Goal: Task Accomplishment & Management: Use online tool/utility

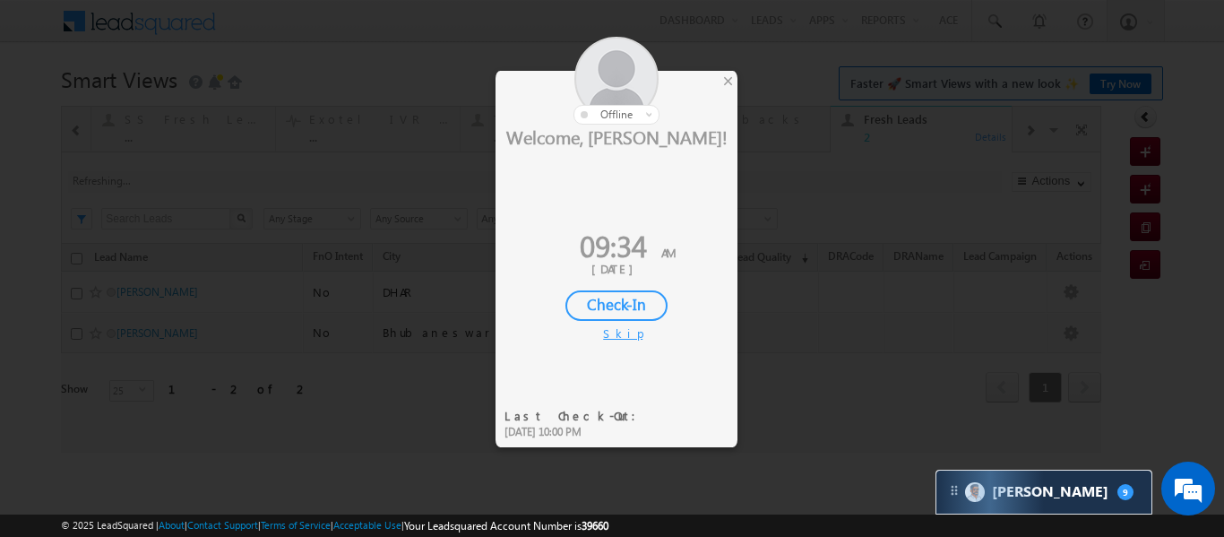
click at [660, 300] on div "Check-In" at bounding box center [617, 305] width 102 height 30
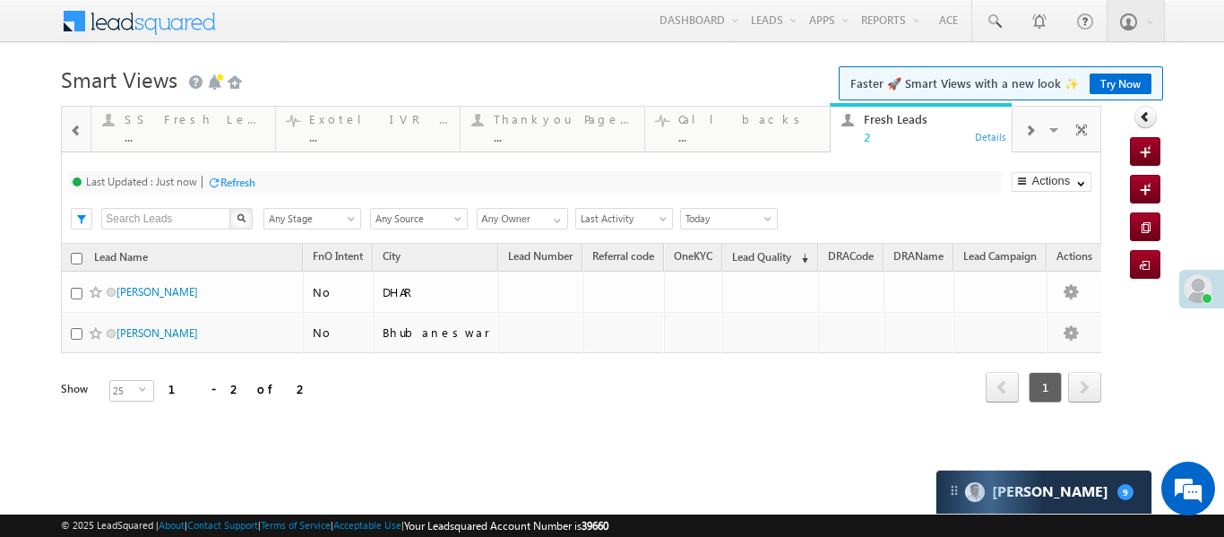
click at [73, 134] on span at bounding box center [76, 131] width 13 height 14
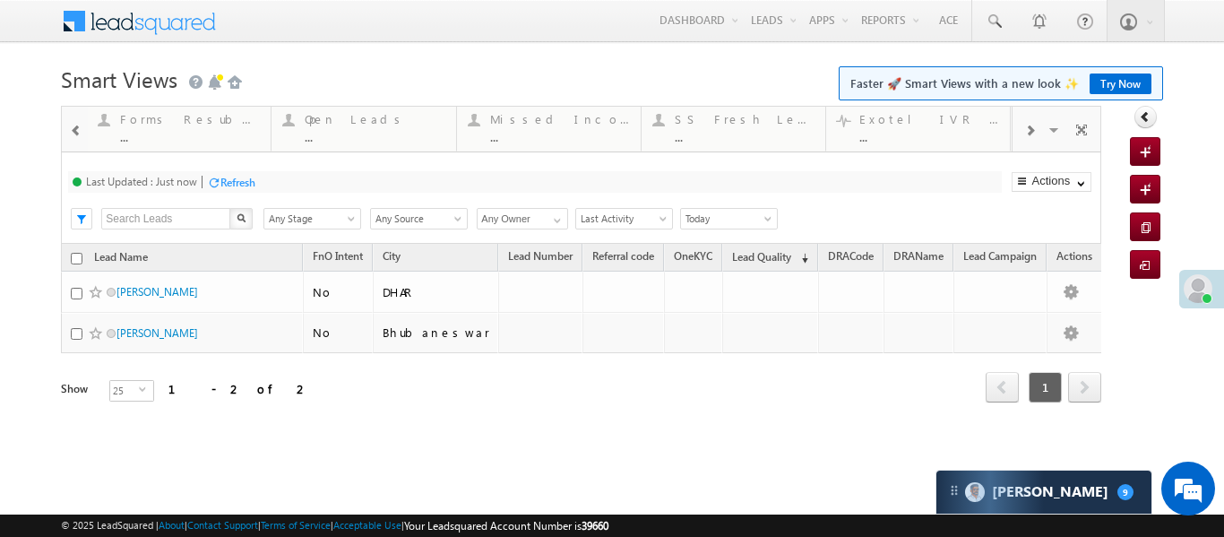
click at [73, 134] on span at bounding box center [76, 131] width 13 height 14
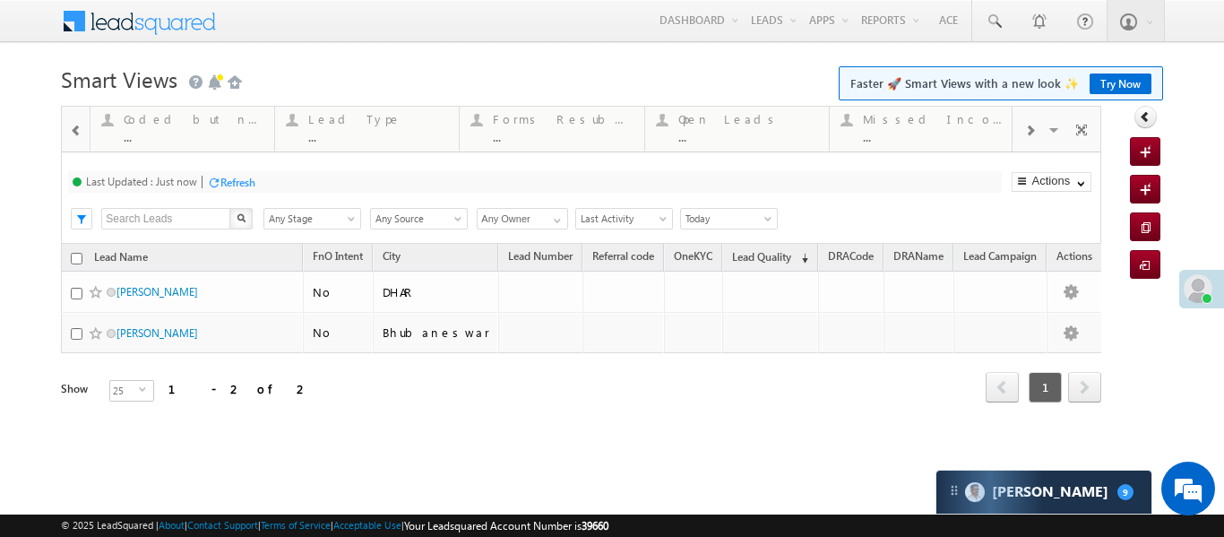
click at [73, 134] on span at bounding box center [76, 131] width 13 height 14
click at [561, 123] on div "Coded but no Recording" at bounding box center [563, 119] width 140 height 14
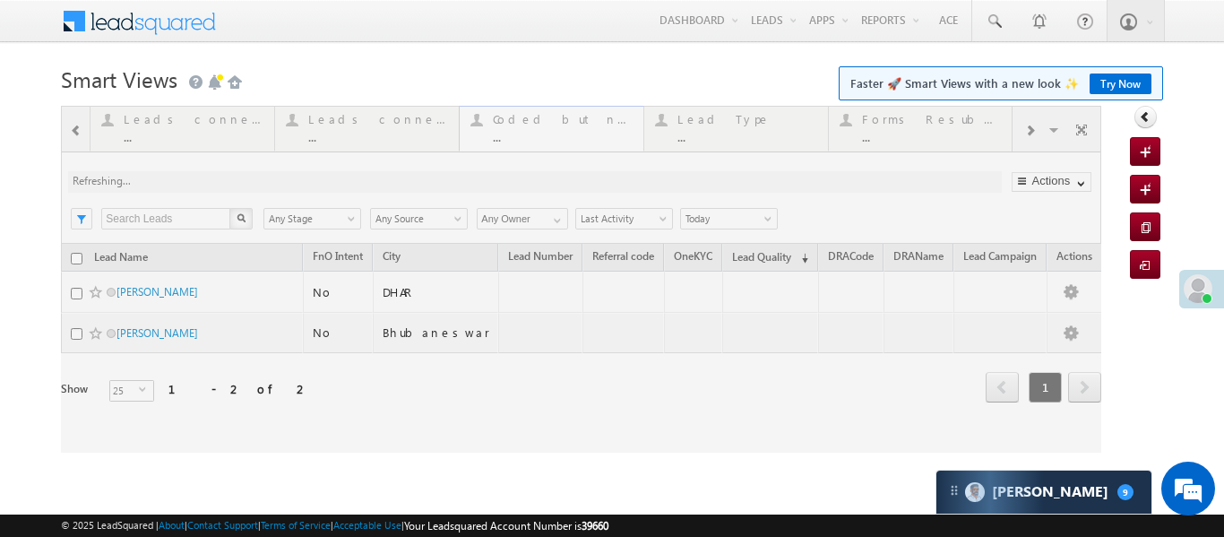
click at [561, 123] on div at bounding box center [581, 279] width 1041 height 347
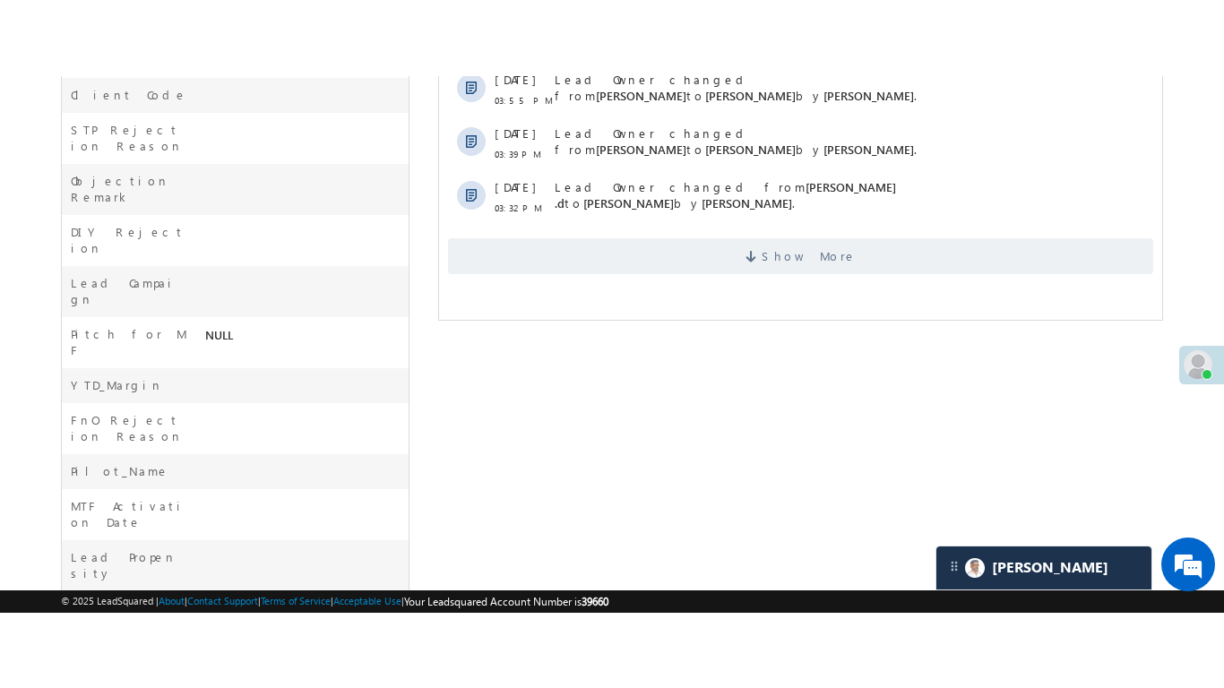
scroll to position [648, 0]
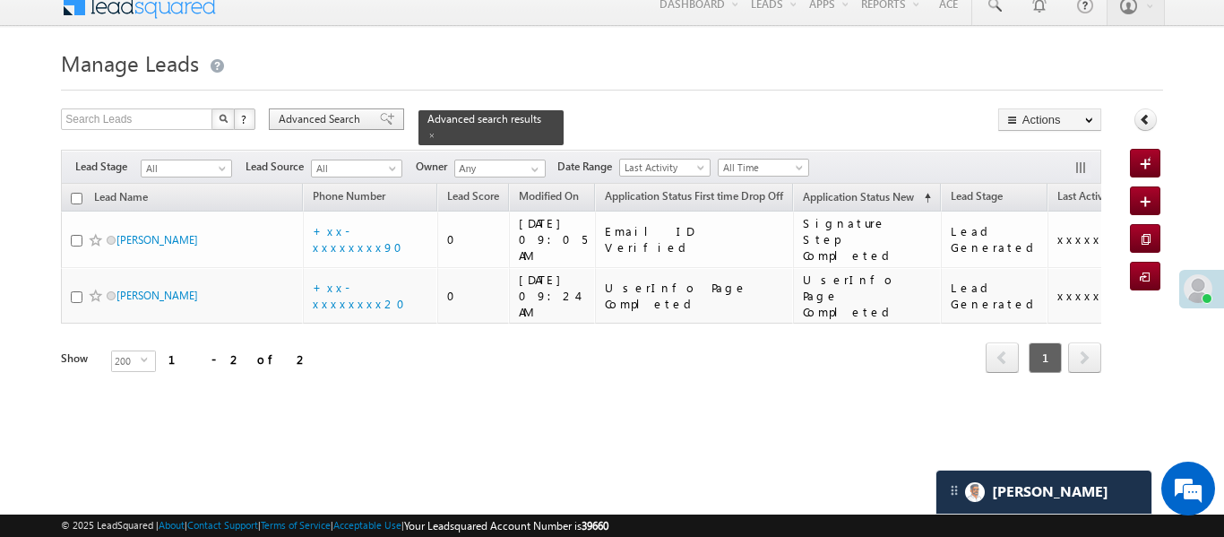
click at [364, 117] on span "Advanced Search" at bounding box center [322, 119] width 87 height 16
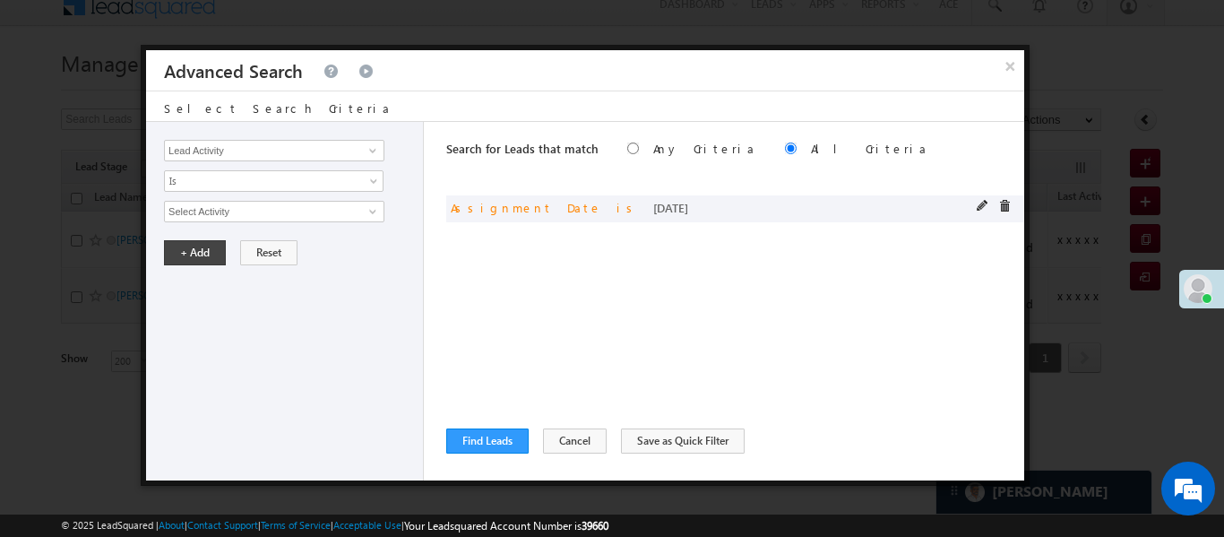
click at [976, 198] on div "and Assignment Date is today" at bounding box center [735, 208] width 578 height 27
click at [978, 198] on div "and Assignment Date is today" at bounding box center [735, 208] width 578 height 27
click at [981, 208] on span at bounding box center [983, 206] width 13 height 13
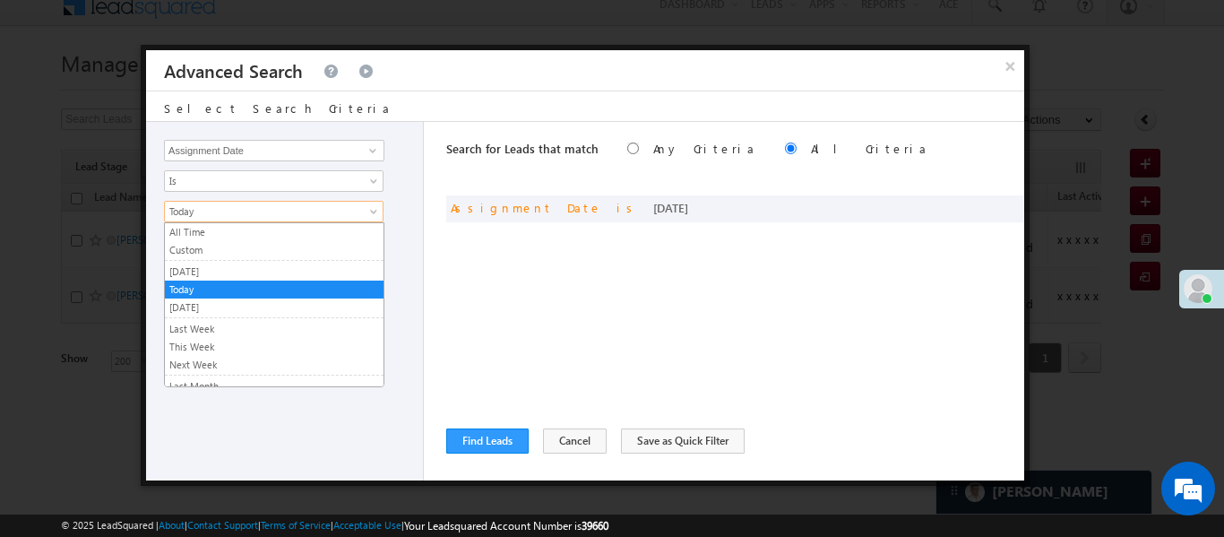
click at [269, 212] on span "Today" at bounding box center [262, 211] width 194 height 16
click at [242, 264] on link "Yesterday" at bounding box center [274, 272] width 219 height 16
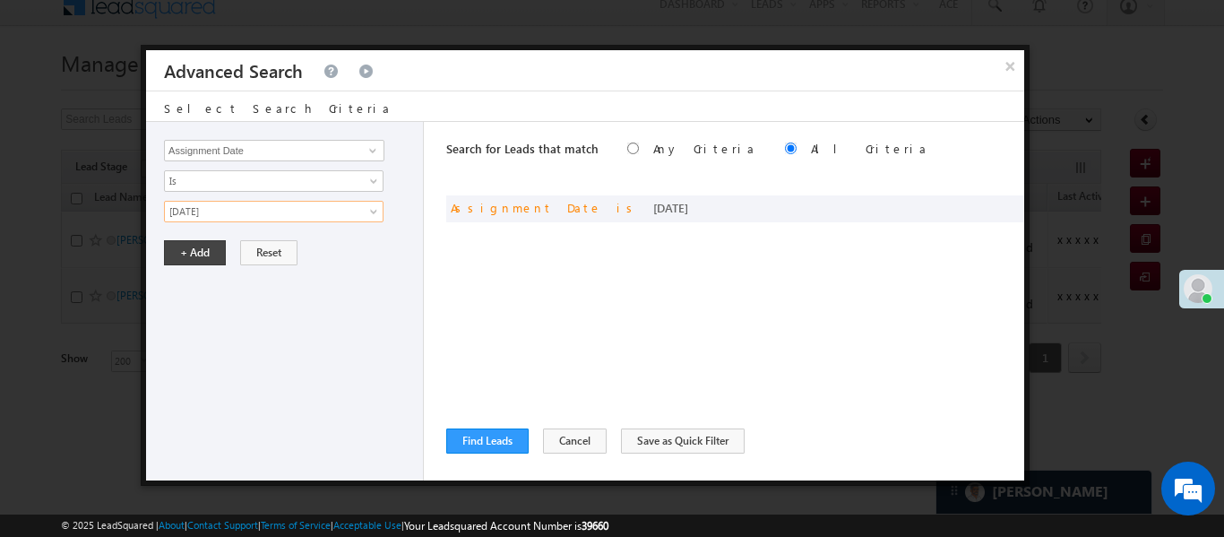
click at [253, 229] on div "Lead Activity Task Sales Group Prospect Id WA Last Message Timestamp 4th Day Di…" at bounding box center [285, 301] width 278 height 359
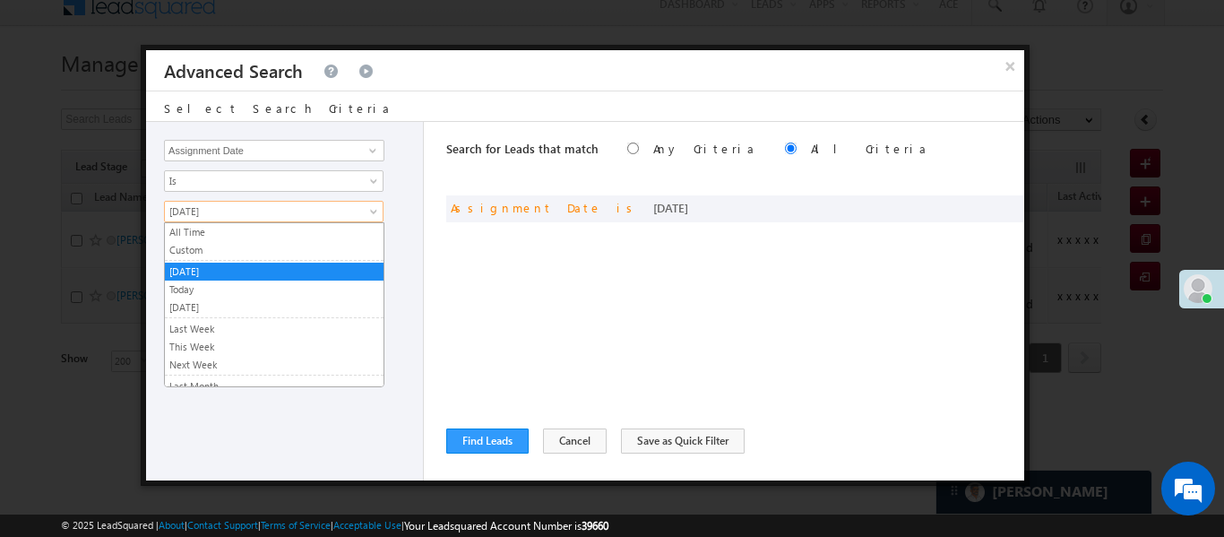
click at [258, 201] on link "[DATE]" at bounding box center [274, 212] width 220 height 22
click at [229, 255] on link "Custom" at bounding box center [274, 250] width 219 height 16
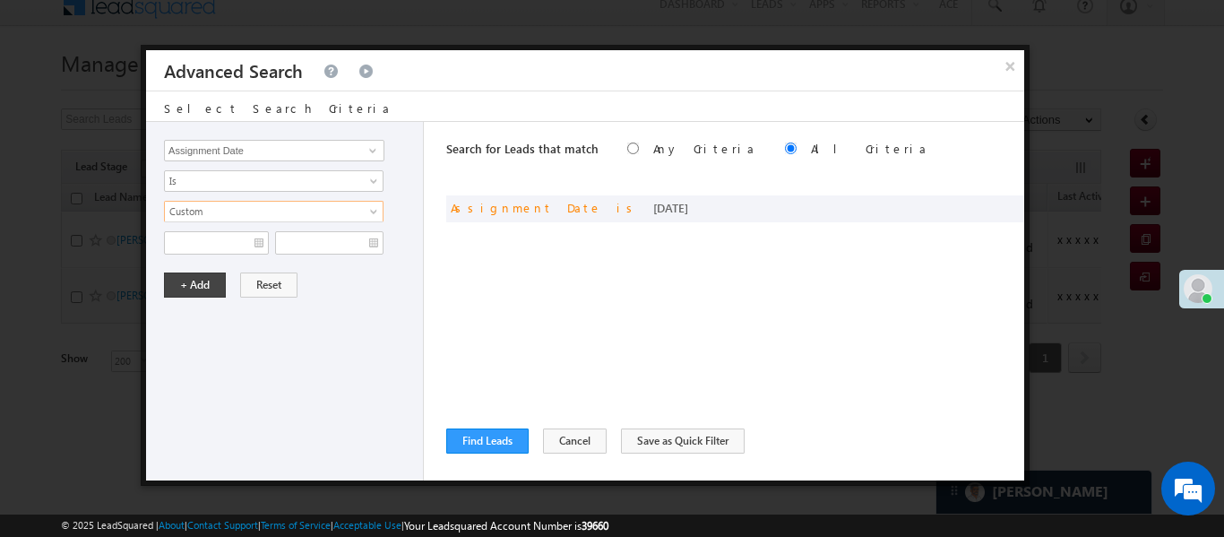
click at [224, 254] on div "Lead Activity Task Sales Group Prospect Id WA Last Message Timestamp 4th Day Di…" at bounding box center [285, 301] width 278 height 359
click at [181, 248] on body "Menu Aakansha .d Aakan sha.D @ange lbrok ing.c om" at bounding box center [612, 238] width 1224 height 508
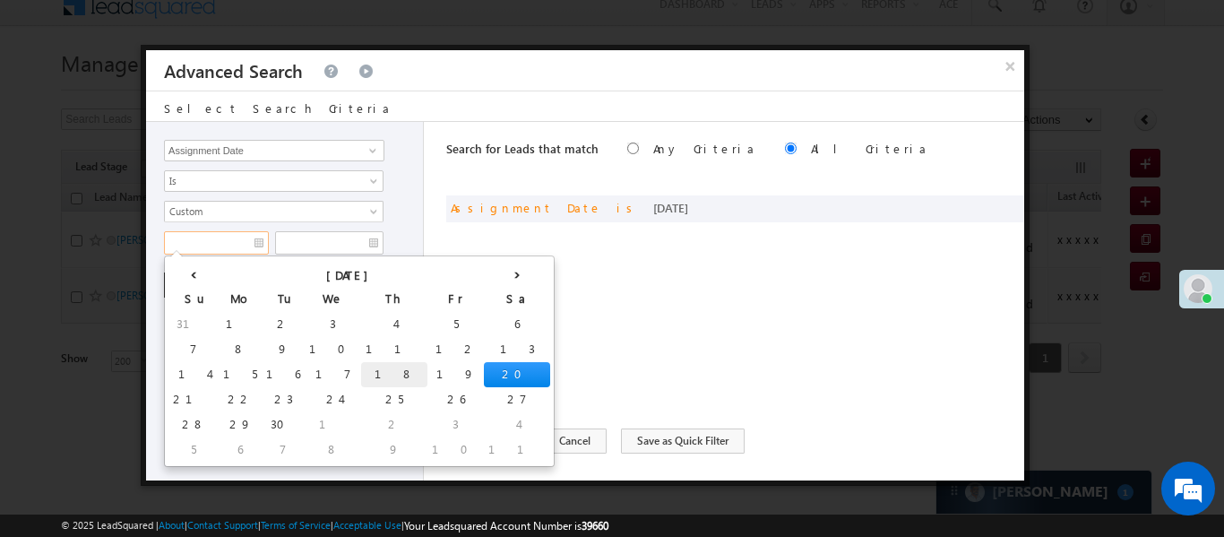
drag, startPoint x: 307, startPoint y: 375, endPoint x: 290, endPoint y: 363, distance: 19.9
click at [290, 363] on tr "14 15 16 17 18 19 20" at bounding box center [359, 374] width 382 height 25
click at [361, 363] on td "18" at bounding box center [394, 374] width 66 height 25
type input "18/09/25"
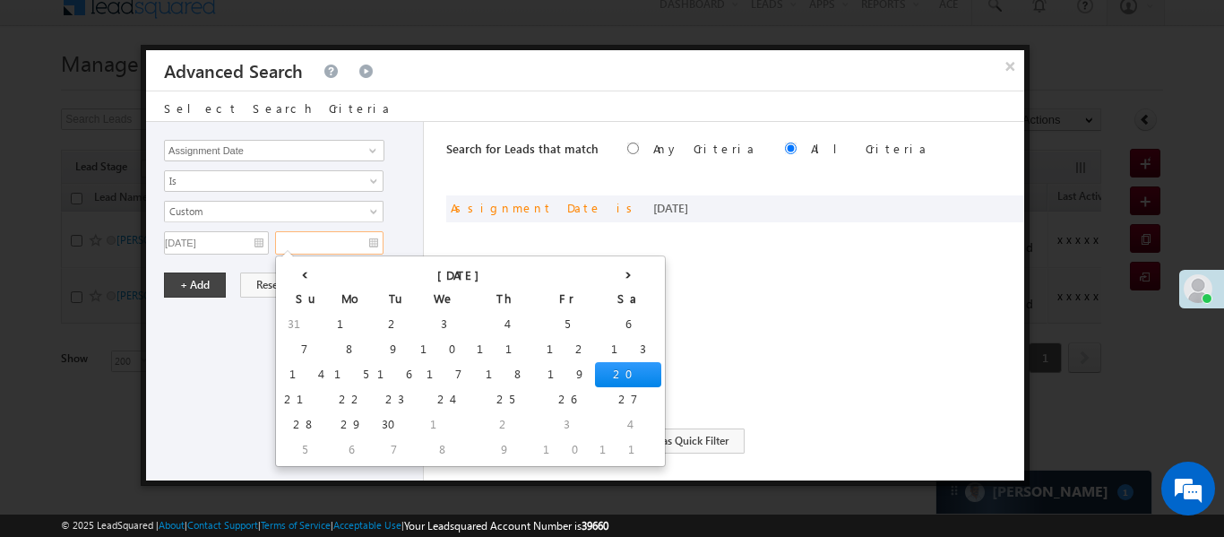
click at [350, 247] on input "text" at bounding box center [329, 242] width 108 height 23
click at [539, 375] on td "19" at bounding box center [567, 374] width 56 height 25
type input "19/09/25"
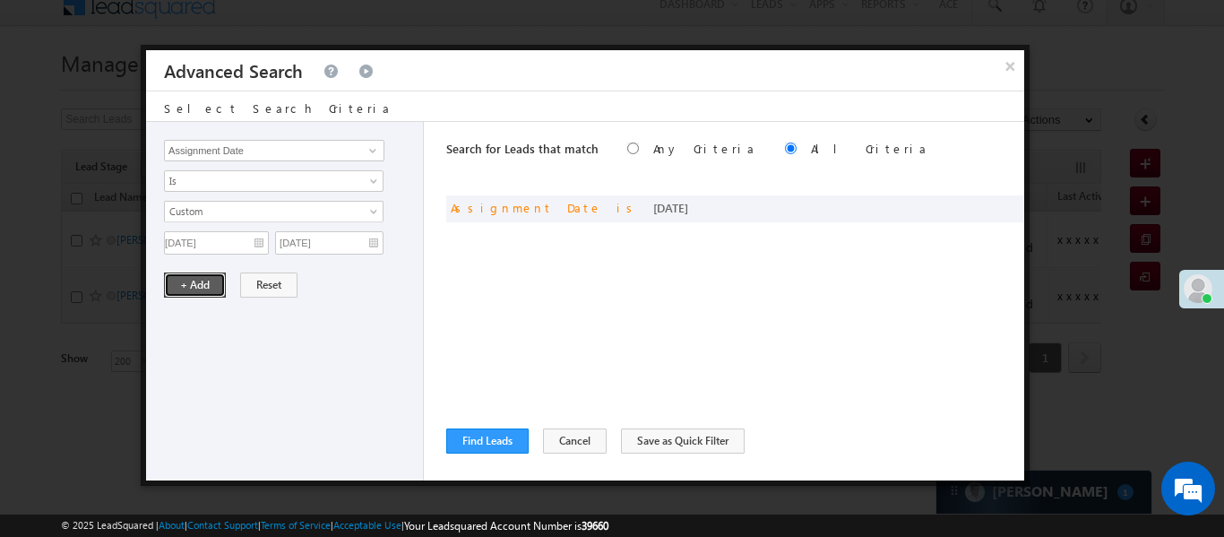
click at [186, 281] on button "+ Add" at bounding box center [195, 284] width 62 height 25
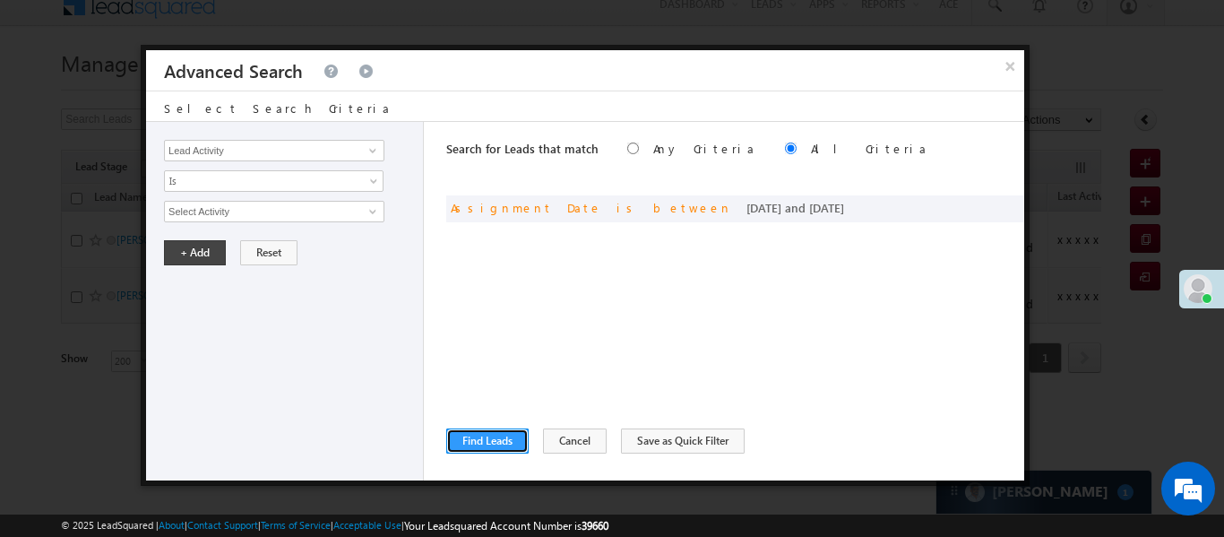
click at [519, 427] on div "Search for Leads that match Any Criteria All Criteria Note that the current tri…" at bounding box center [735, 301] width 578 height 359
click at [505, 437] on button "Find Leads" at bounding box center [487, 440] width 82 height 25
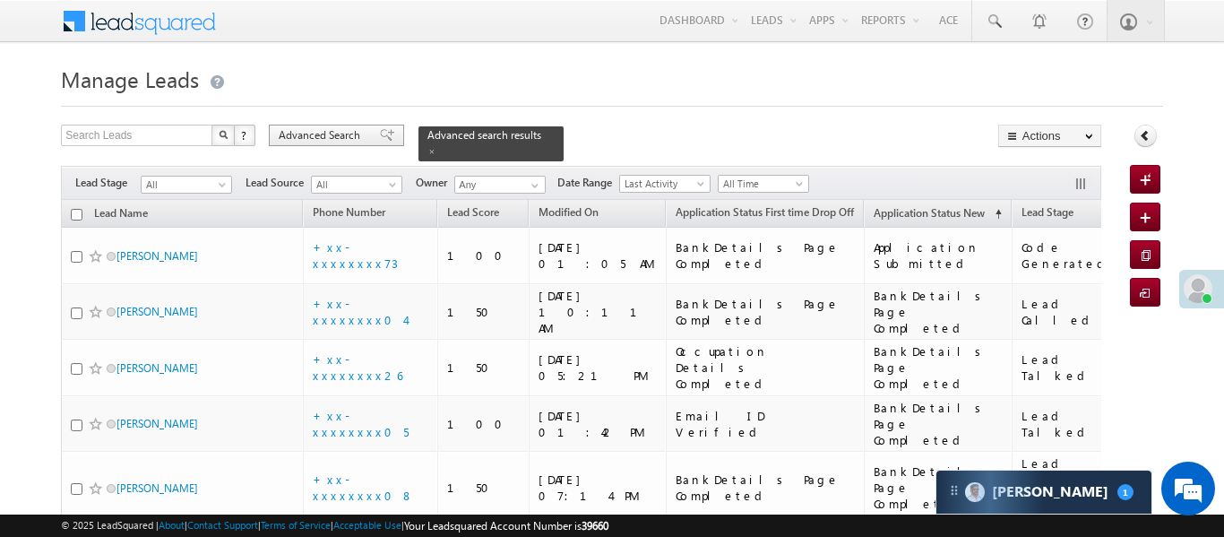
click at [356, 136] on span "Advanced Search" at bounding box center [322, 135] width 87 height 16
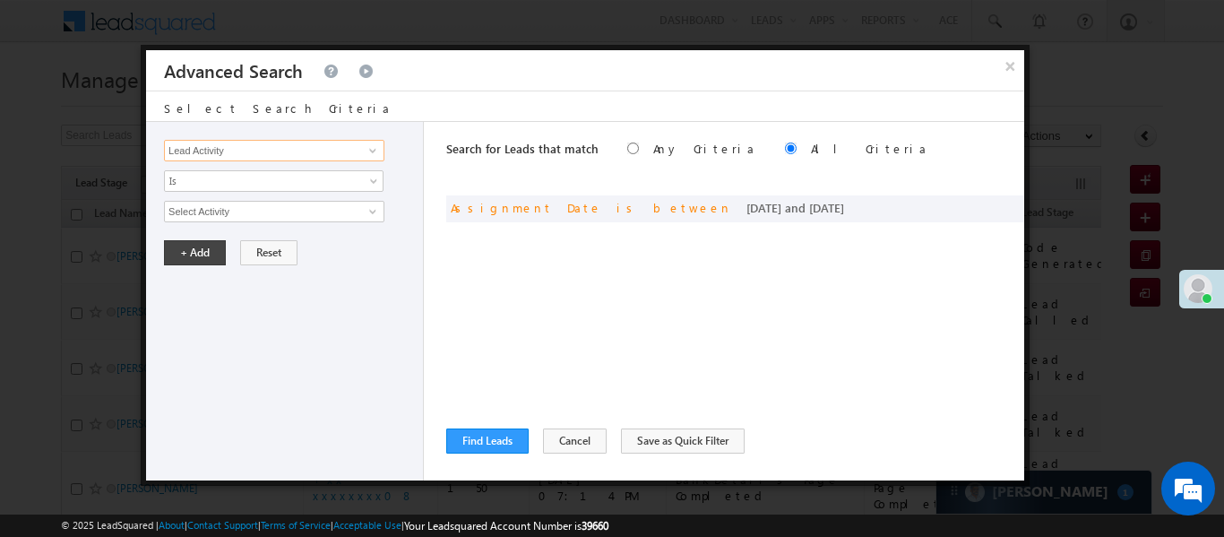
click at [354, 148] on input "Lead Activity" at bounding box center [274, 151] width 220 height 22
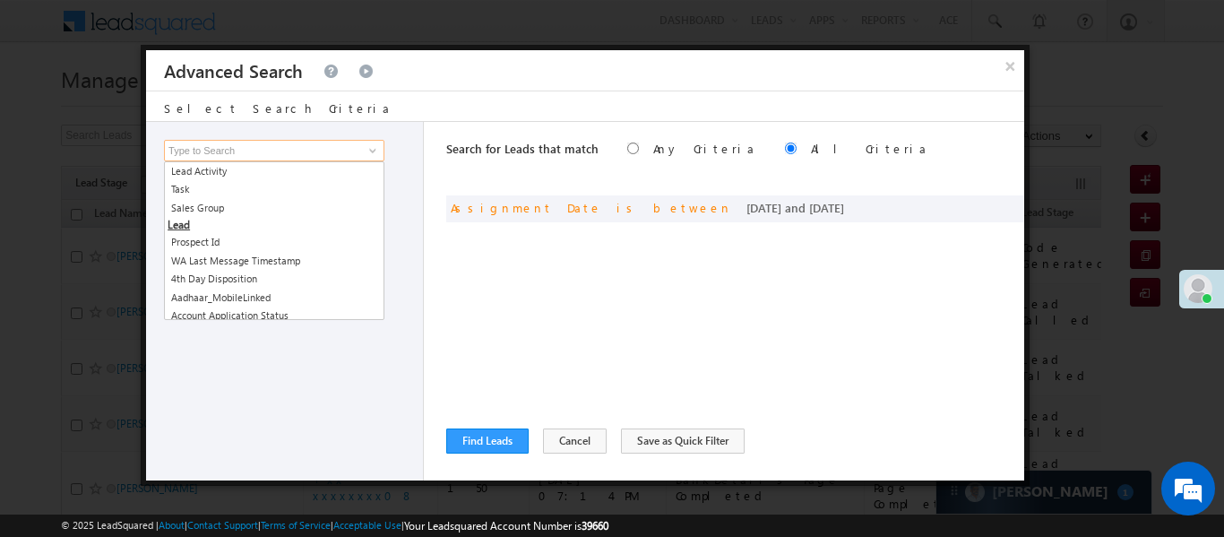
type input "k"
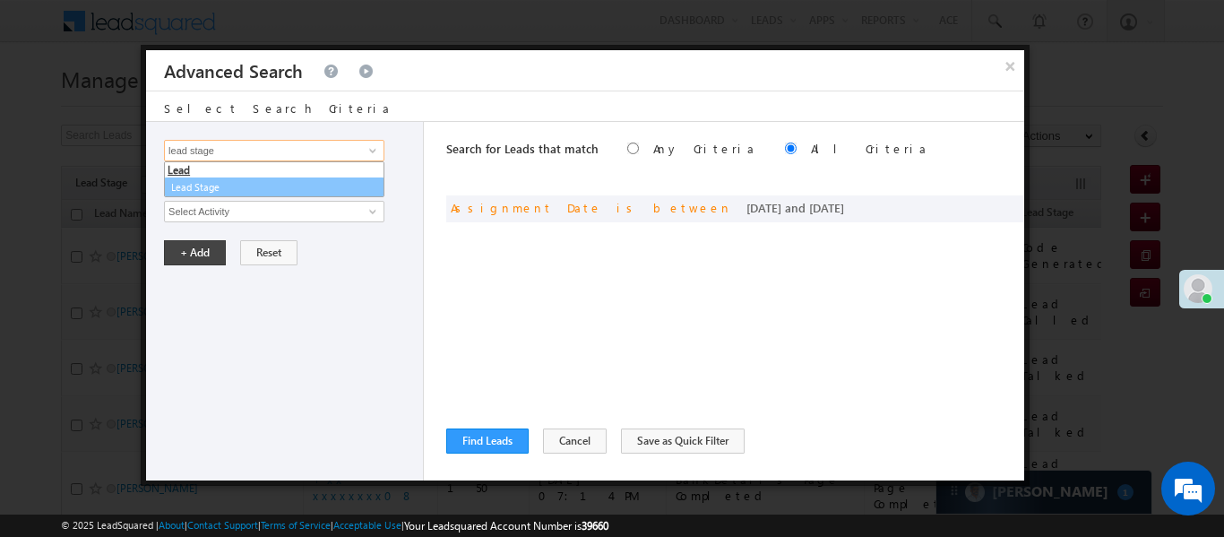
click at [329, 185] on link "Lead Stage" at bounding box center [274, 187] width 220 height 21
type input "Lead Stage"
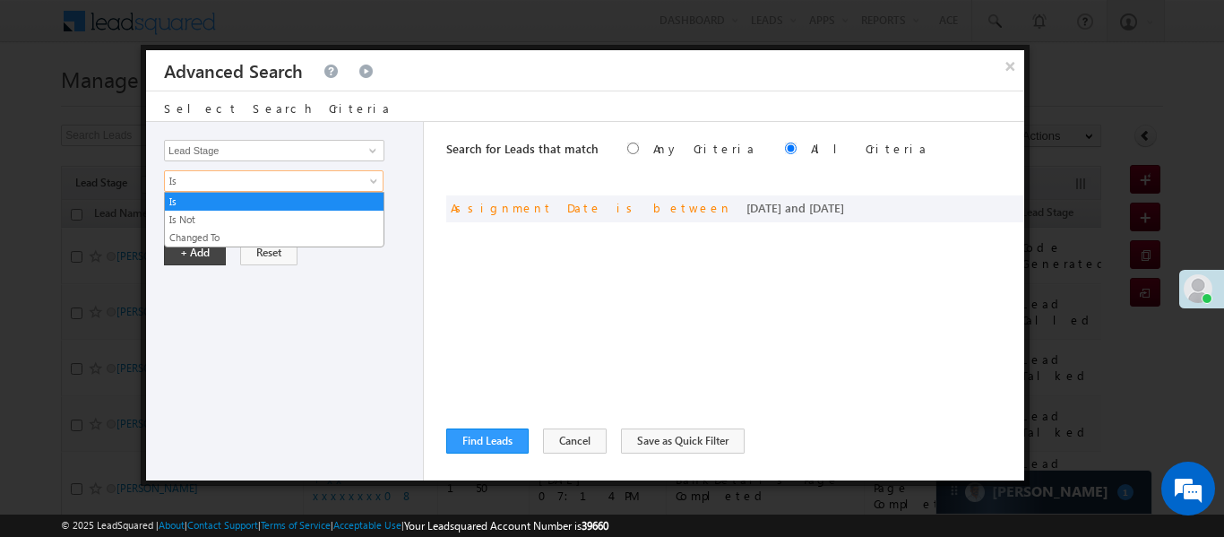
click at [273, 175] on span "Is" at bounding box center [262, 181] width 194 height 16
click at [260, 220] on link "Is Not" at bounding box center [274, 220] width 219 height 16
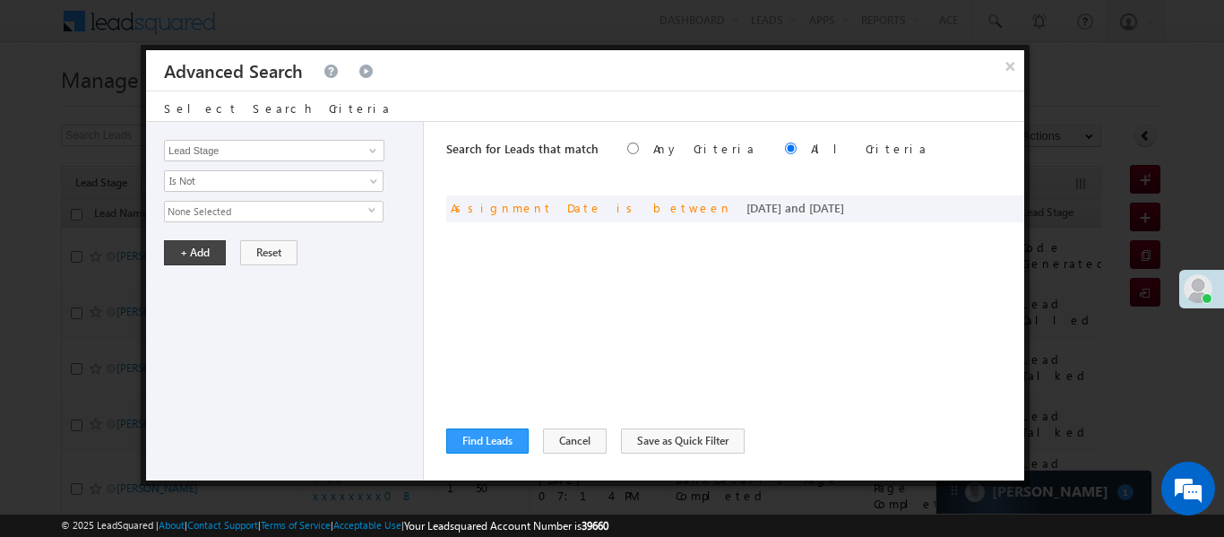
click at [245, 209] on span "None Selected" at bounding box center [266, 212] width 203 height 20
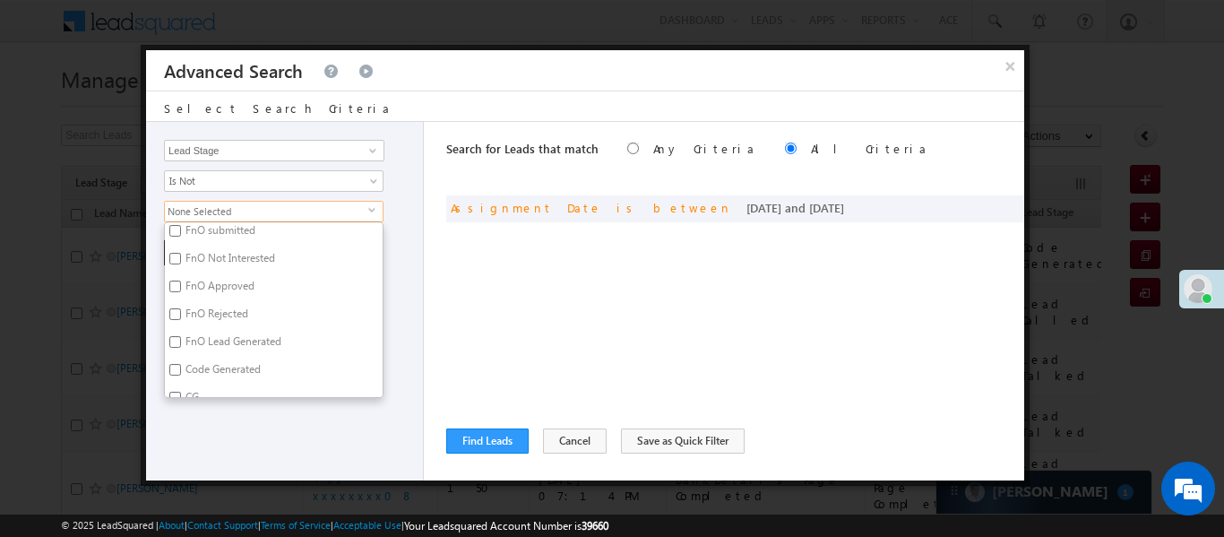
scroll to position [439, 0]
click at [177, 324] on input "Code Generated" at bounding box center [175, 325] width 12 height 12
checkbox input "true"
click at [171, 240] on input "Not Interested" at bounding box center [175, 235] width 12 height 12
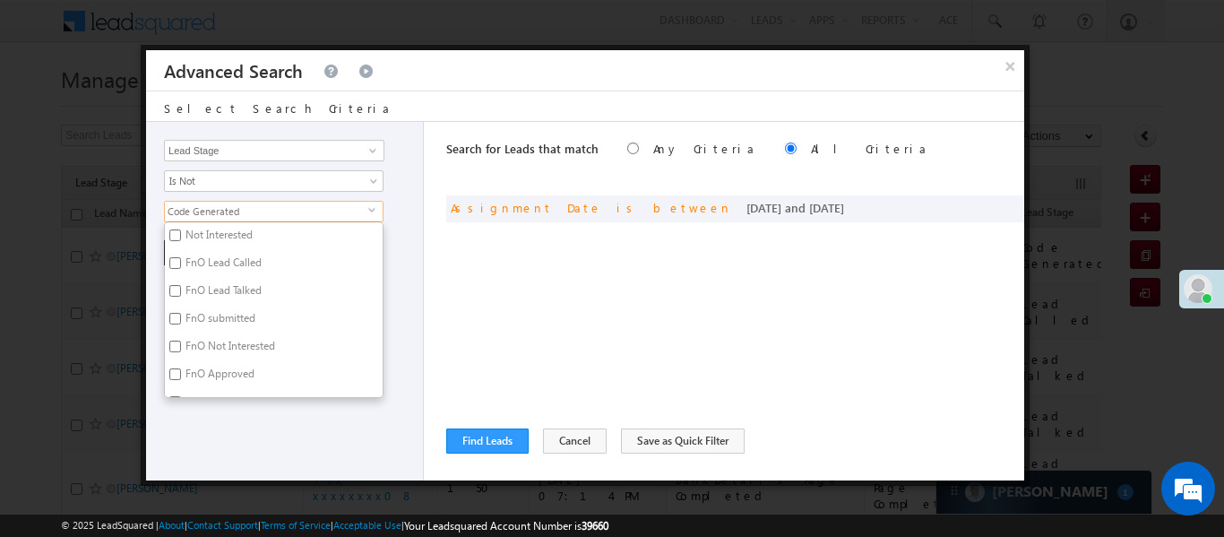
checkbox input "true"
click at [265, 443] on div "Lead Activity Task Sales Group Prospect Id WA Last Message Timestamp 4th Day Di…" at bounding box center [285, 301] width 278 height 359
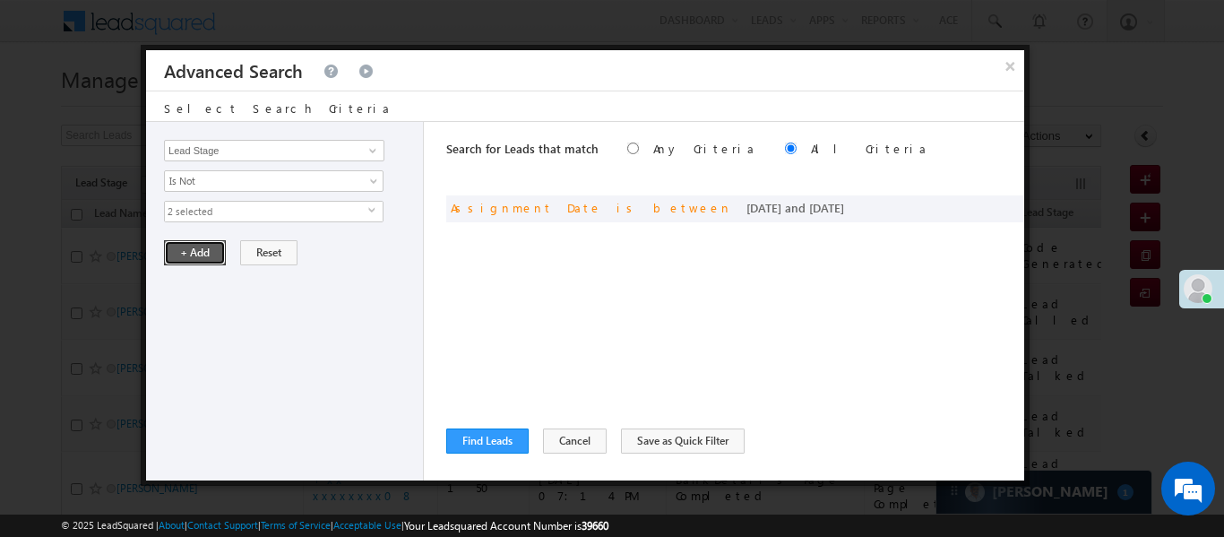
click at [194, 252] on button "+ Add" at bounding box center [195, 252] width 62 height 25
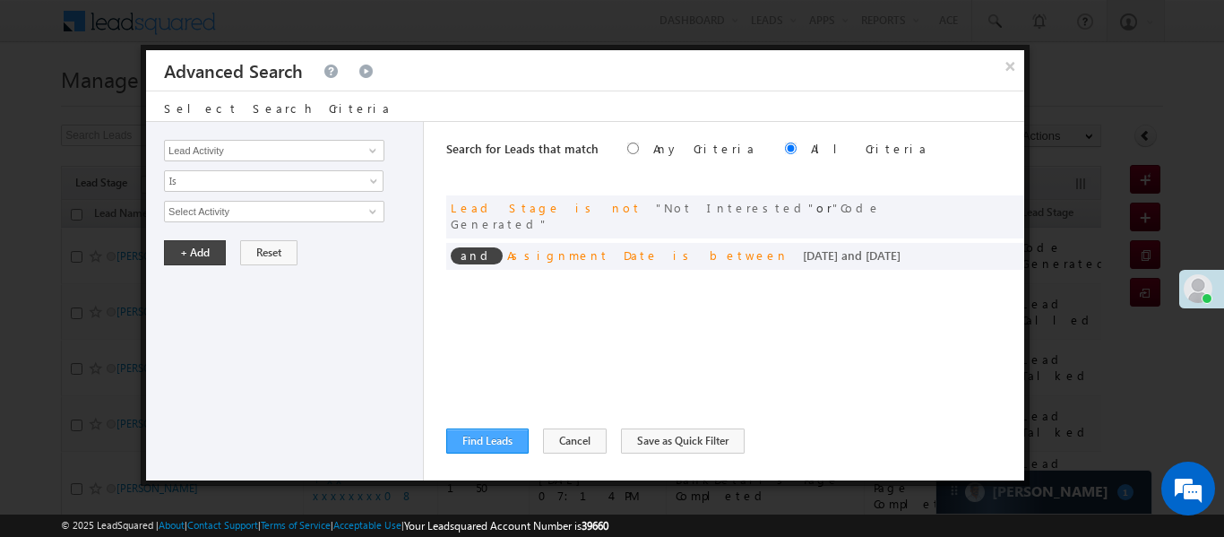
click at [486, 453] on div "Search for Leads that match Any Criteria All Criteria Note that the current tri…" at bounding box center [735, 301] width 578 height 359
click at [488, 448] on button "Find Leads" at bounding box center [487, 440] width 82 height 25
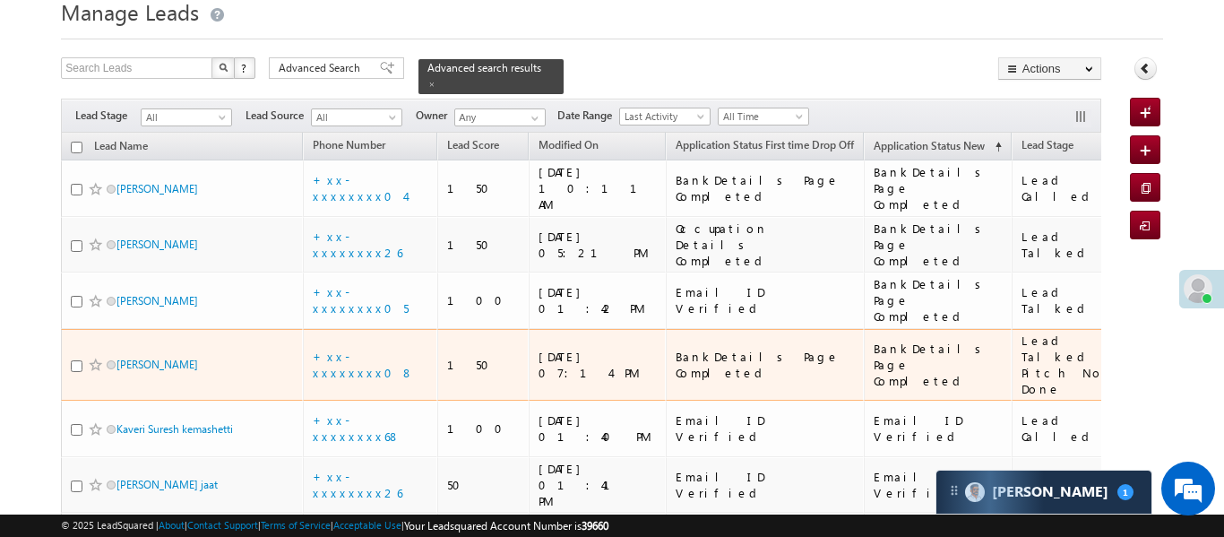
scroll to position [0, 0]
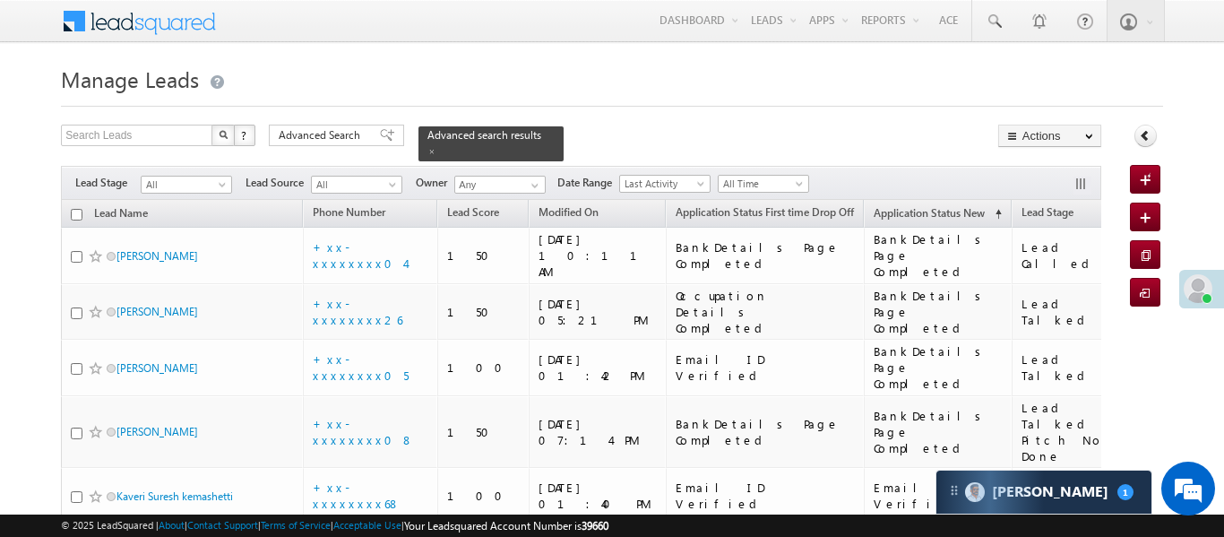
click at [77, 209] on input "checkbox" at bounding box center [77, 215] width 12 height 12
checkbox input "true"
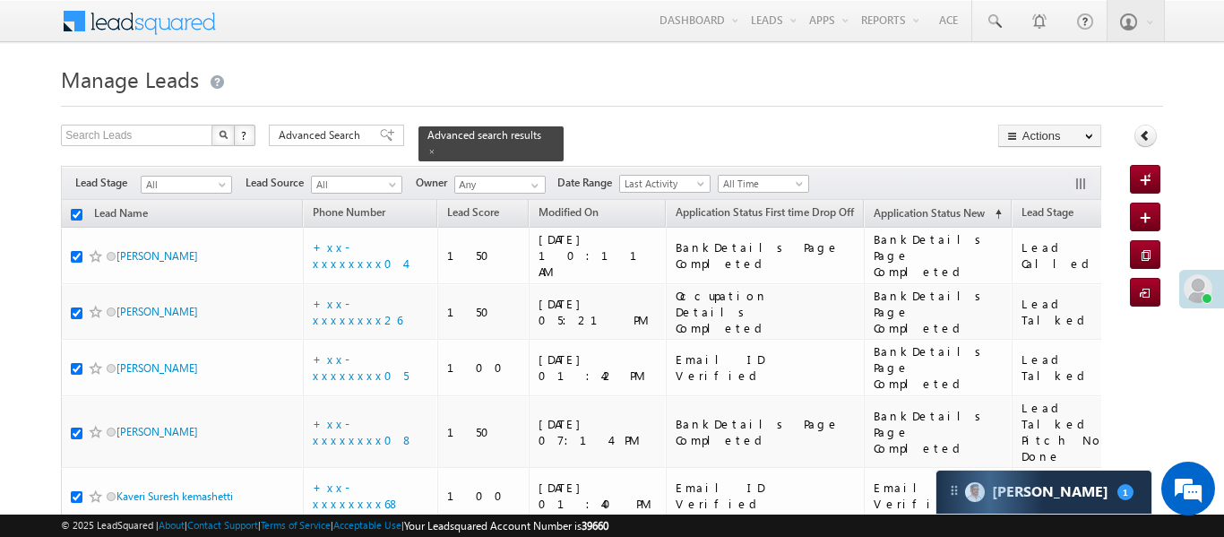
checkbox input "true"
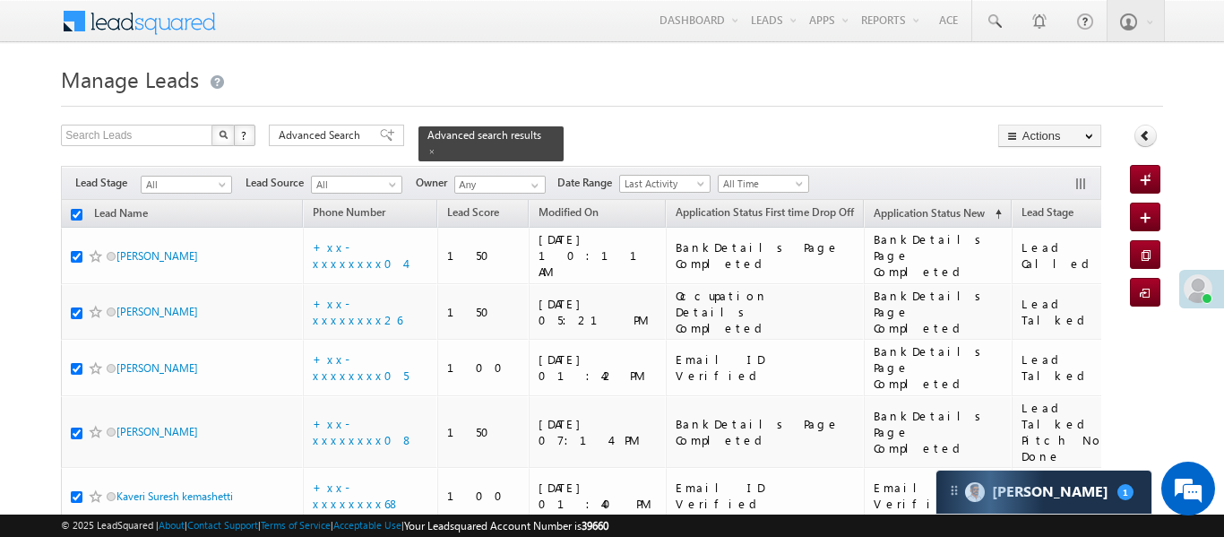
checkbox input "true"
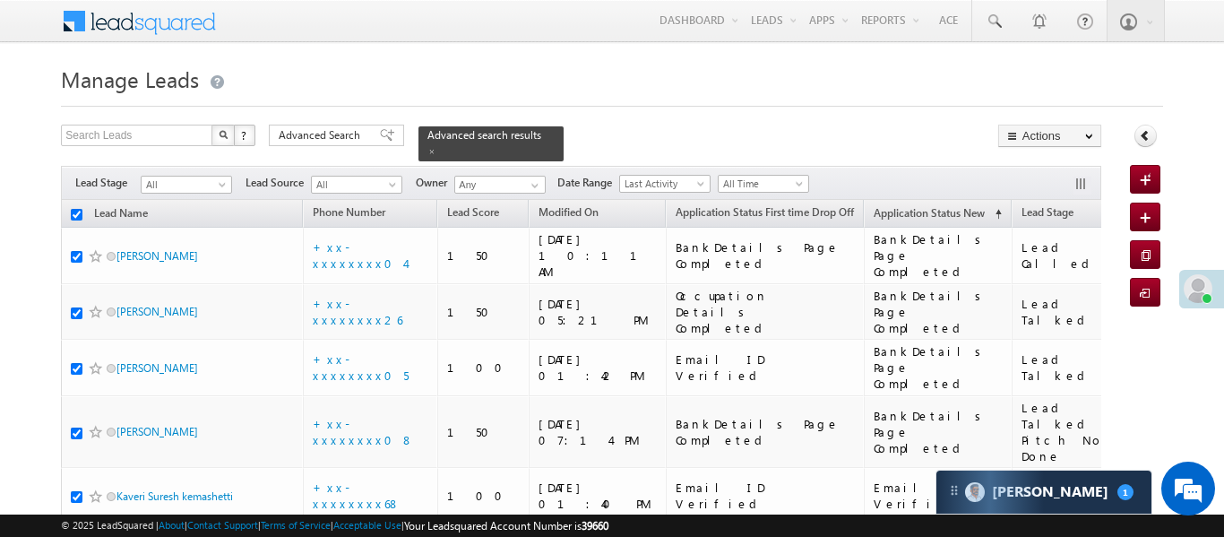
checkbox input "true"
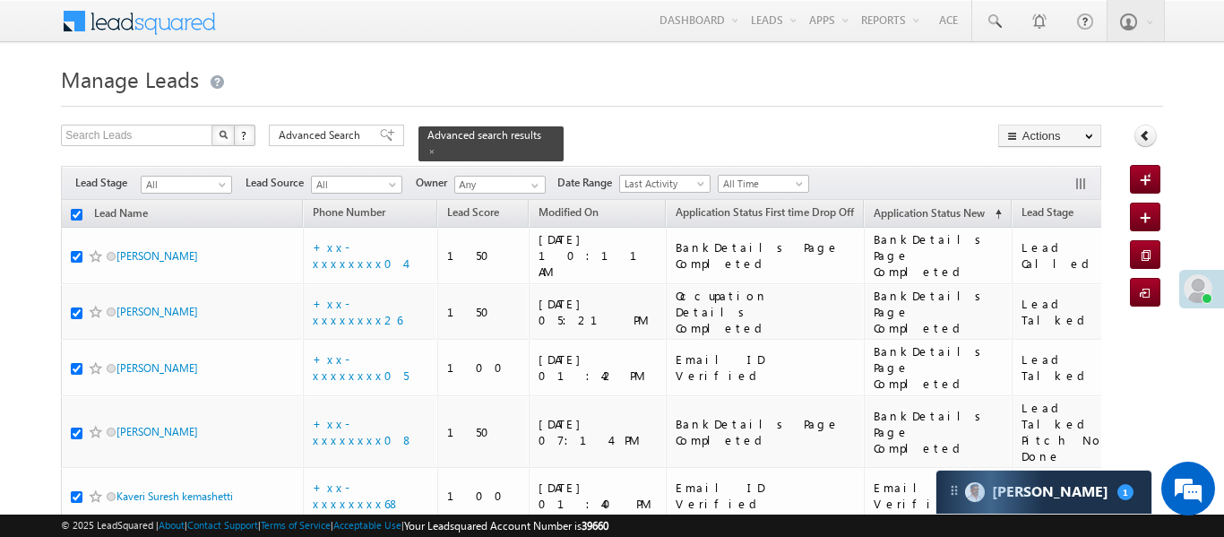
checkbox input "true"
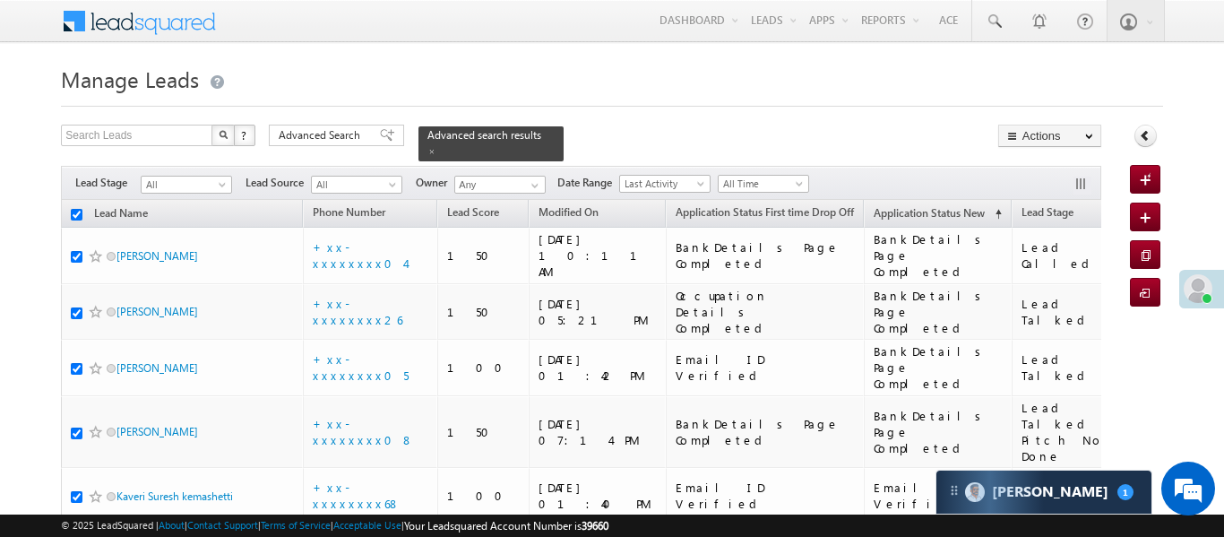
checkbox input "true"
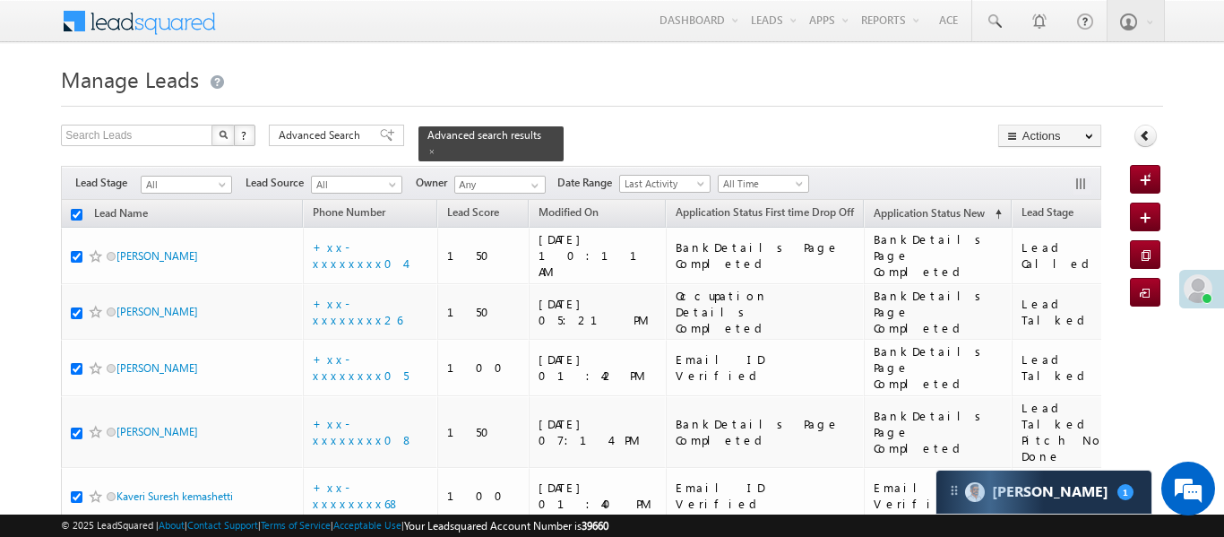
checkbox input "true"
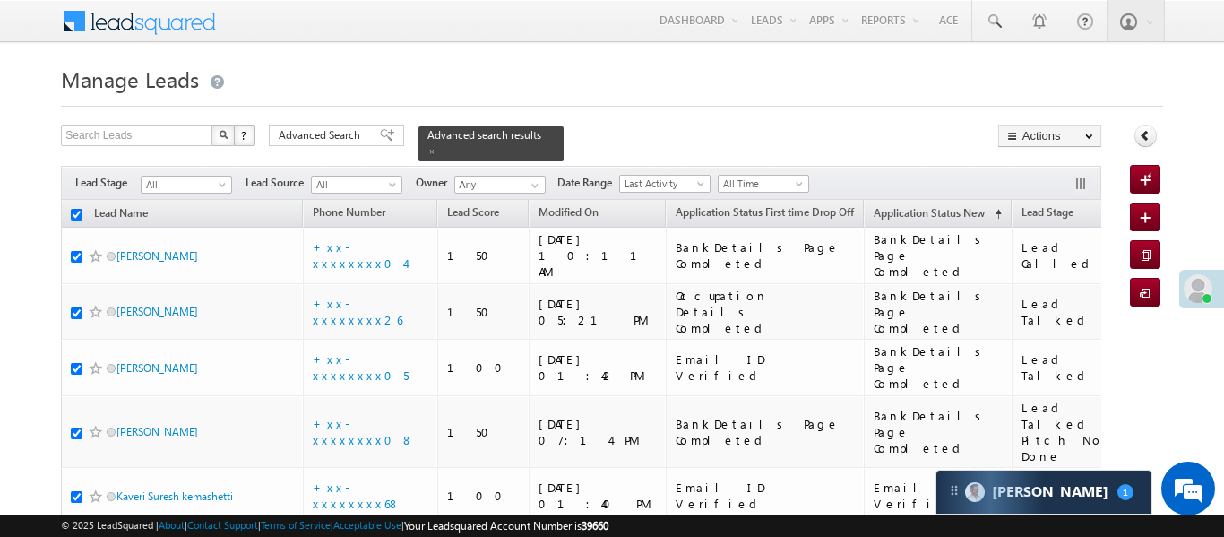
checkbox input "true"
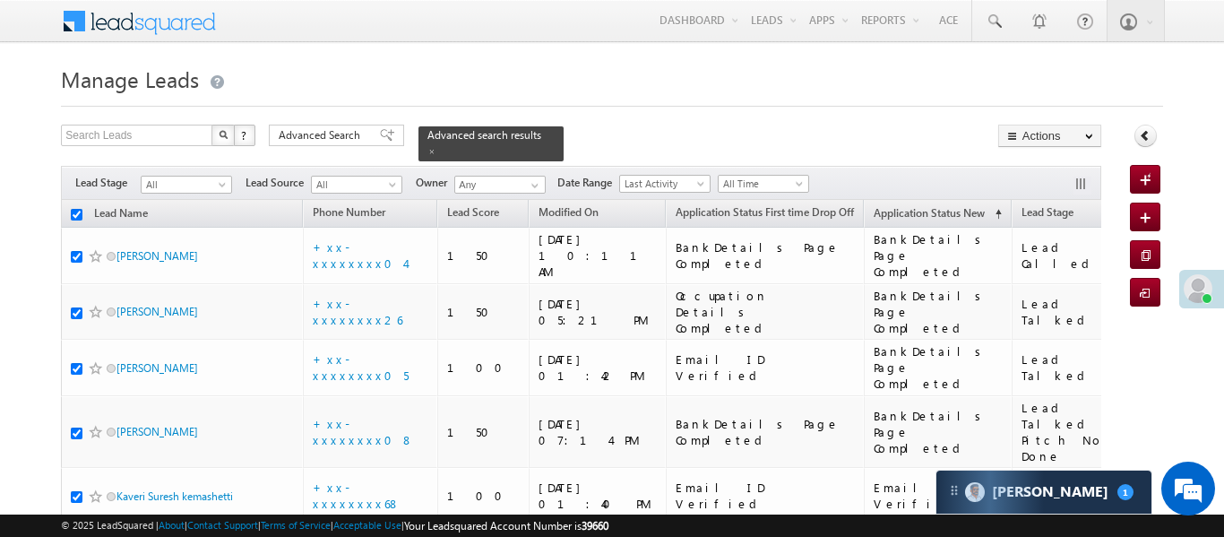
checkbox input "true"
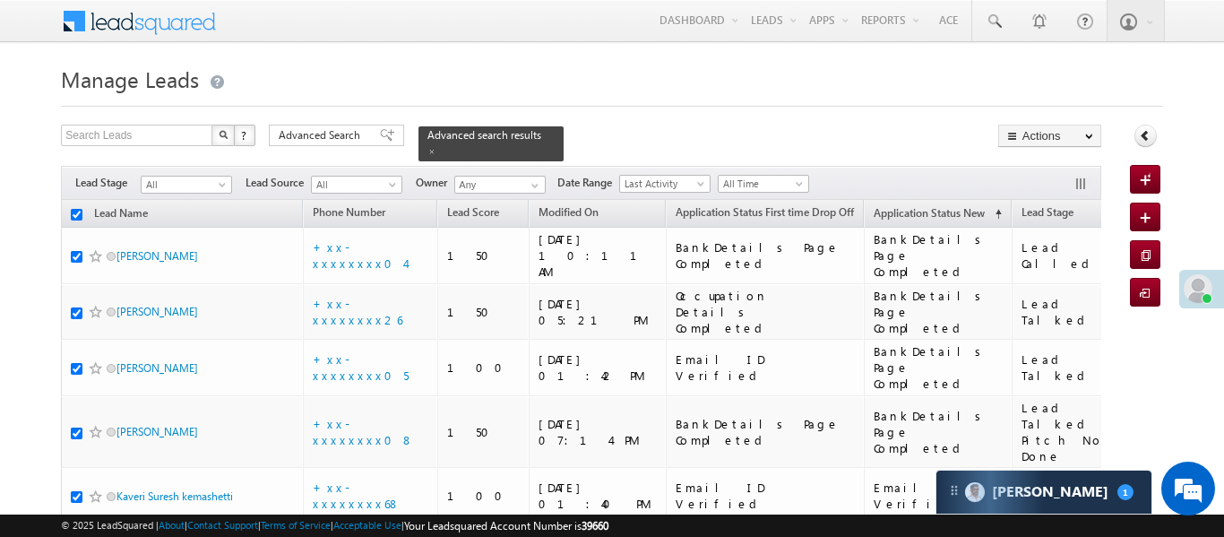
checkbox input "true"
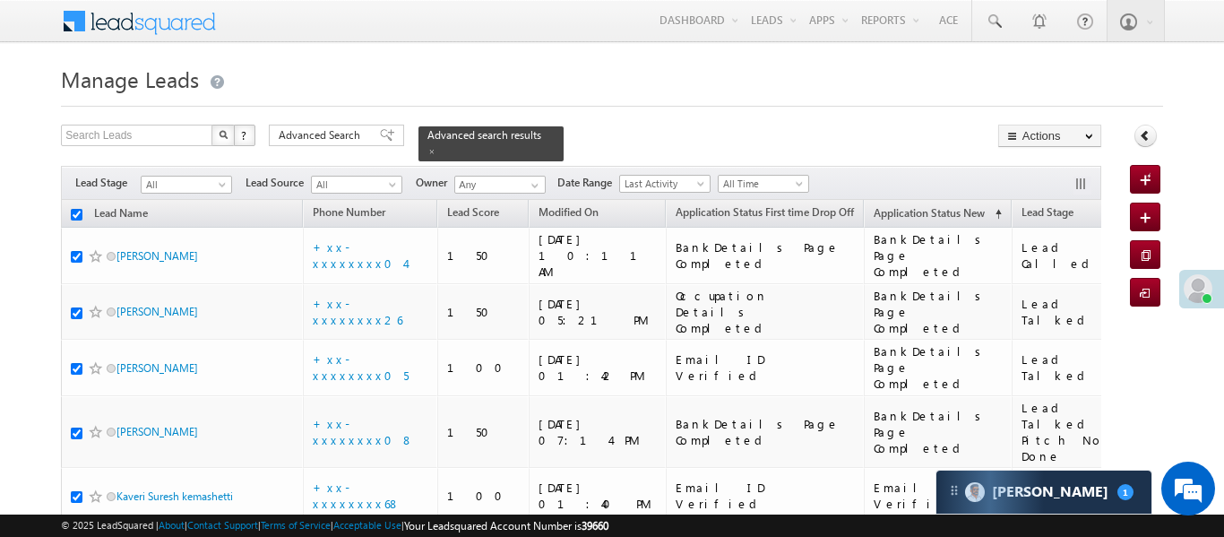
checkbox input "true"
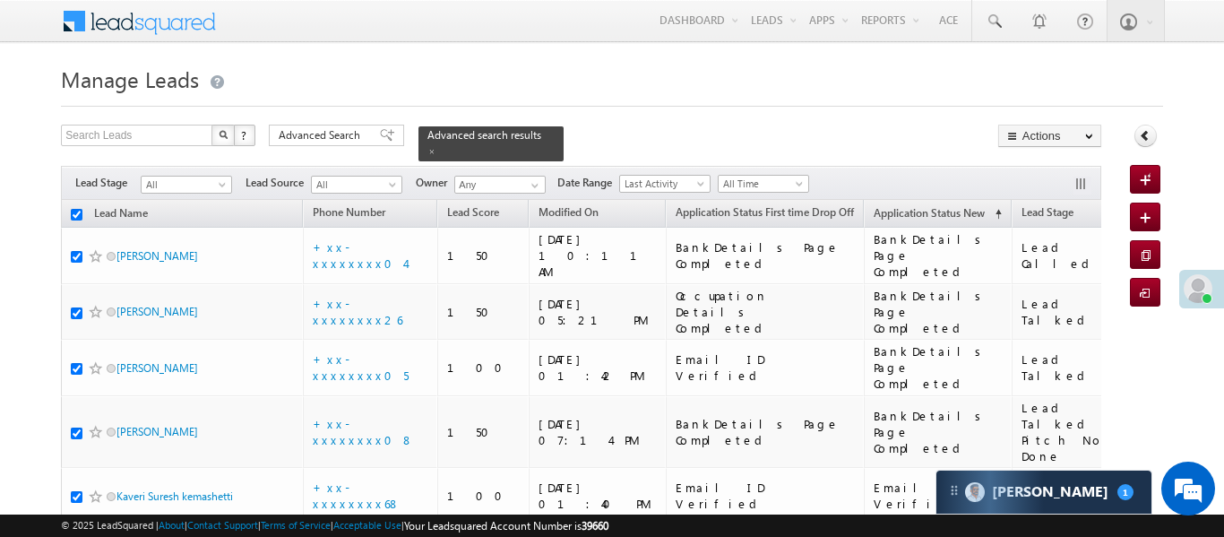
checkbox input "true"
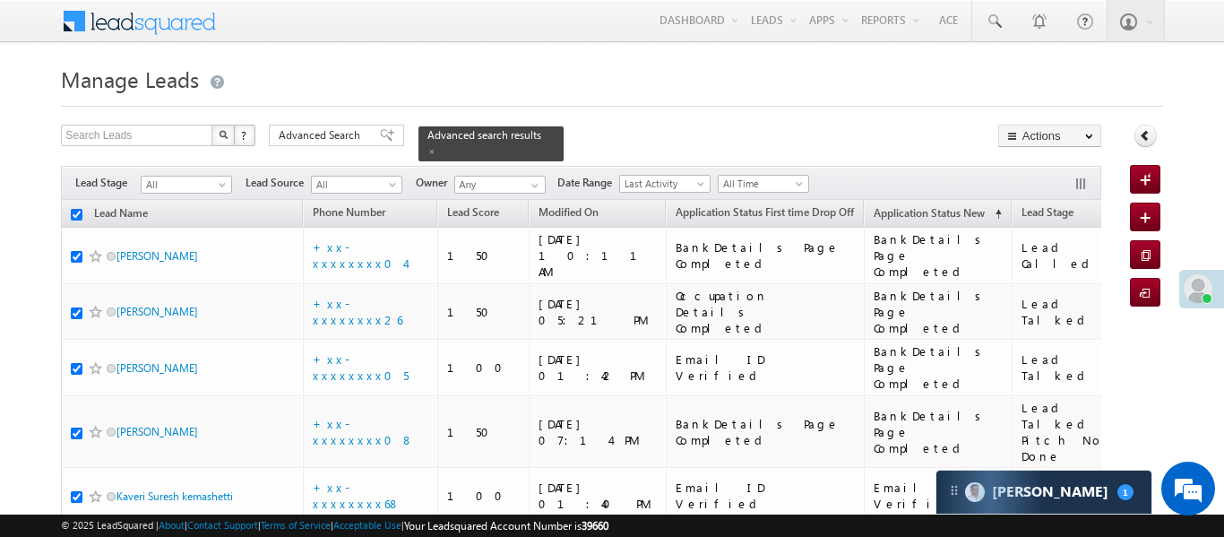
checkbox input "true"
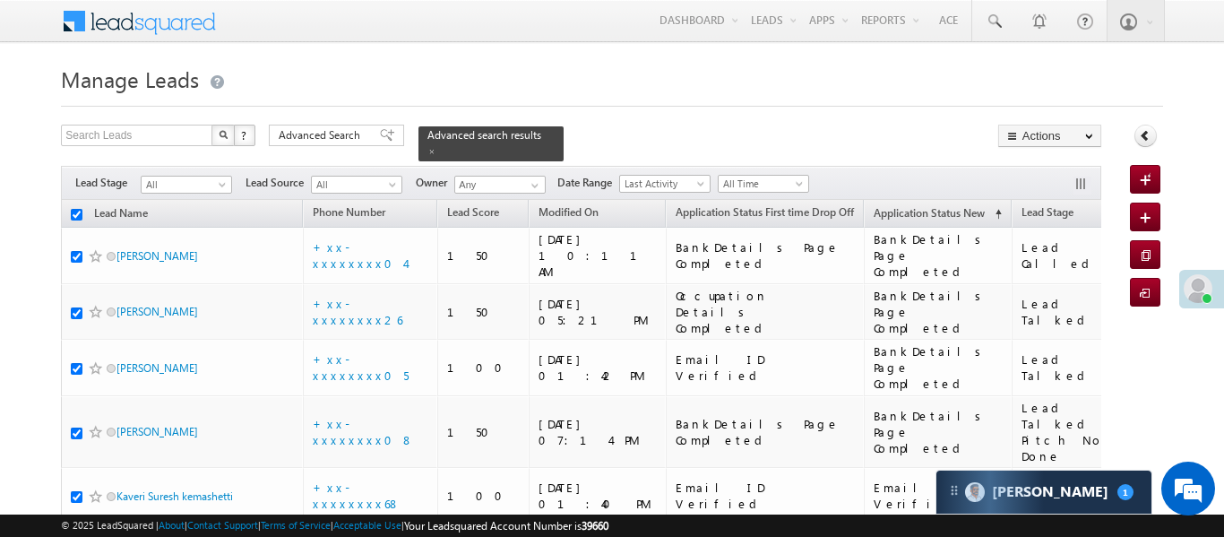
checkbox input "true"
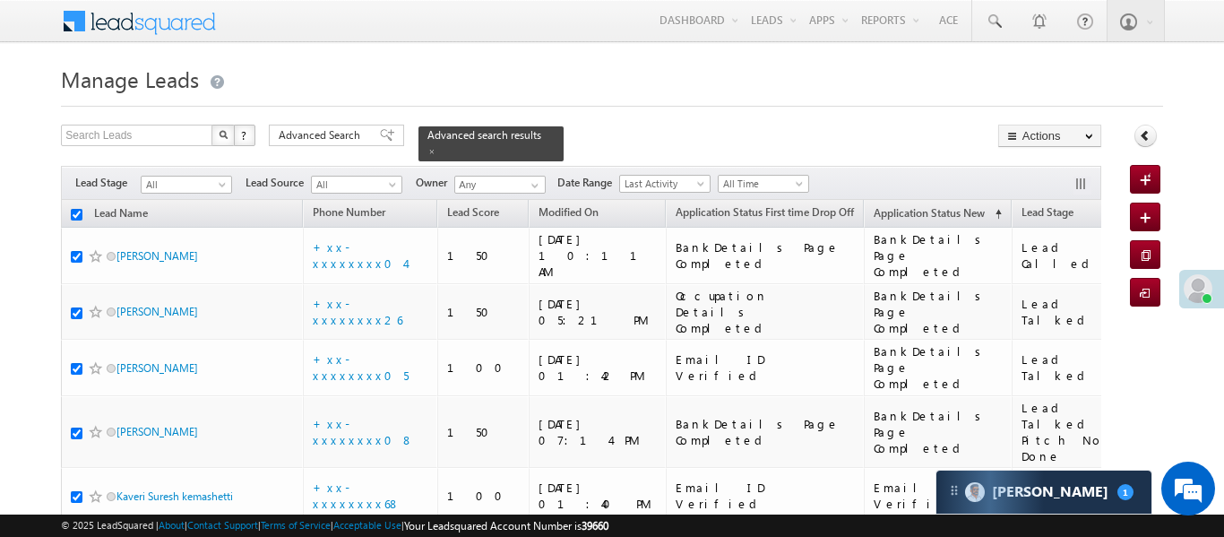
checkbox input "true"
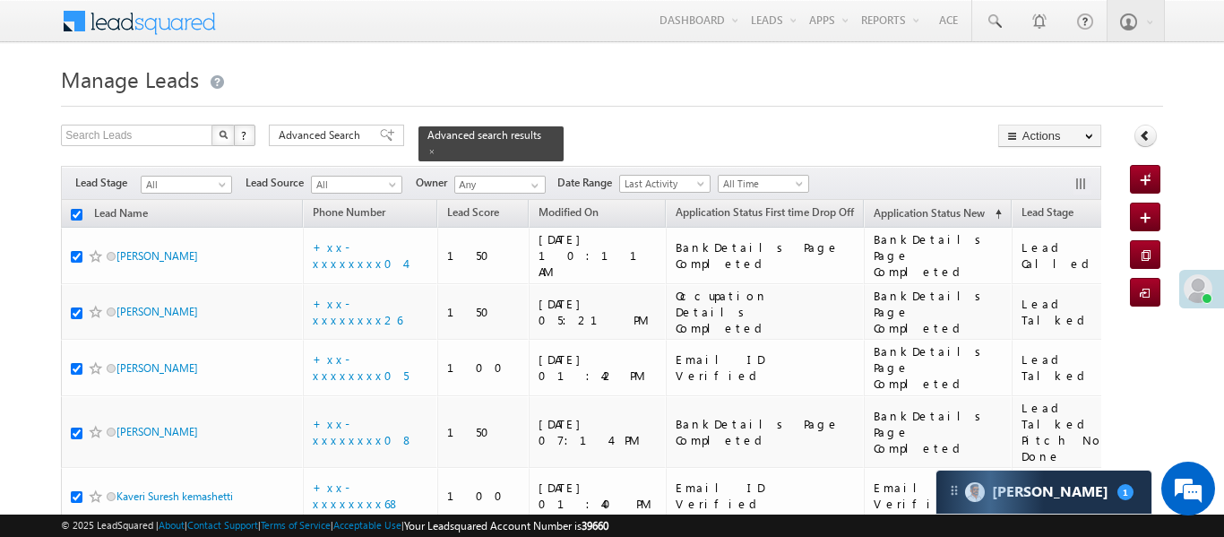
checkbox input "true"
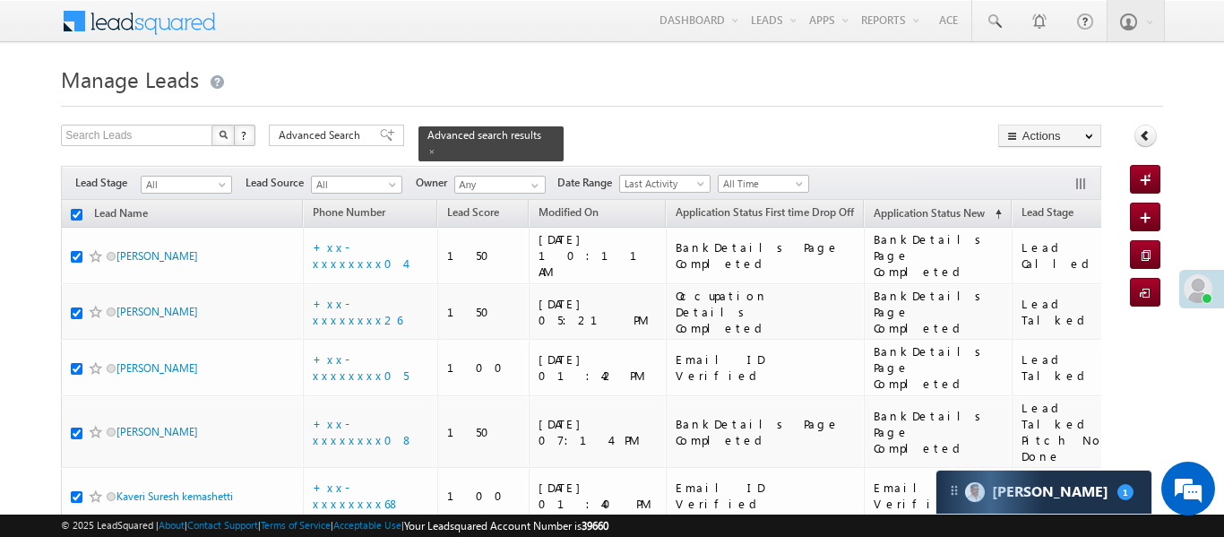
checkbox input "true"
click at [1082, 177] on button "button" at bounding box center [1083, 186] width 18 height 18
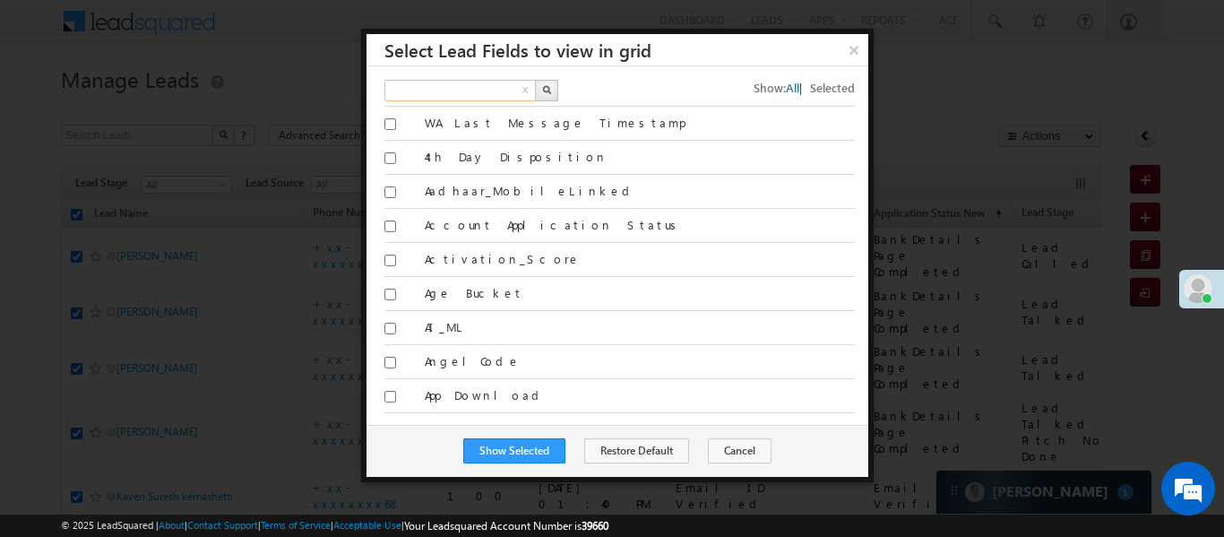
click at [420, 97] on input "text" at bounding box center [460, 91] width 153 height 22
type input "Search Fields"
click at [854, 43] on button "×" at bounding box center [854, 49] width 30 height 31
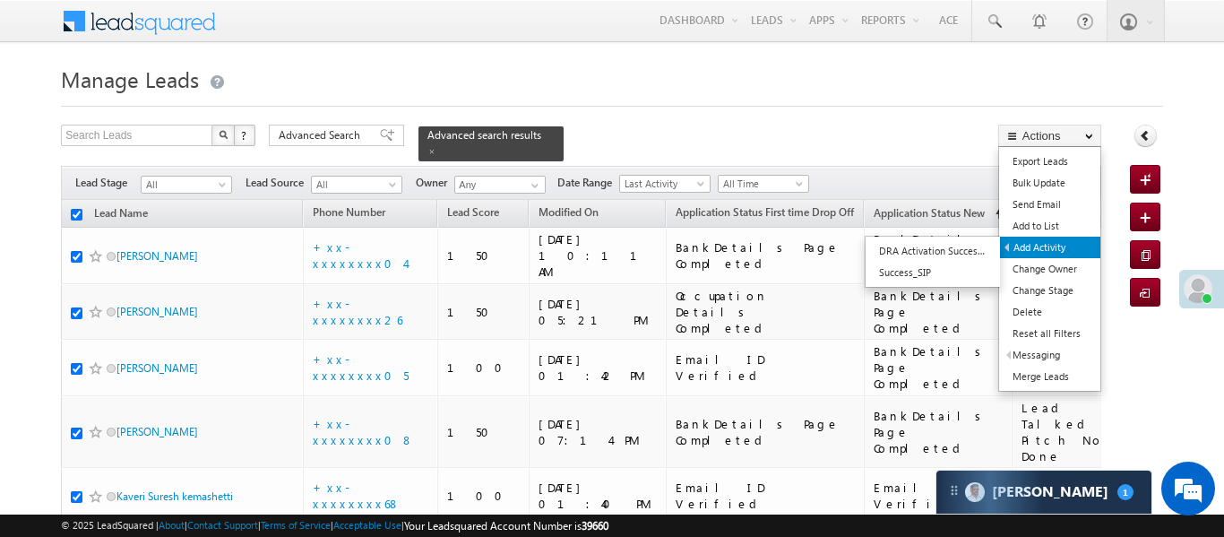
click at [1050, 242] on link "Add Activity" at bounding box center [1050, 248] width 100 height 22
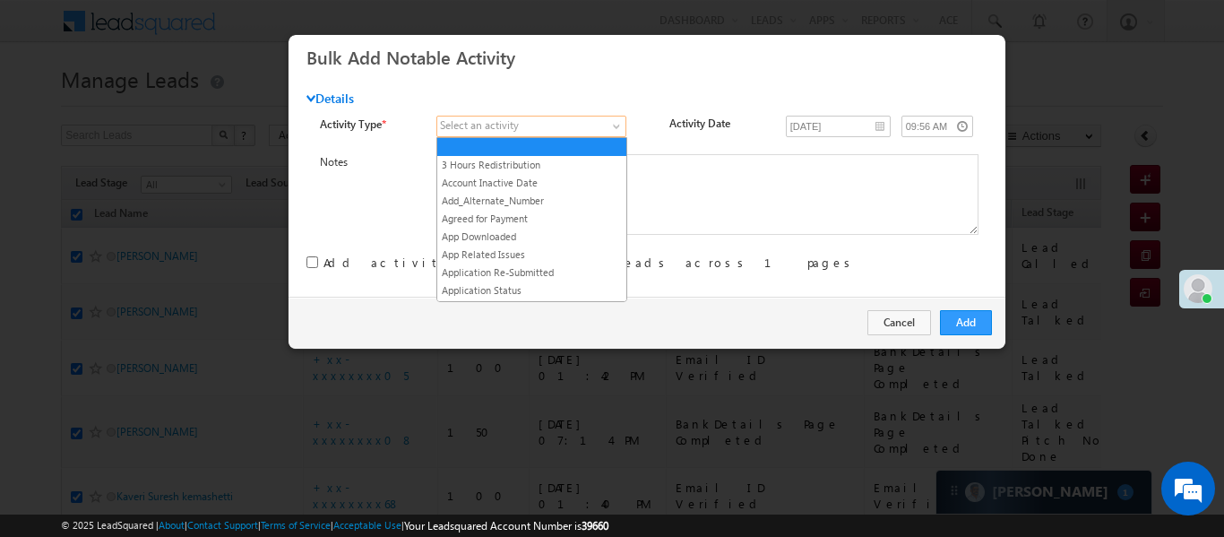
click at [560, 128] on span at bounding box center [521, 126] width 169 height 16
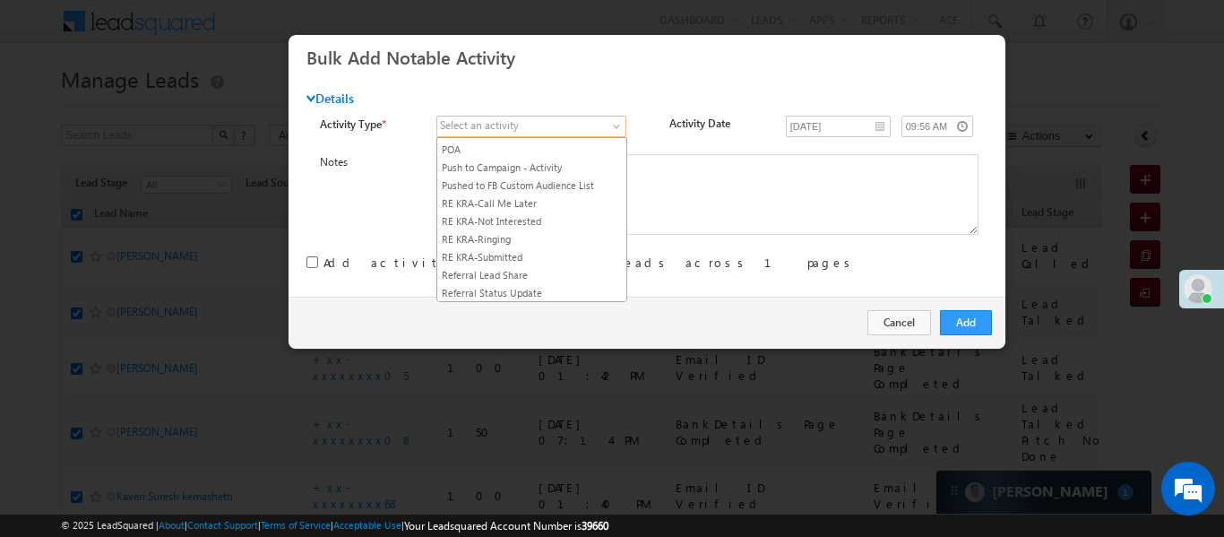
scroll to position [2290, 0]
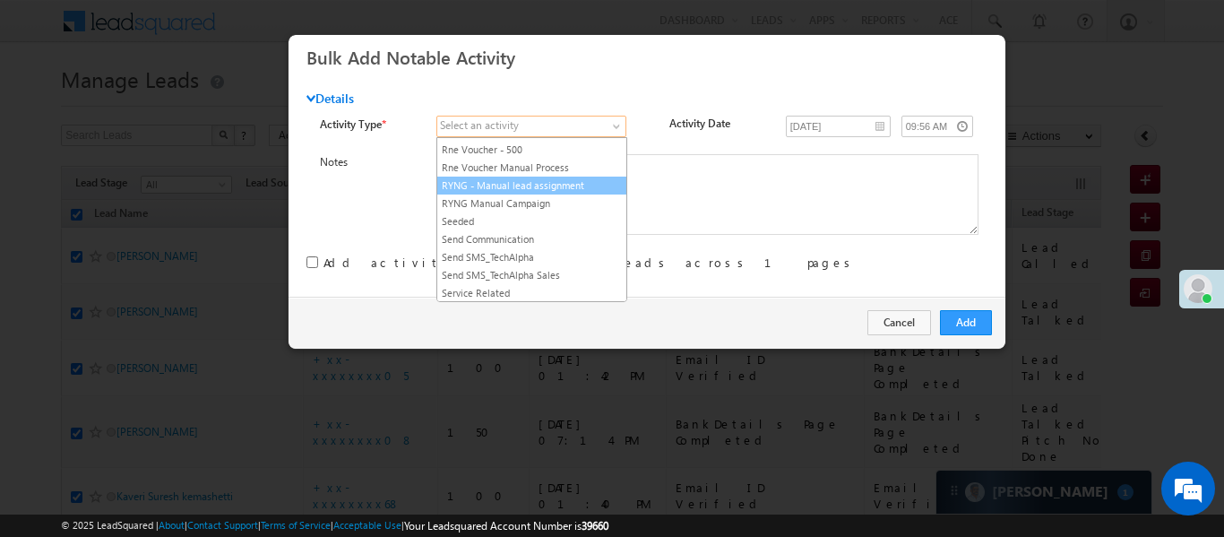
click at [571, 194] on link "RYNG - Manual lead assignment" at bounding box center [531, 185] width 189 height 16
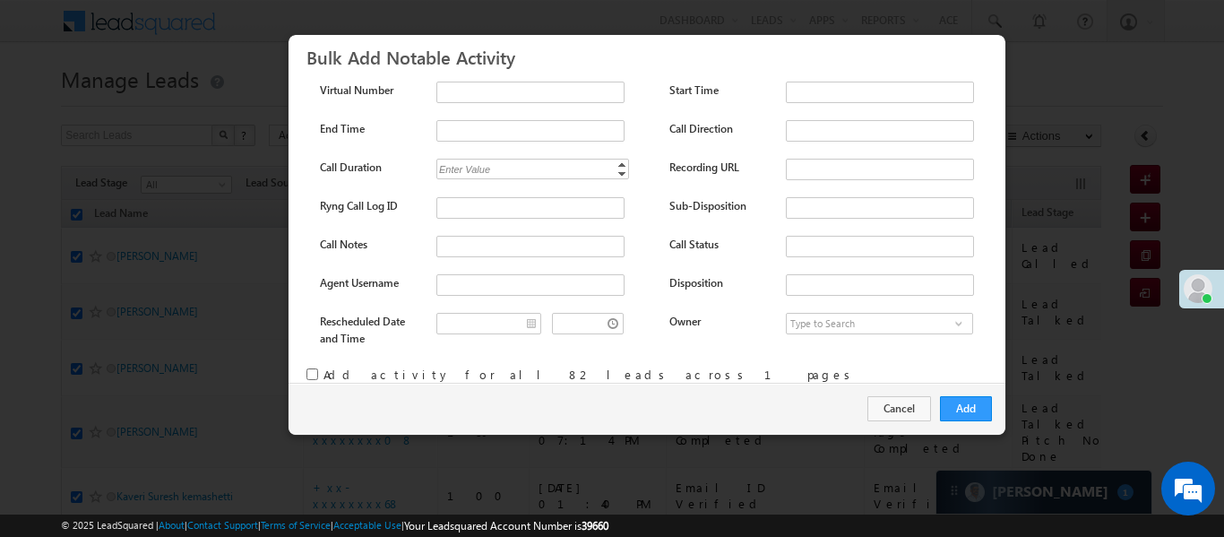
scroll to position [237, 0]
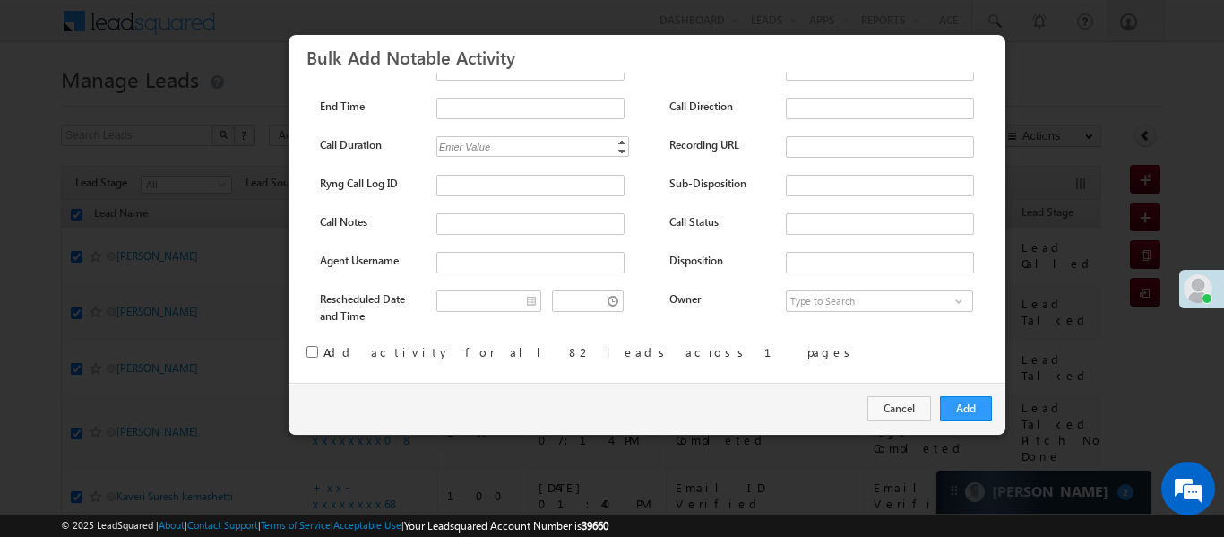
click at [313, 352] on input "checkbox" at bounding box center [313, 352] width 12 height 12
checkbox input "true"
click at [963, 410] on button "Add" at bounding box center [966, 408] width 52 height 25
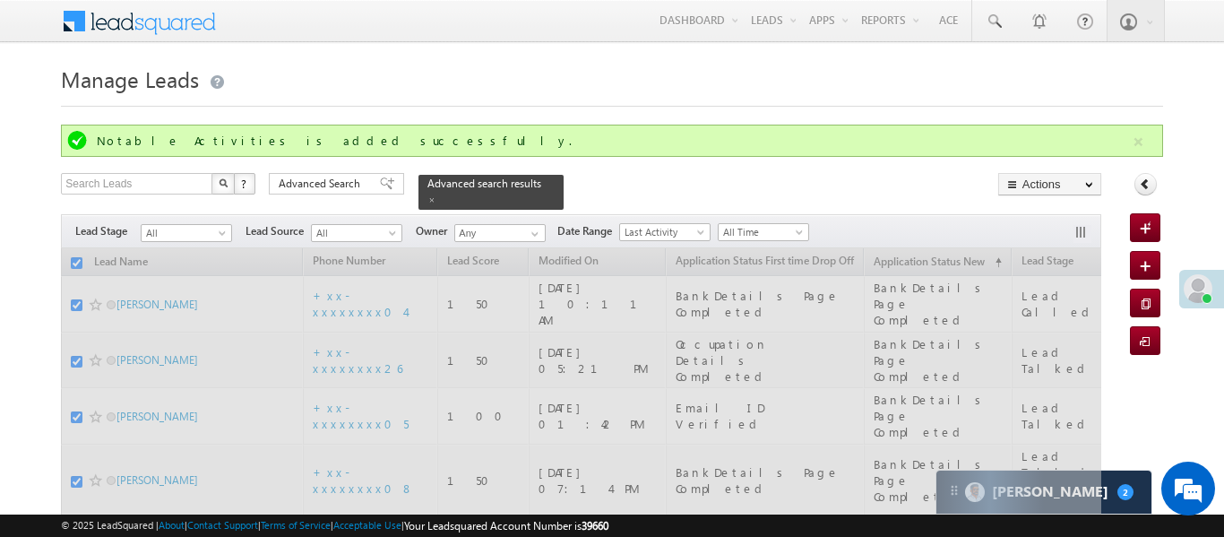
checkbox input "false"
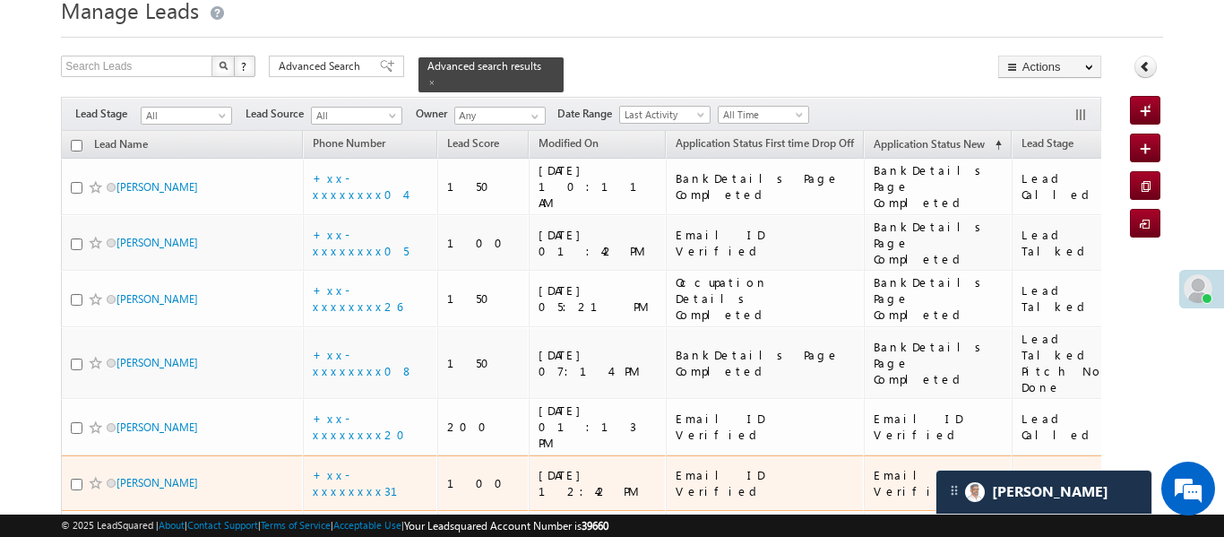
scroll to position [0, 0]
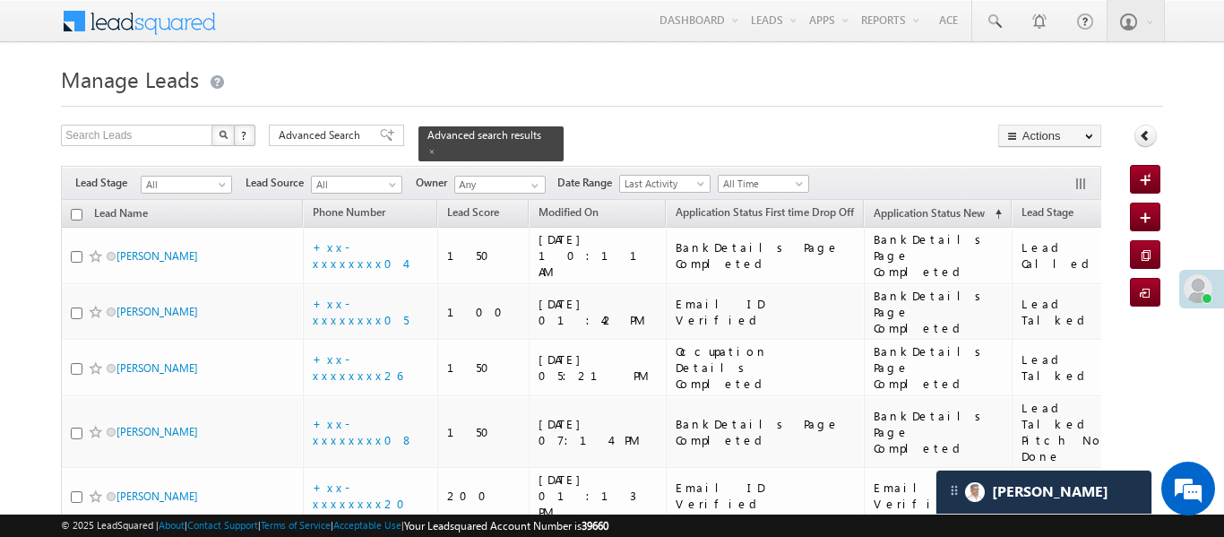
click at [753, 174] on span "All Time" at bounding box center [763, 183] width 91 height 19
click at [755, 176] on span "All Time" at bounding box center [761, 184] width 85 height 16
click at [751, 229] on link "[DATE]" at bounding box center [766, 231] width 91 height 16
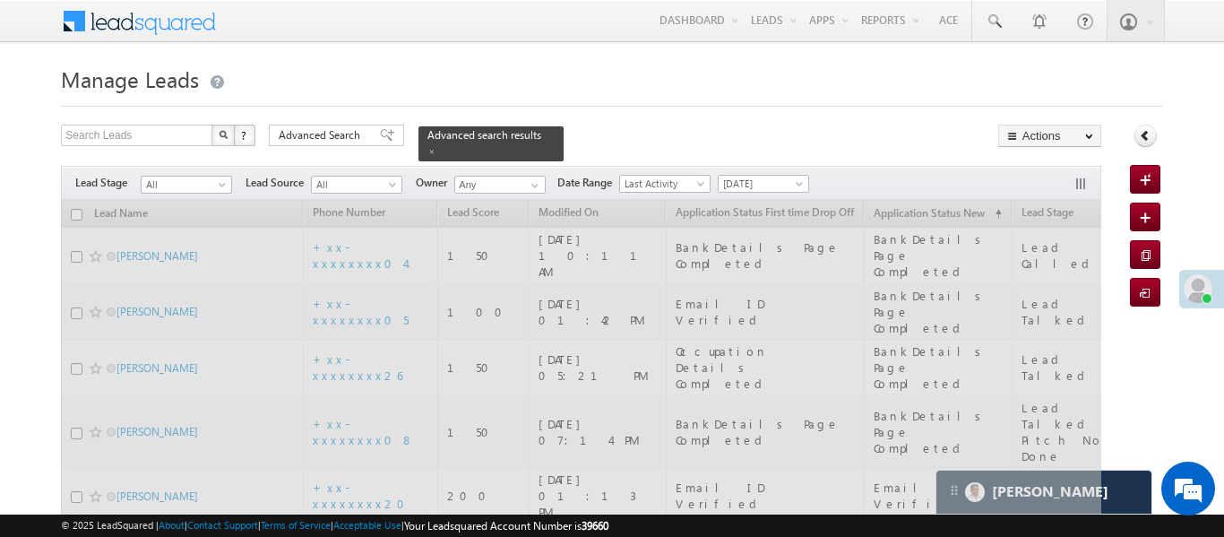
click at [772, 176] on span "[DATE]" at bounding box center [761, 184] width 85 height 16
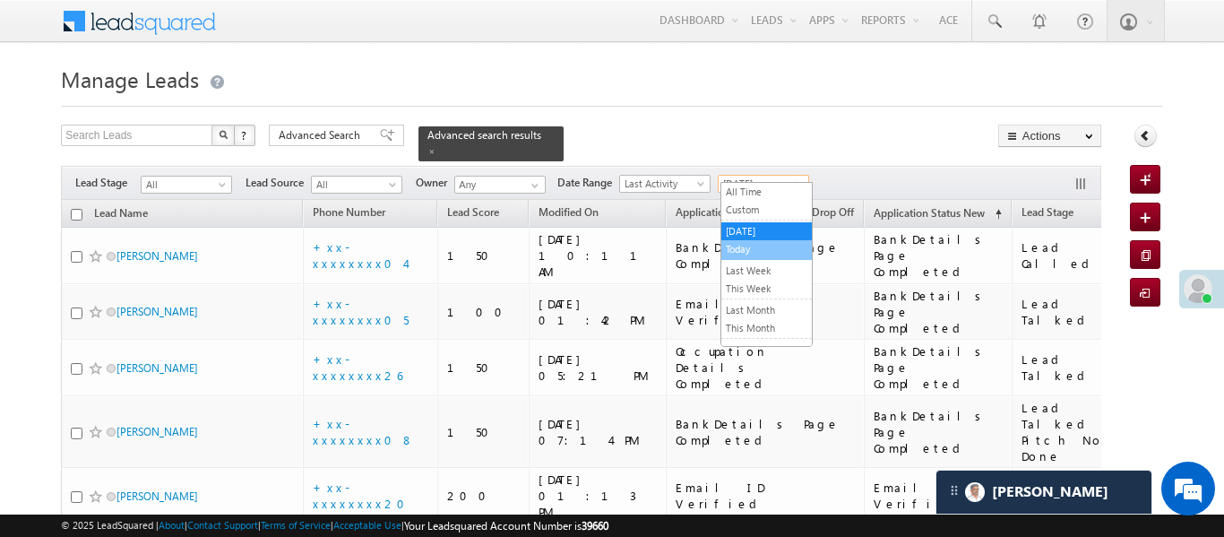
click at [759, 251] on link "Today" at bounding box center [766, 249] width 91 height 16
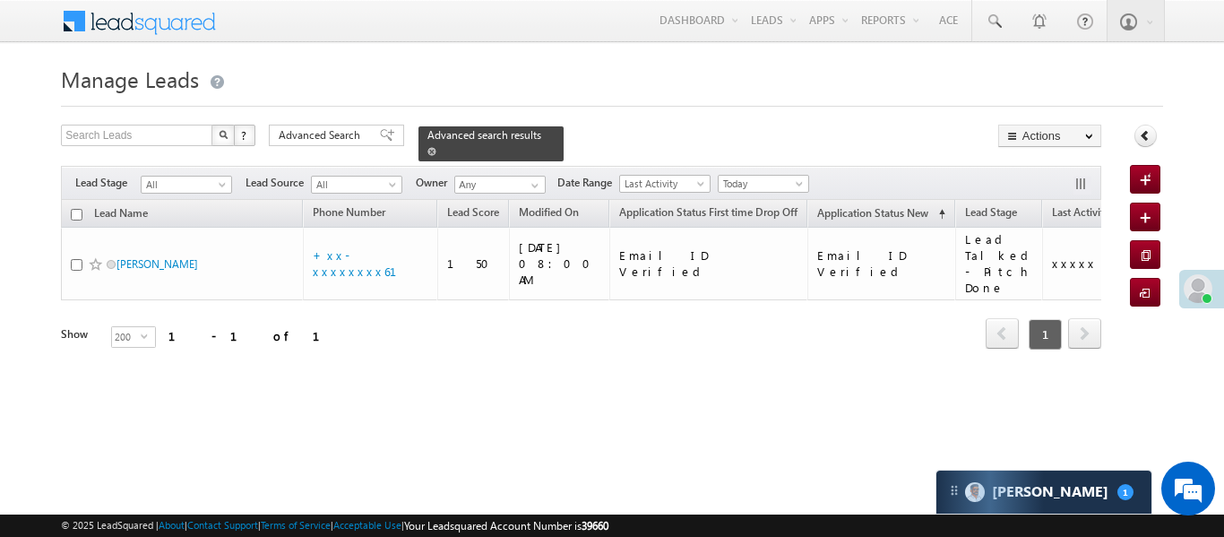
click at [532, 132] on div "Advanced search results" at bounding box center [491, 143] width 145 height 35
click at [436, 147] on span at bounding box center [432, 151] width 9 height 9
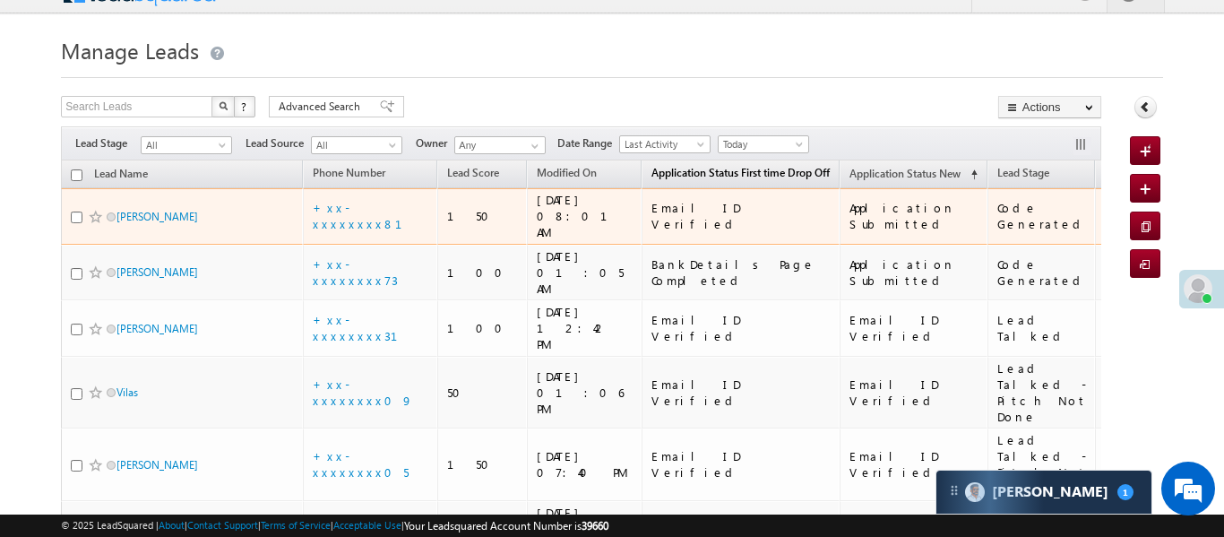
scroll to position [39, 0]
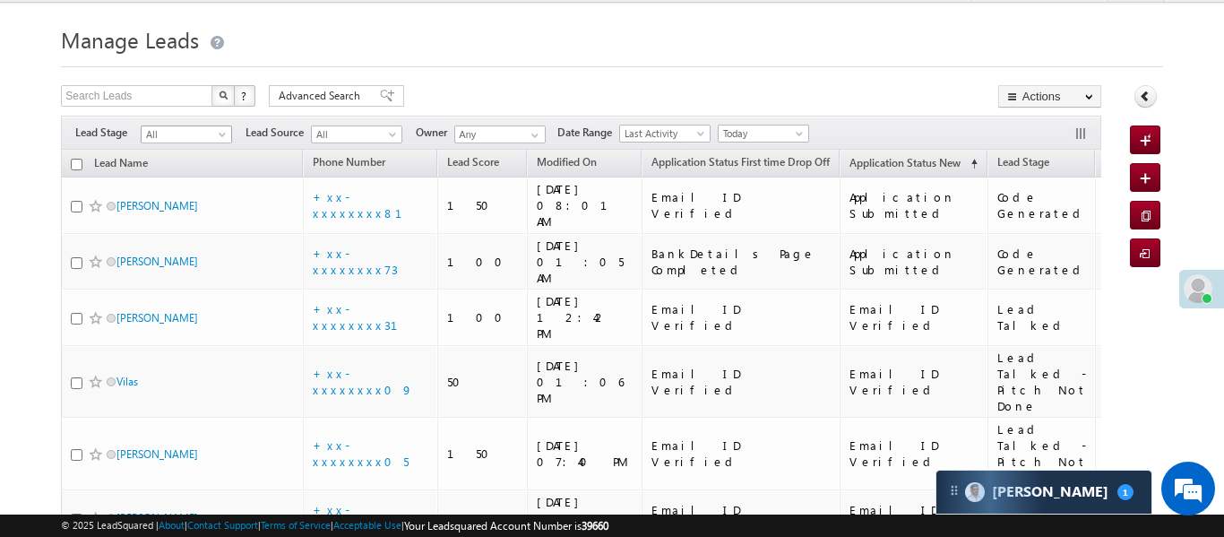
click at [193, 141] on span "All" at bounding box center [184, 134] width 85 height 16
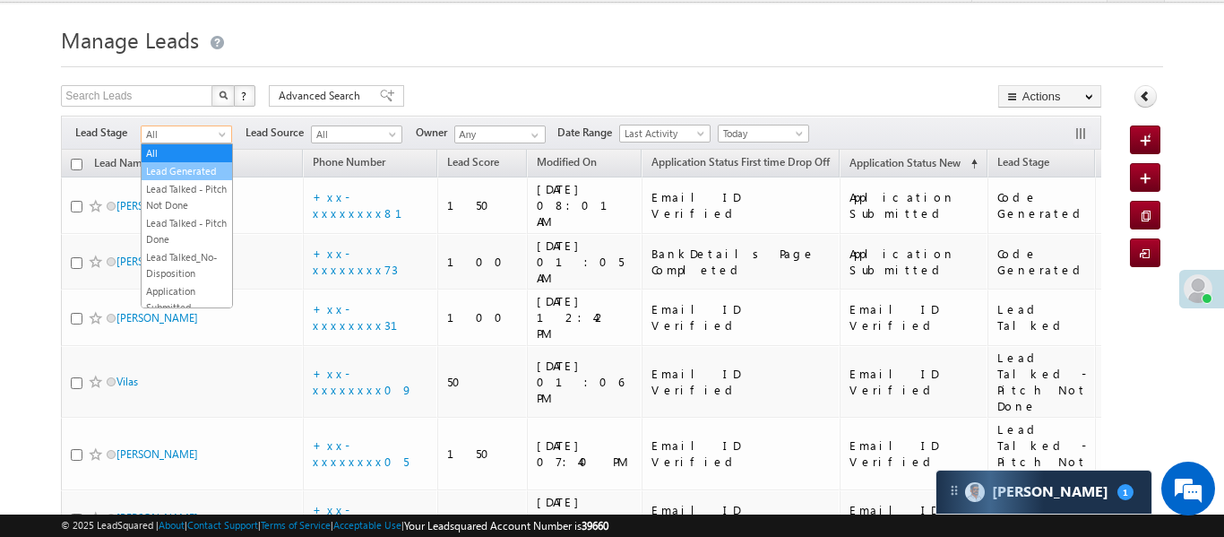
click at [184, 176] on link "Lead Generated" at bounding box center [187, 171] width 91 height 16
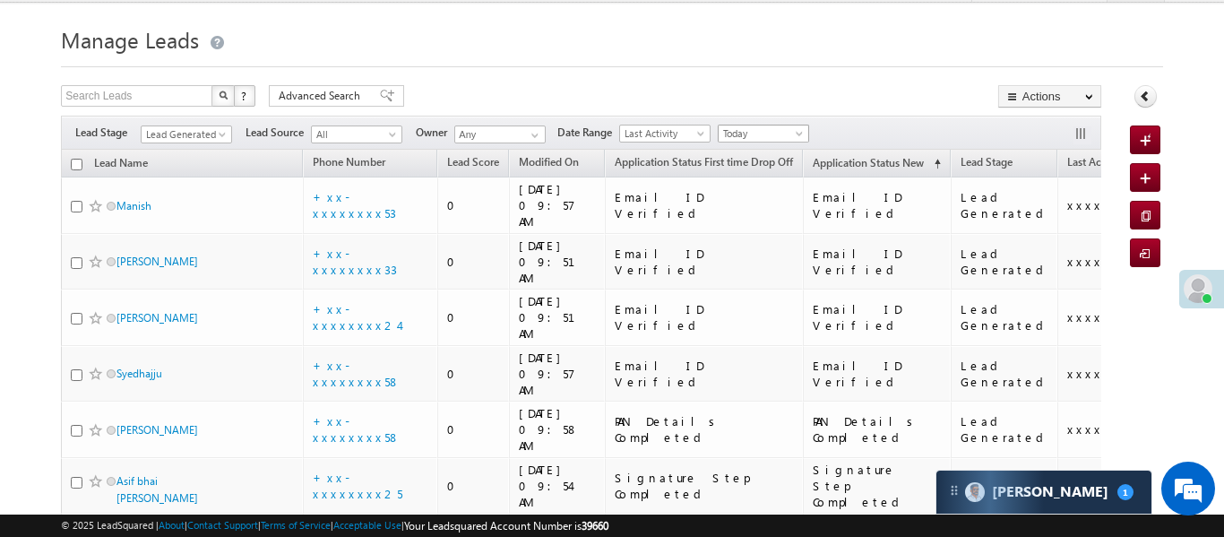
click at [791, 126] on span "Today" at bounding box center [761, 133] width 85 height 16
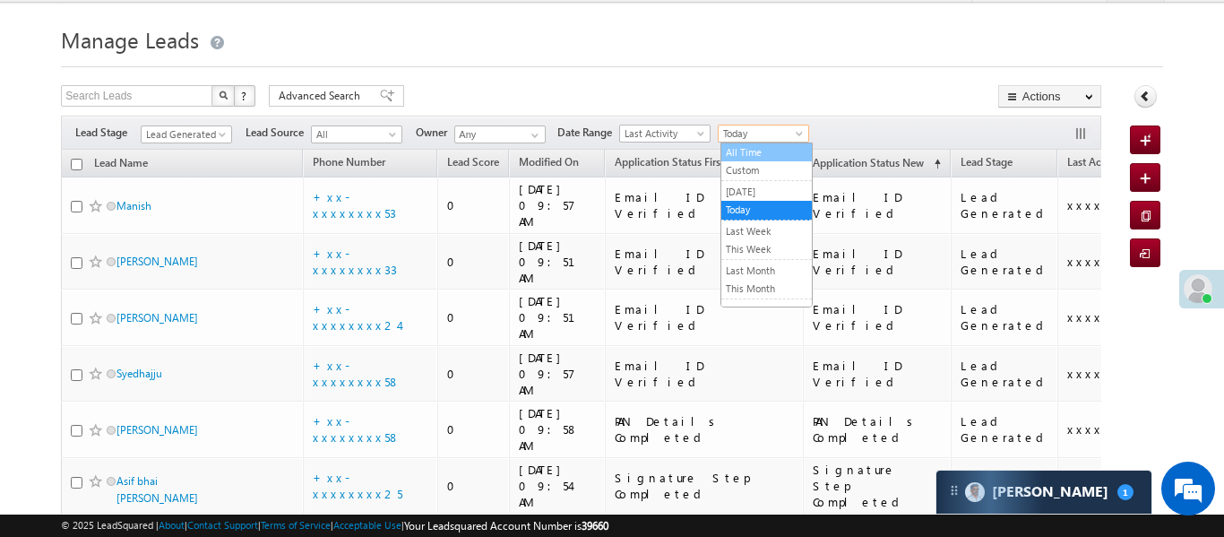
click at [771, 157] on link "All Time" at bounding box center [766, 152] width 91 height 16
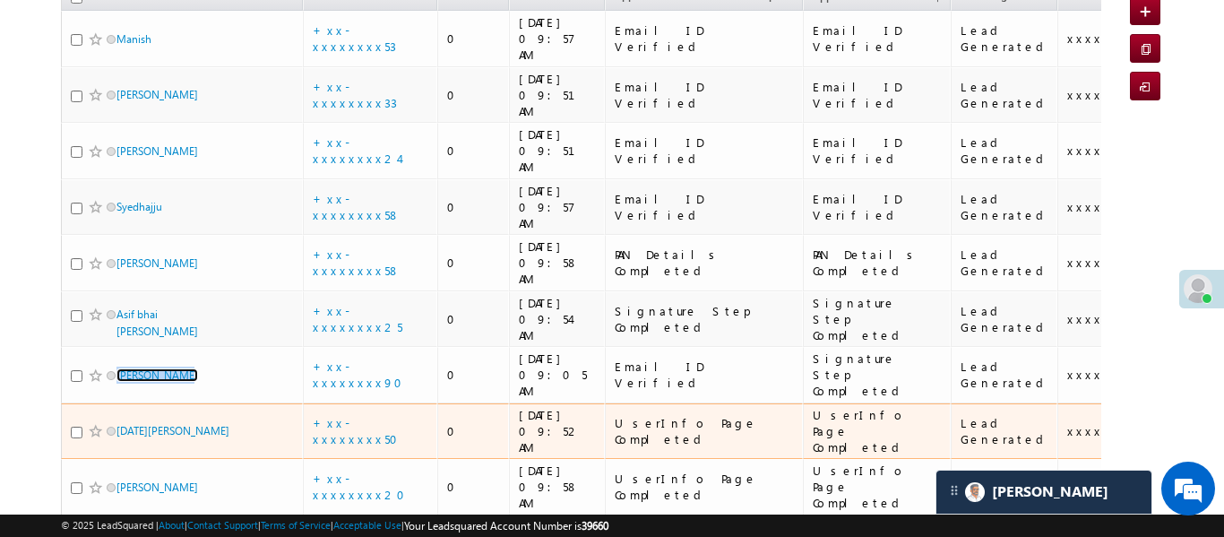
scroll to position [232, 0]
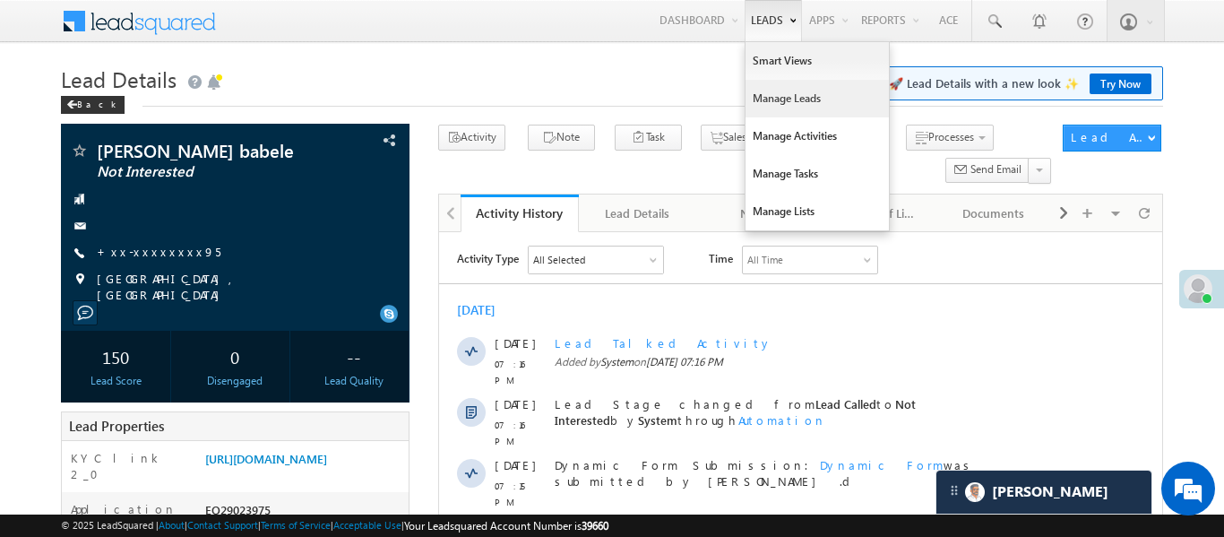
click at [783, 90] on link "Manage Leads" at bounding box center [817, 99] width 143 height 38
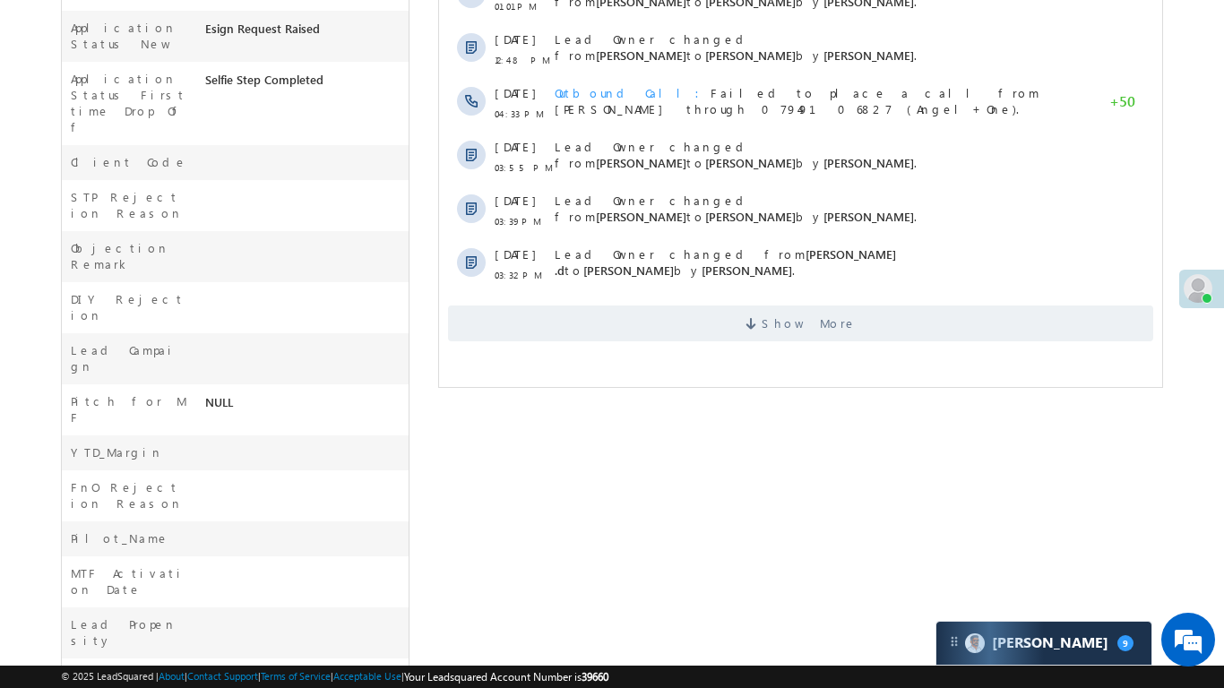
click at [1223, 2] on body "Menu Aakansha .d Aakan sha.D @ange lbrok ing.c om" at bounding box center [612, 104] width 1224 height 1505
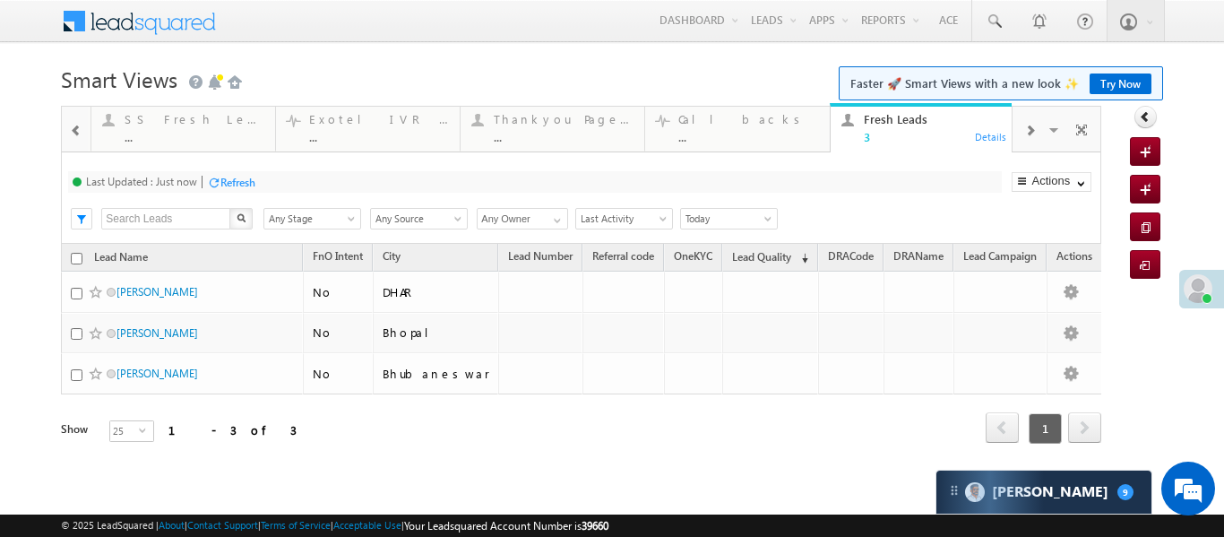
click at [65, 127] on div at bounding box center [76, 129] width 23 height 40
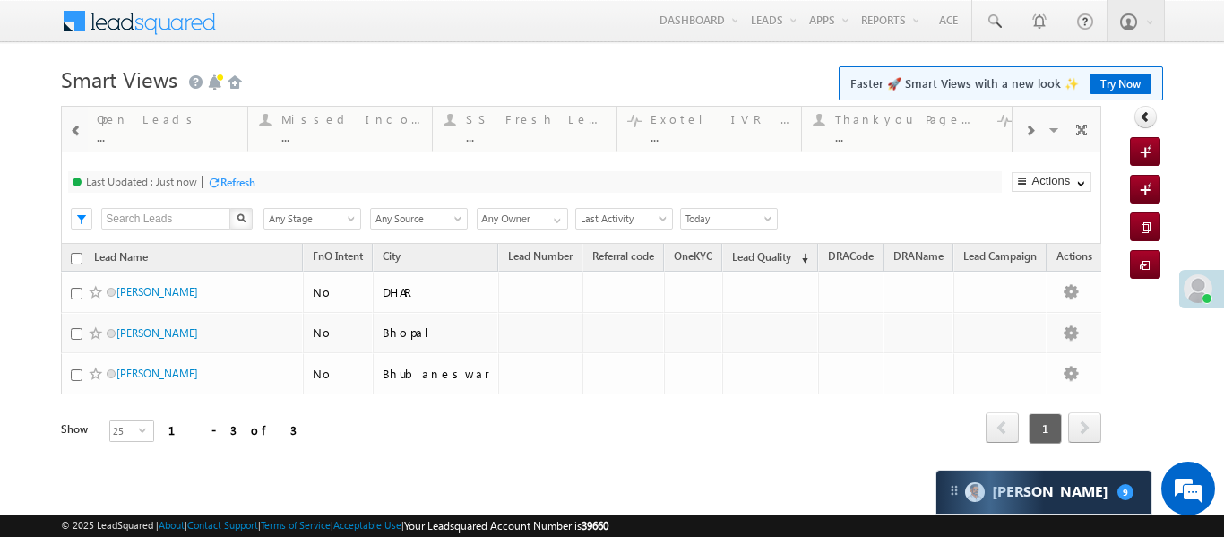
click at [65, 127] on div at bounding box center [76, 129] width 23 height 40
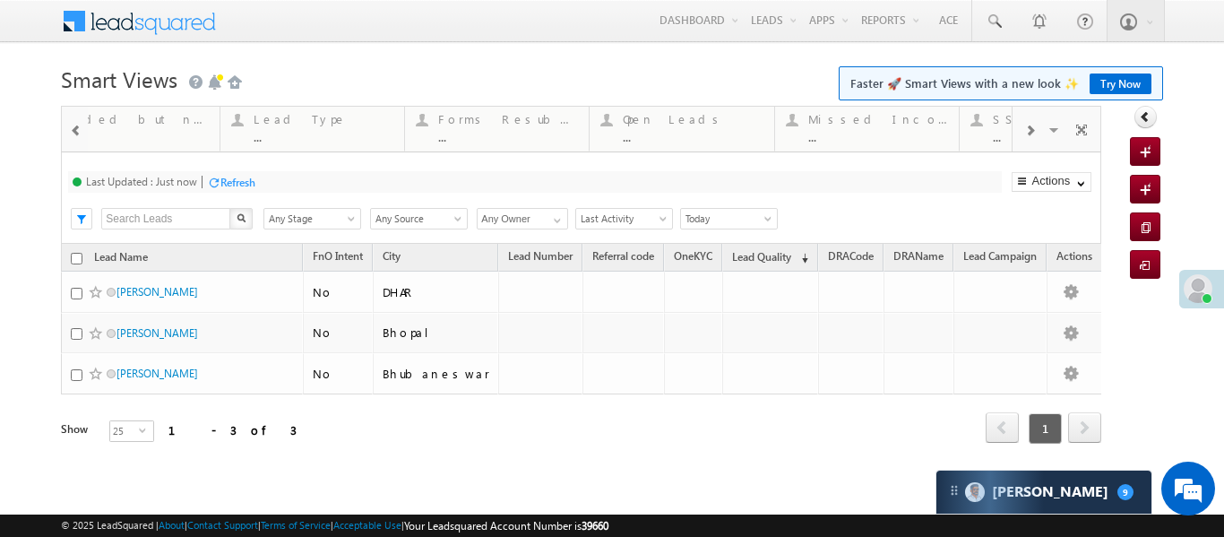
click at [65, 127] on div at bounding box center [76, 129] width 23 height 40
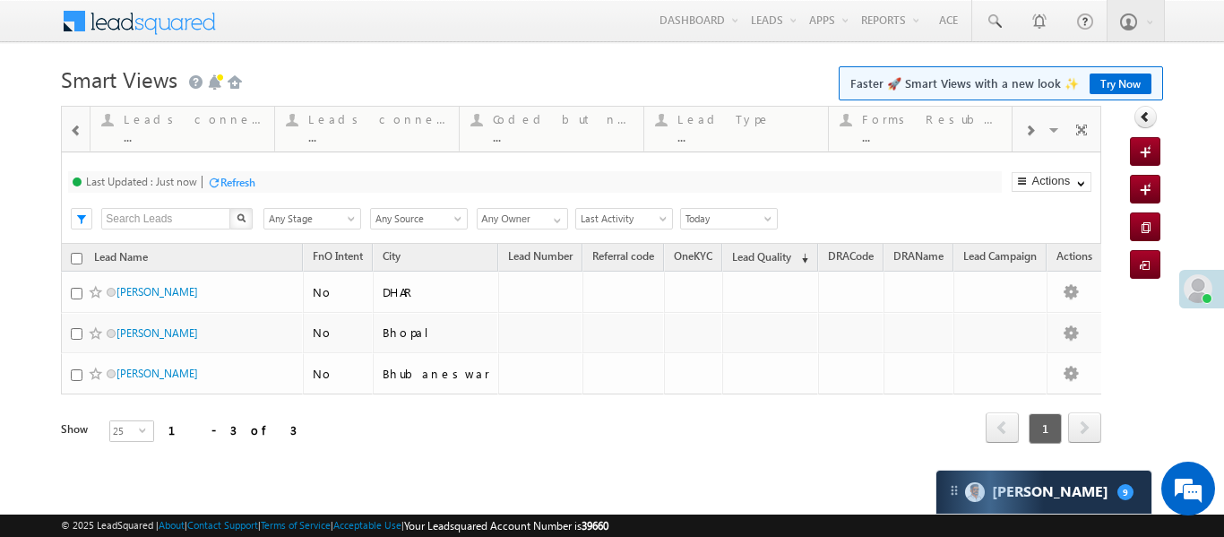
click at [65, 127] on div at bounding box center [76, 129] width 23 height 40
click at [65, 126] on div at bounding box center [76, 129] width 23 height 40
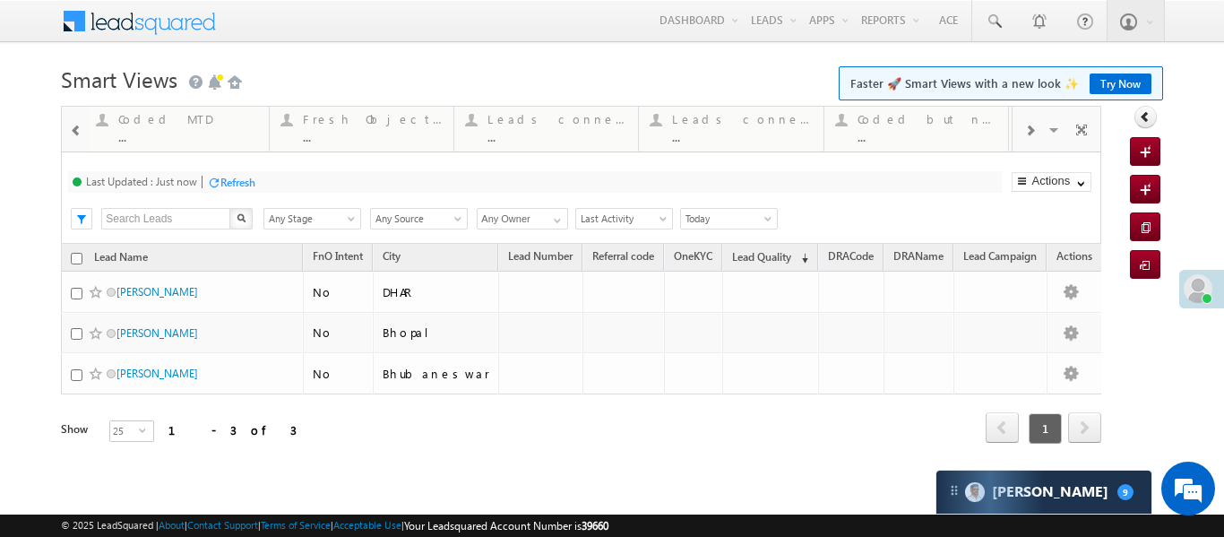
click at [65, 126] on div at bounding box center [76, 129] width 23 height 40
click at [373, 114] on div "Coded Today" at bounding box center [377, 119] width 140 height 14
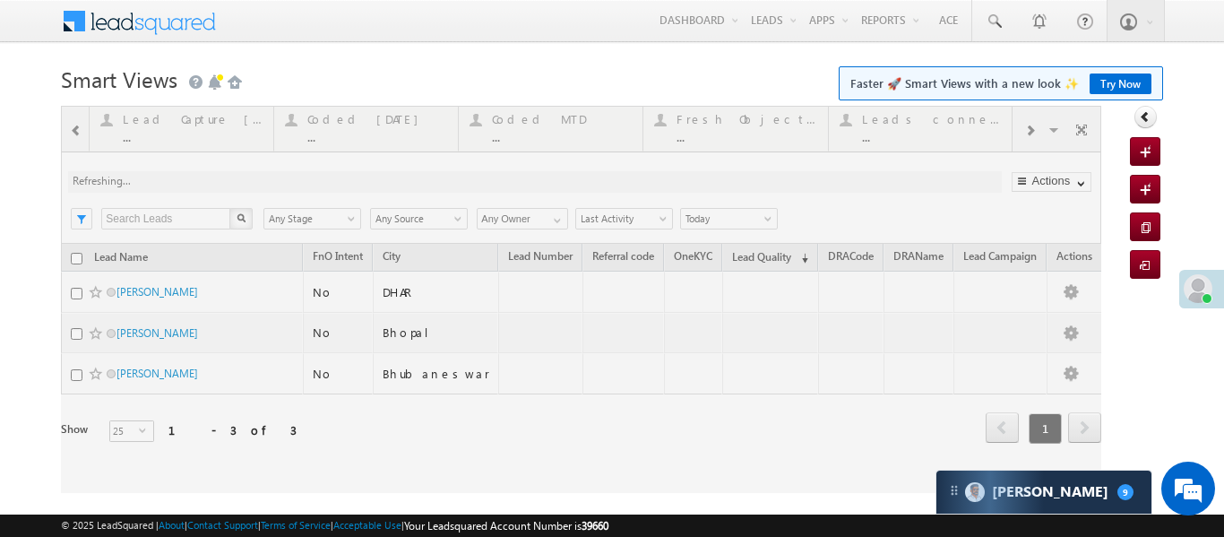
click at [373, 114] on div at bounding box center [581, 299] width 1041 height 387
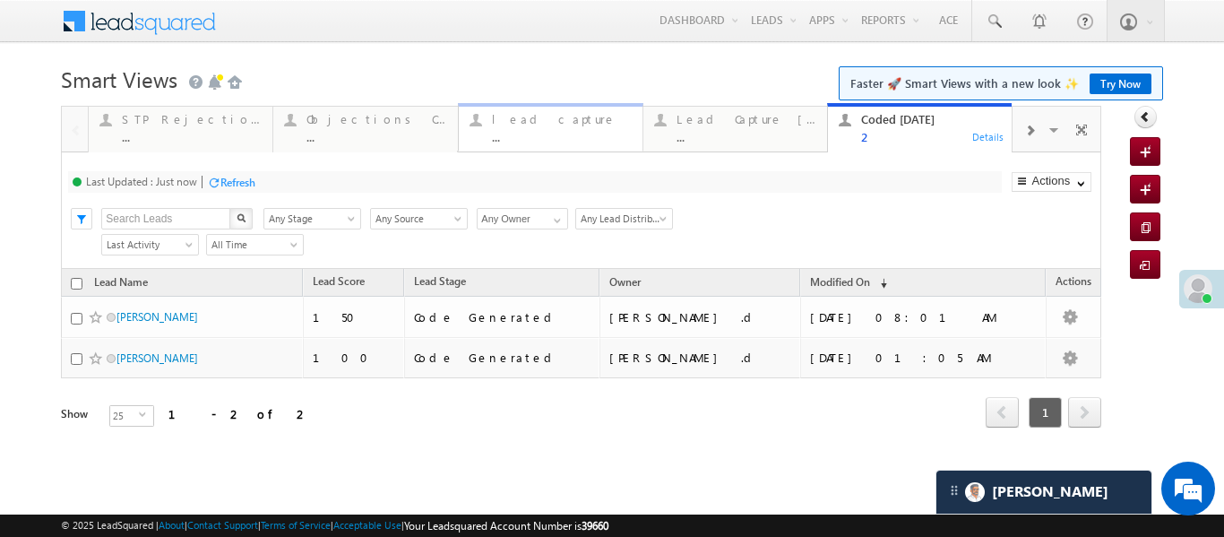
click at [550, 122] on div "lead capture" at bounding box center [562, 119] width 140 height 14
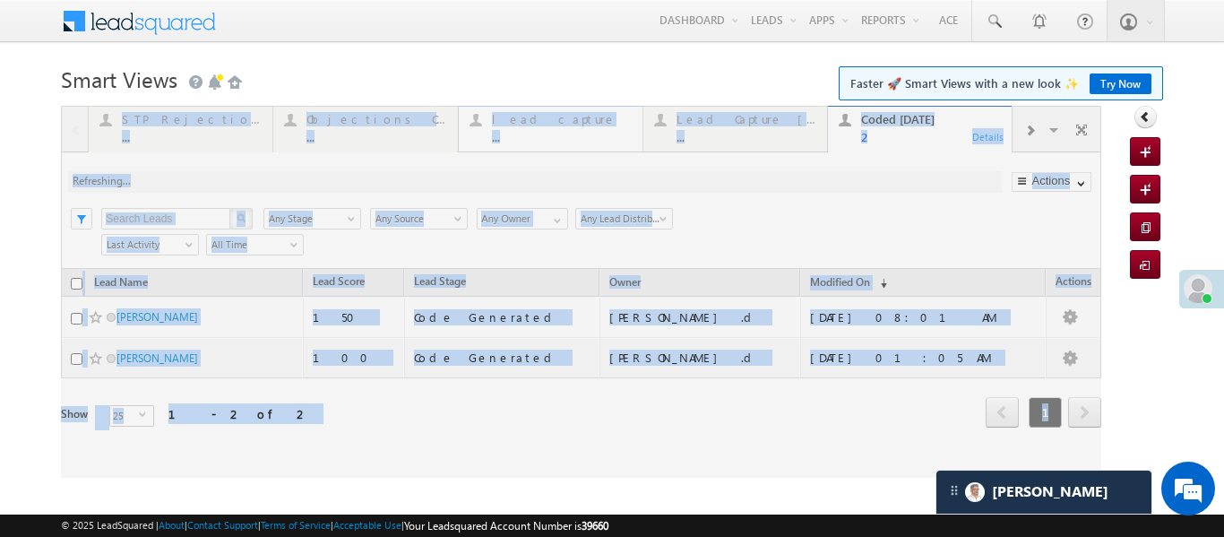
click at [550, 122] on div at bounding box center [581, 292] width 1041 height 372
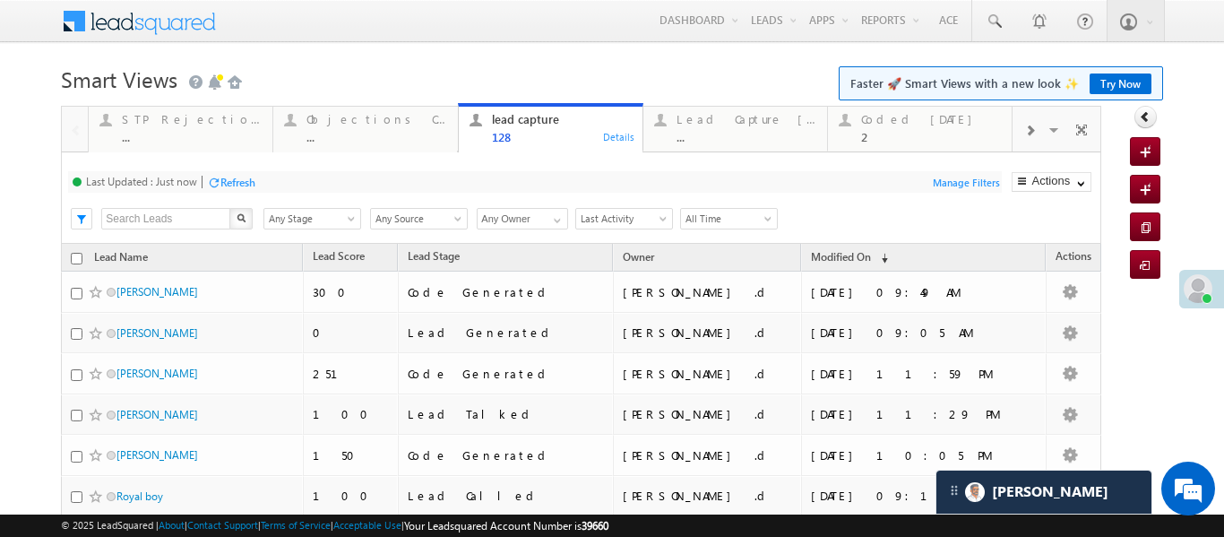
scroll to position [27, 0]
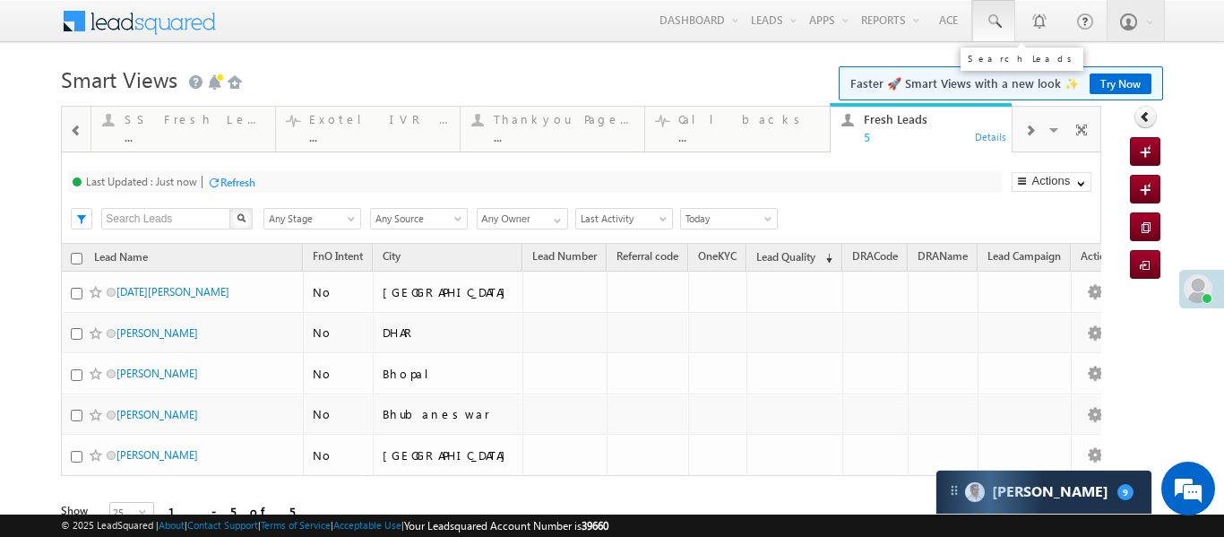
click at [981, 40] on link at bounding box center [993, 20] width 43 height 41
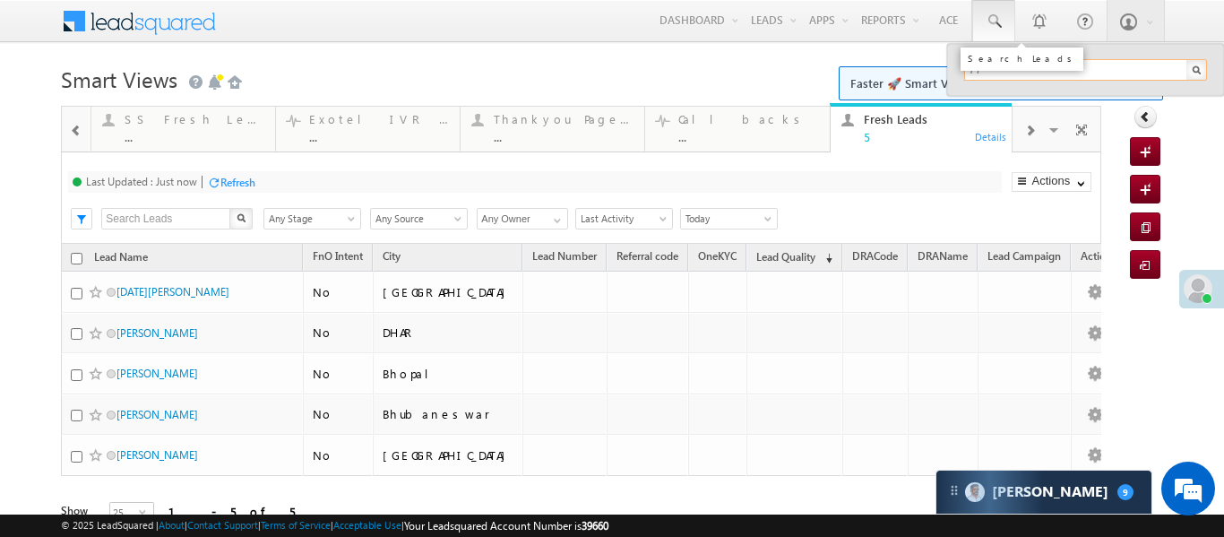
type input "7"
click at [73, 125] on span at bounding box center [76, 131] width 13 height 14
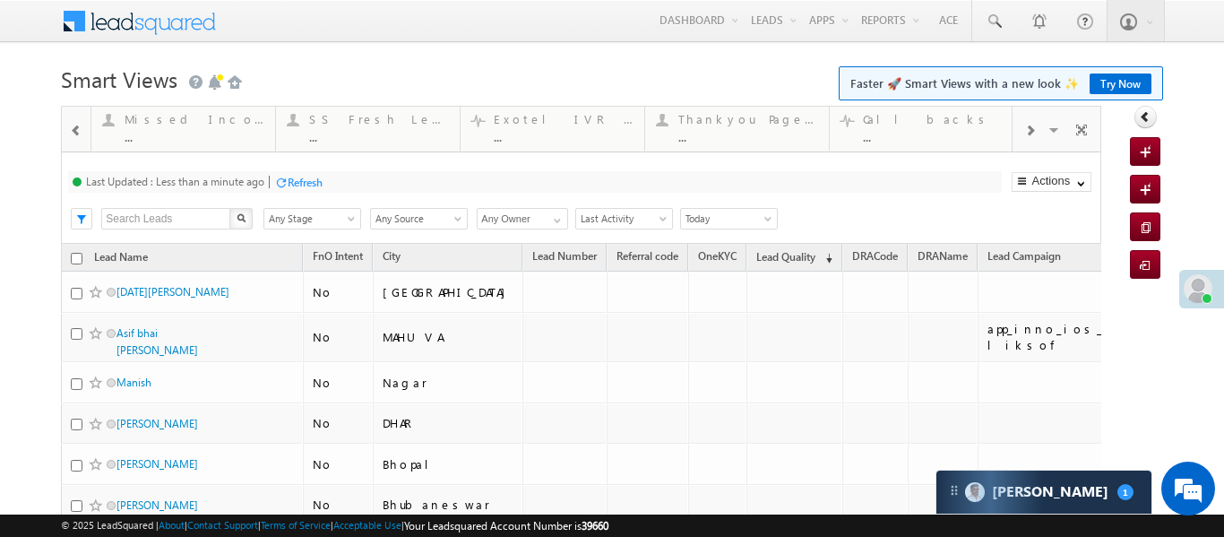
click at [59, 143] on body "Menu Aakansha .d Aakan sha.D @ange lbrok ing.c om" at bounding box center [612, 332] width 1224 height 665
click at [74, 136] on span at bounding box center [76, 131] width 13 height 14
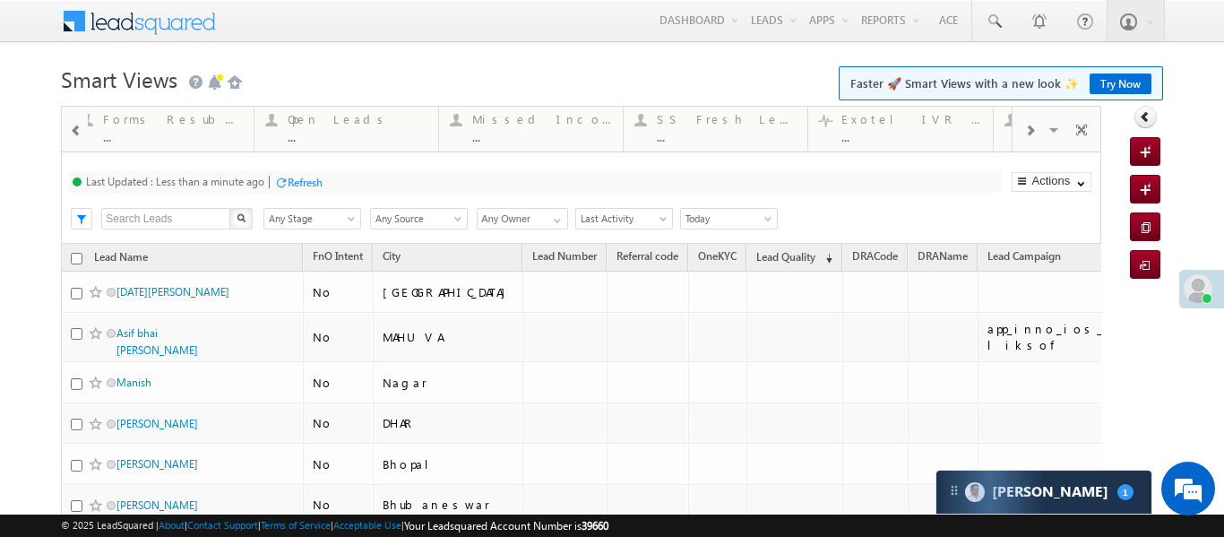
click at [74, 136] on span at bounding box center [76, 131] width 13 height 14
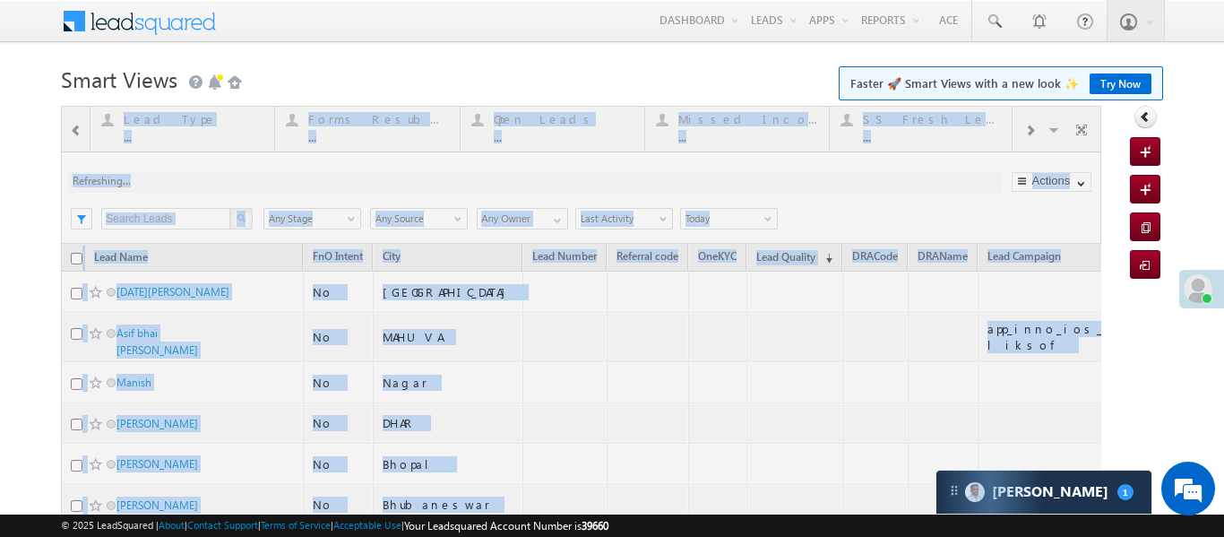
click at [74, 136] on div at bounding box center [581, 385] width 1041 height 559
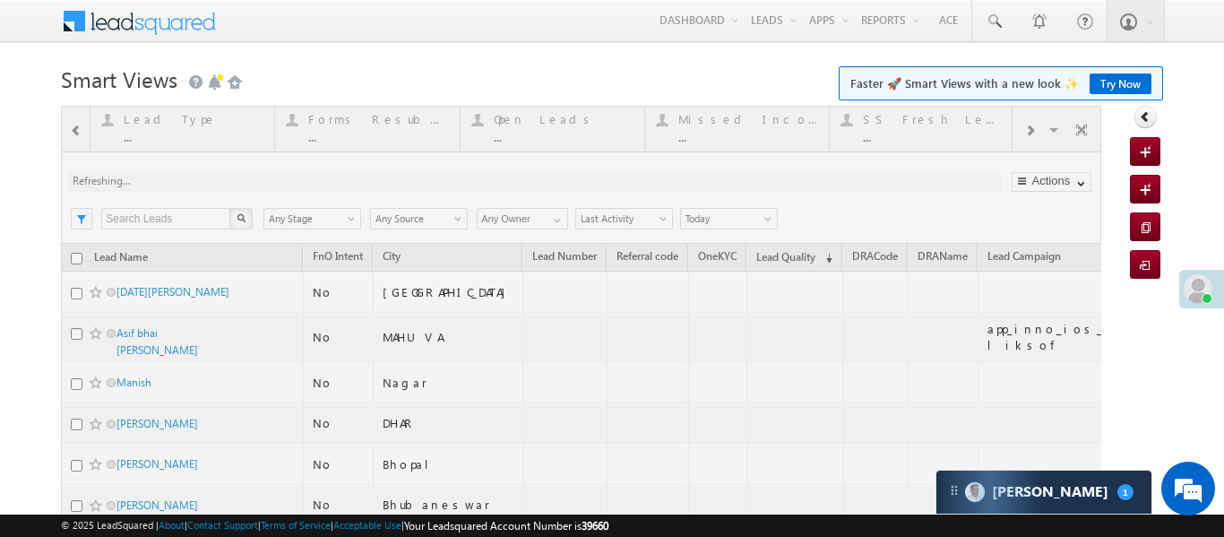
click at [74, 136] on div at bounding box center [581, 385] width 1041 height 559
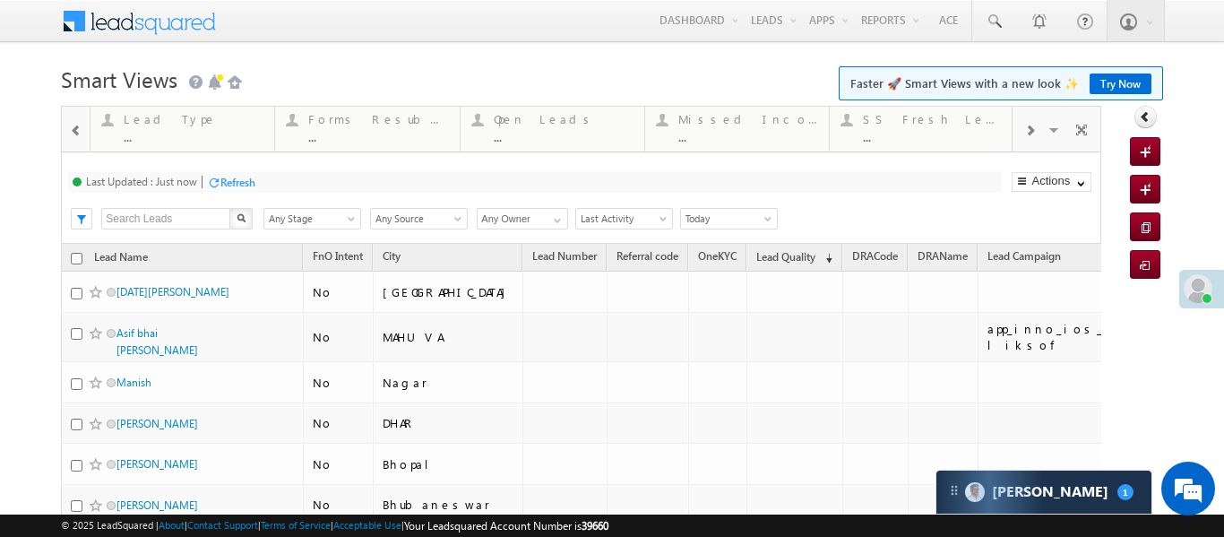
click at [74, 136] on span at bounding box center [76, 131] width 13 height 14
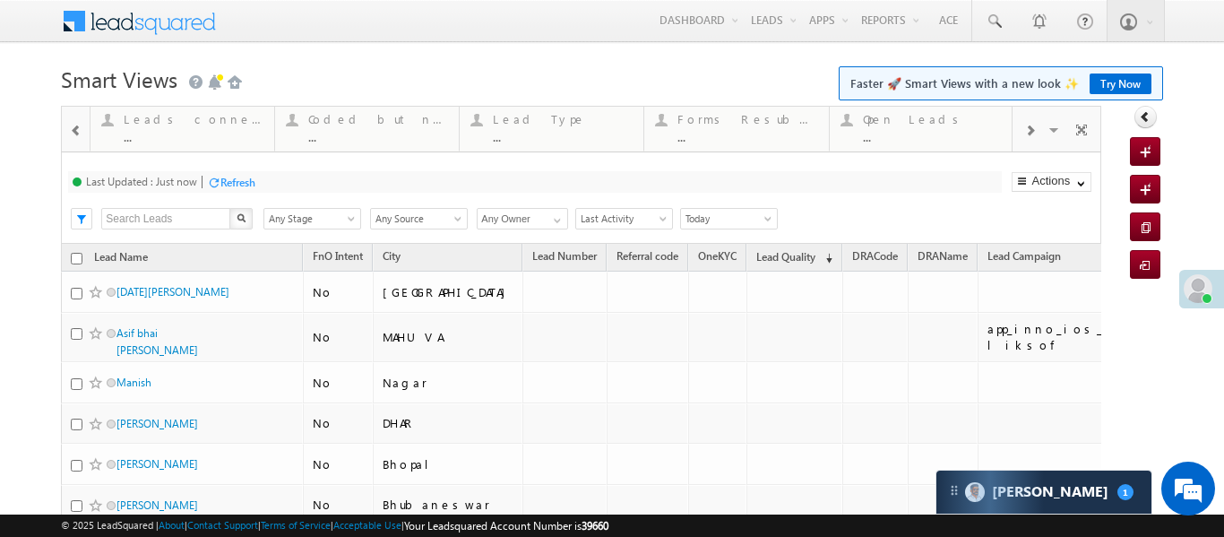
click at [74, 136] on span at bounding box center [76, 131] width 13 height 14
click at [75, 137] on span at bounding box center [76, 131] width 13 height 14
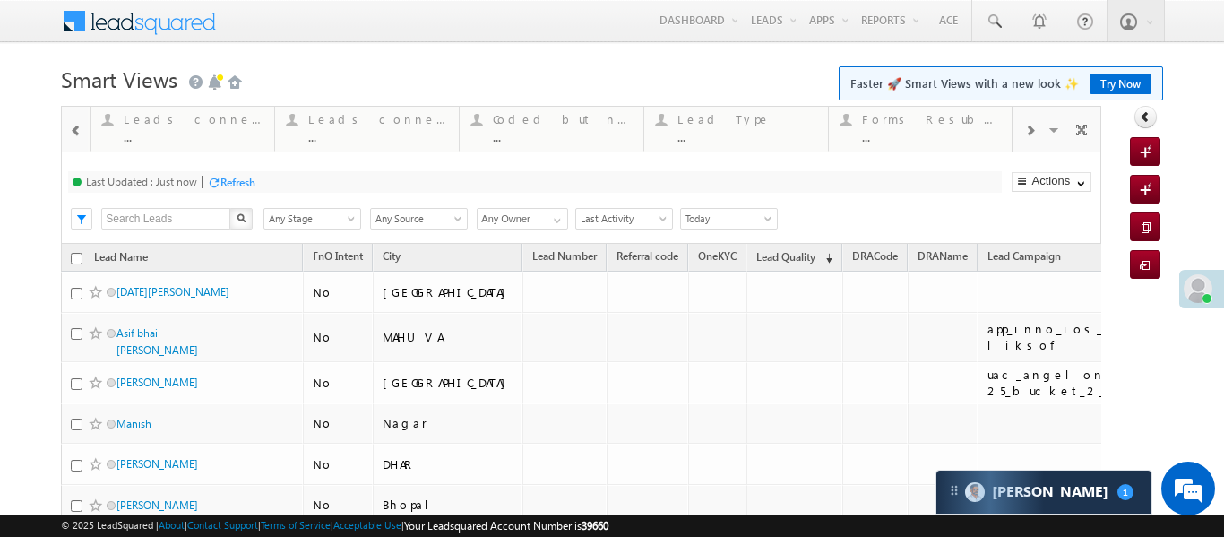
click at [80, 135] on span at bounding box center [76, 131] width 13 height 14
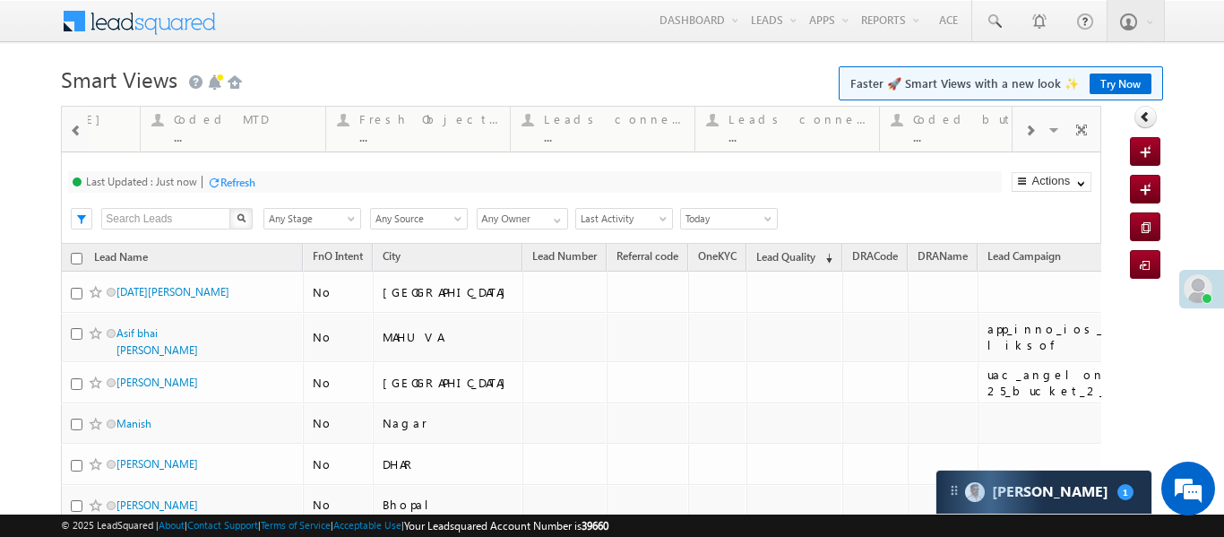
click at [80, 135] on span at bounding box center [76, 131] width 13 height 14
click at [218, 160] on div "Last Updated : Just now Refresh Refreshing... Search X Lead Stage Any Stage Any…" at bounding box center [581, 197] width 1040 height 91
click at [220, 143] on link "Coded Today ... Details" at bounding box center [182, 127] width 186 height 48
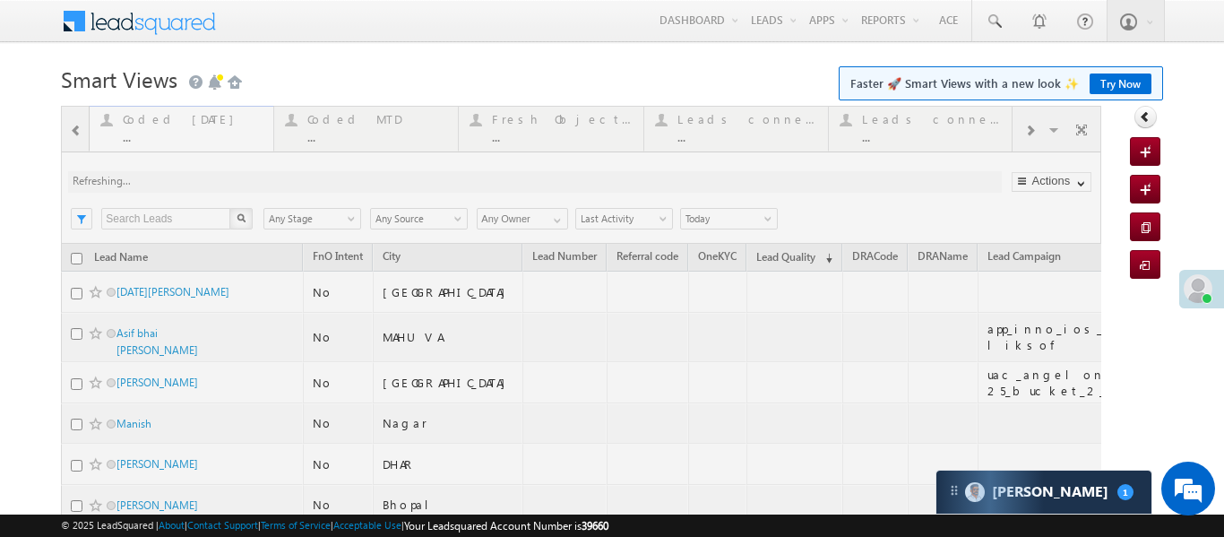
click at [220, 143] on div at bounding box center [581, 426] width 1041 height 641
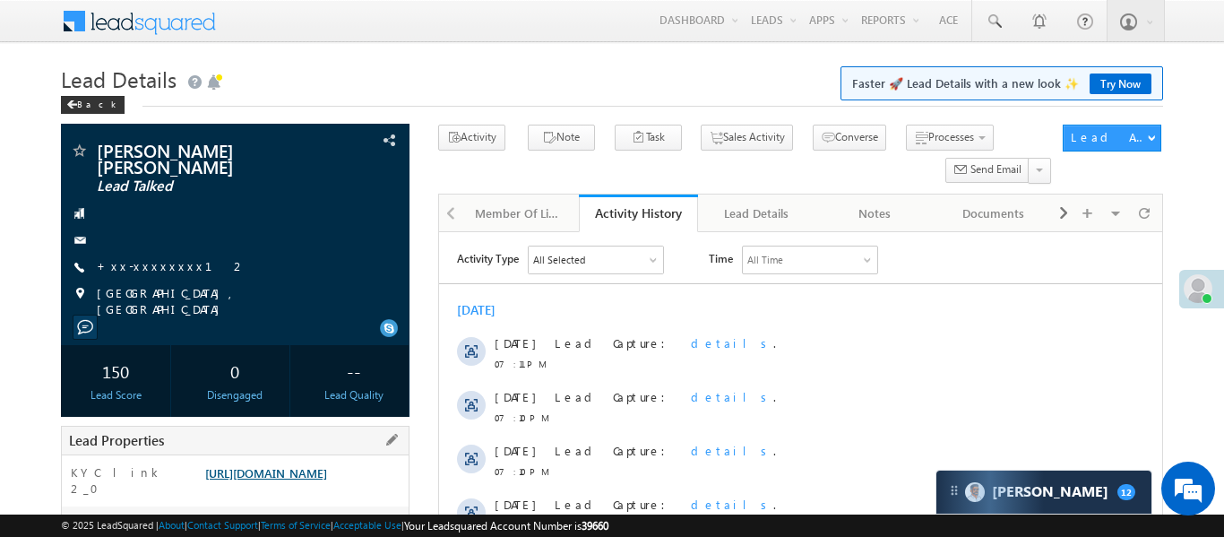
click at [327, 465] on link "[URL][DOMAIN_NAME]" at bounding box center [266, 472] width 122 height 15
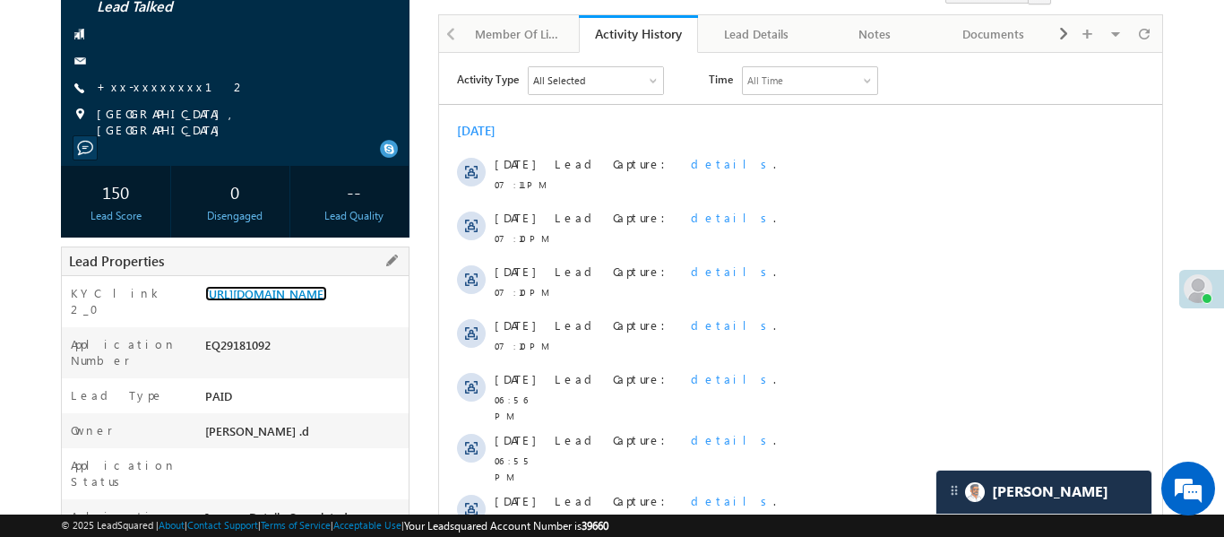
scroll to position [30, 0]
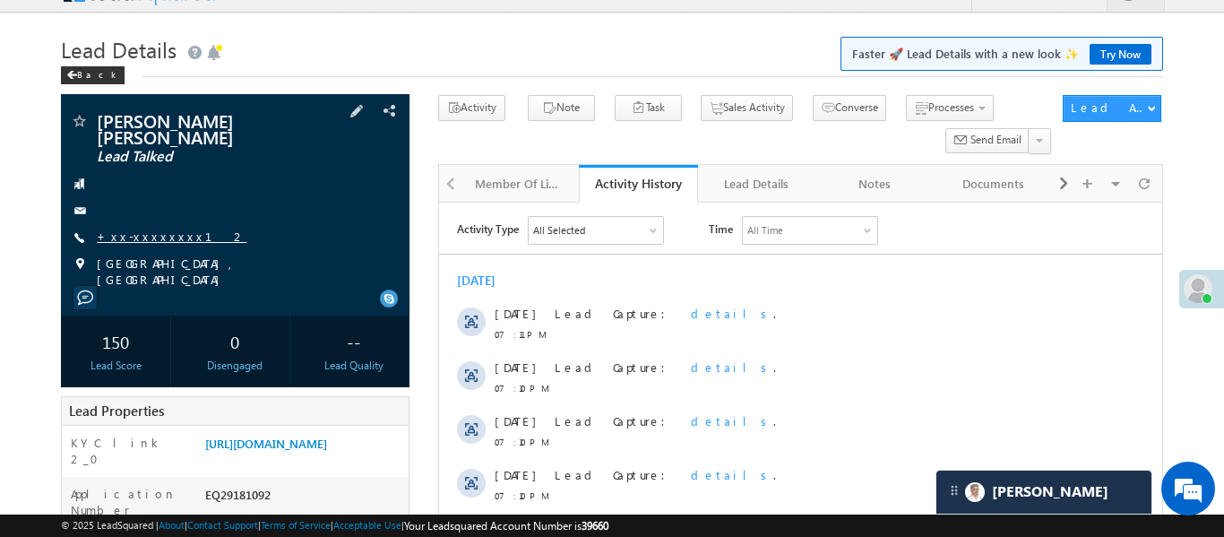
click at [120, 229] on link "+xx-xxxxxxxx12" at bounding box center [172, 236] width 150 height 15
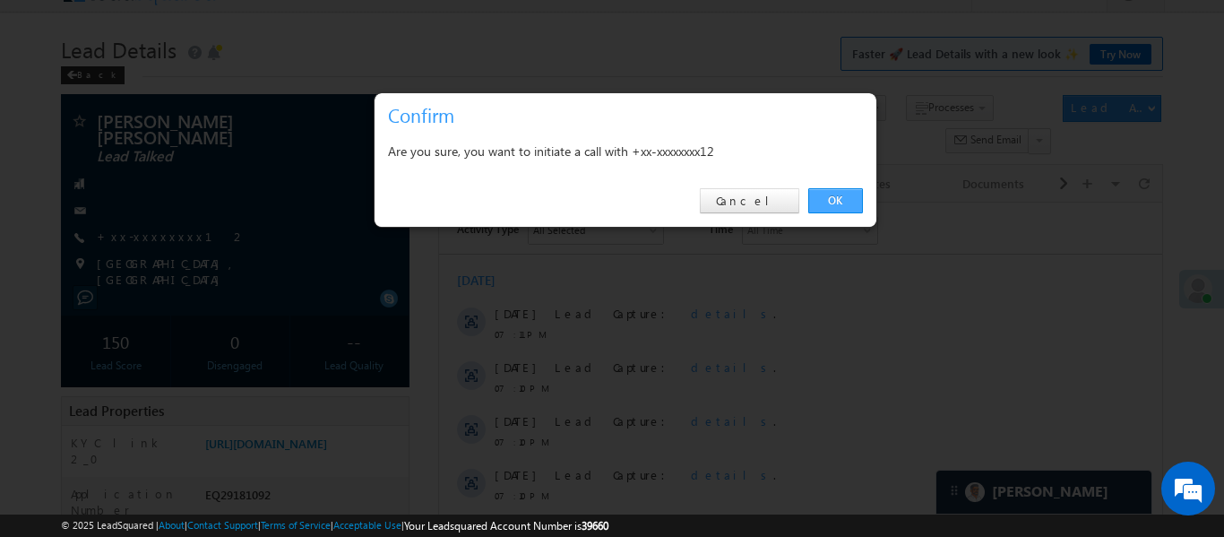
click at [845, 201] on link "OK" at bounding box center [835, 200] width 55 height 25
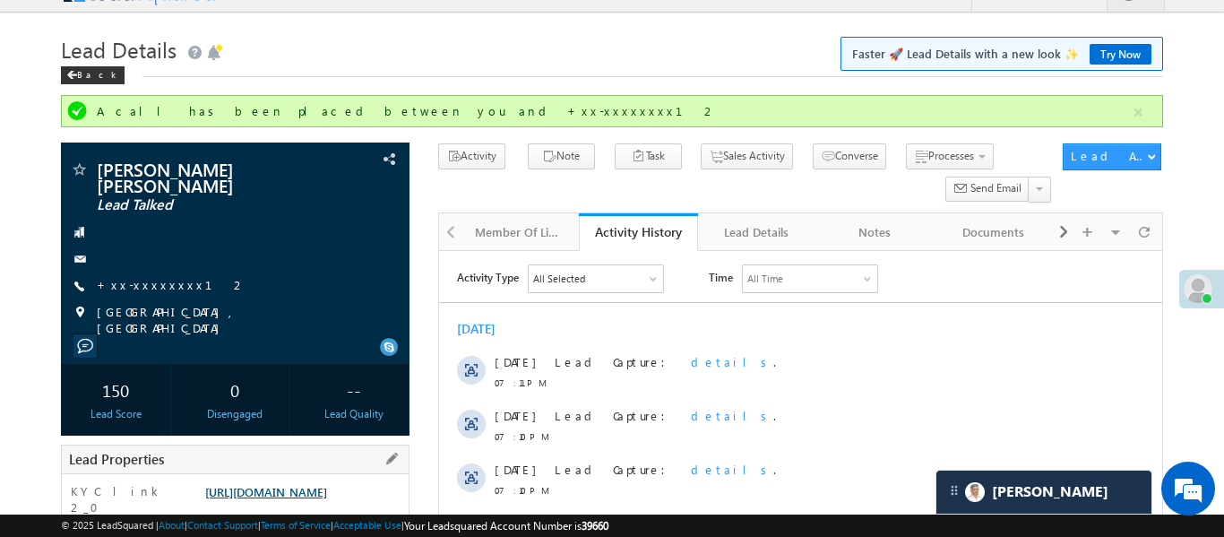
click at [327, 484] on link "https://angelbroking1-pk3em7sa.customui-test.leadsquared.com?leadId=24ee5f8e-d1…" at bounding box center [266, 491] width 122 height 15
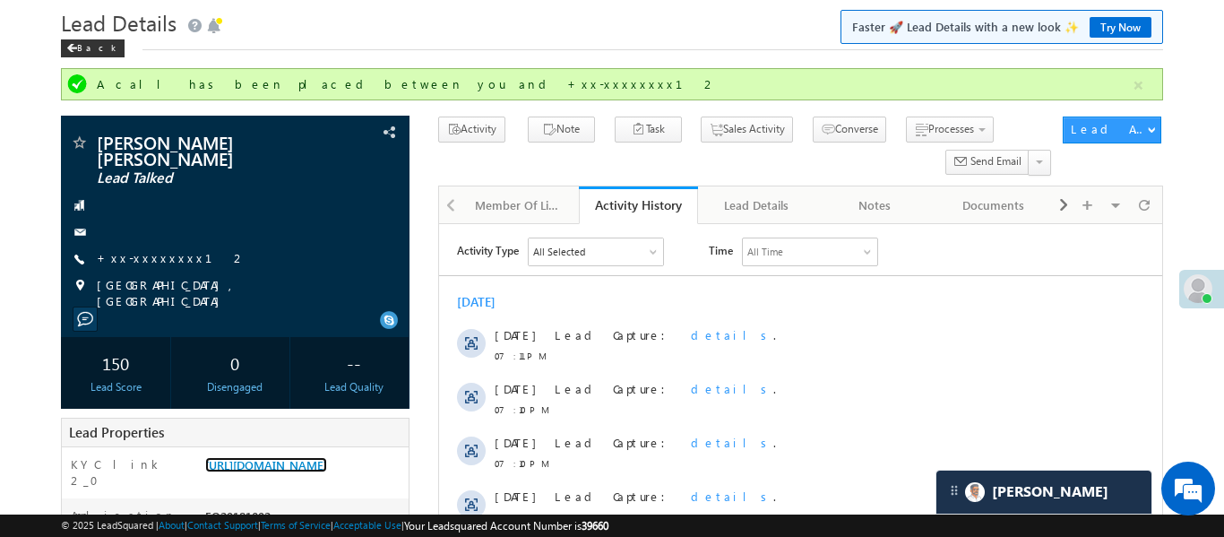
scroll to position [57, 0]
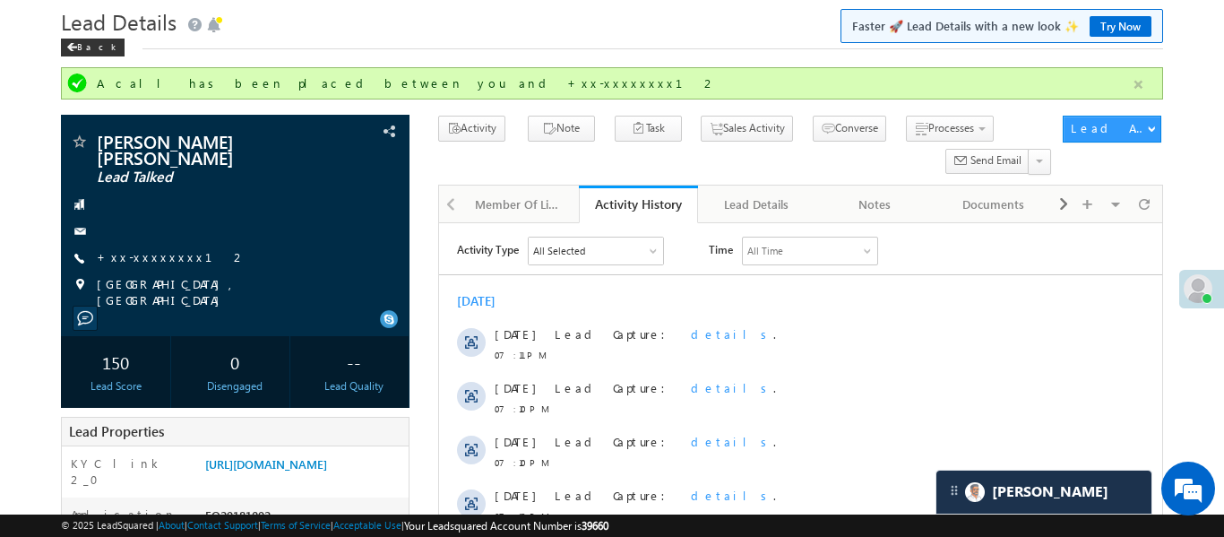
click at [1148, 82] on button "button" at bounding box center [1139, 84] width 22 height 22
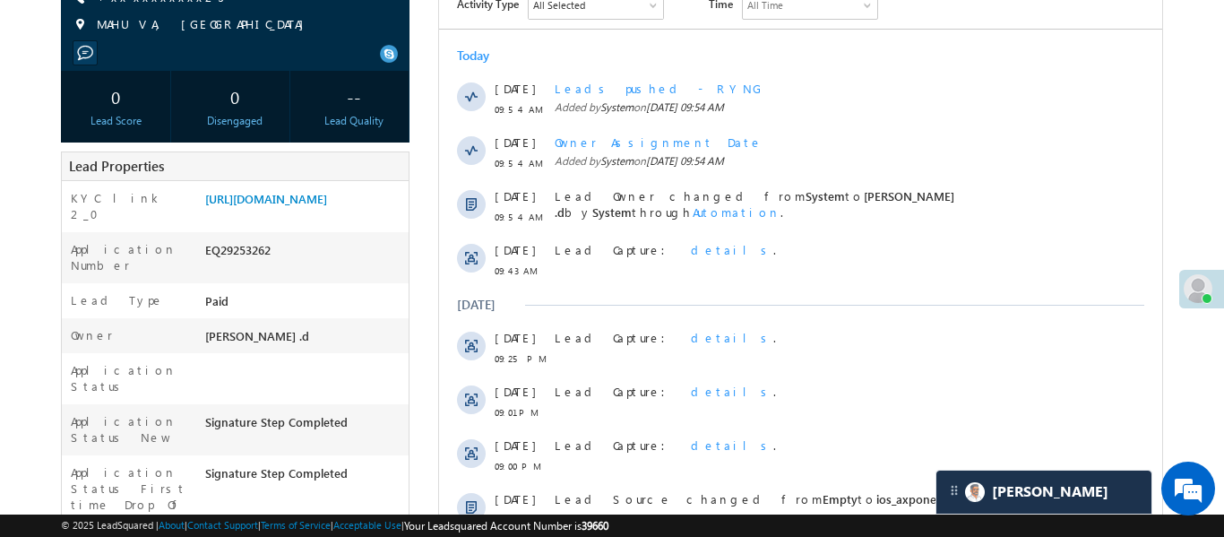
scroll to position [333, 0]
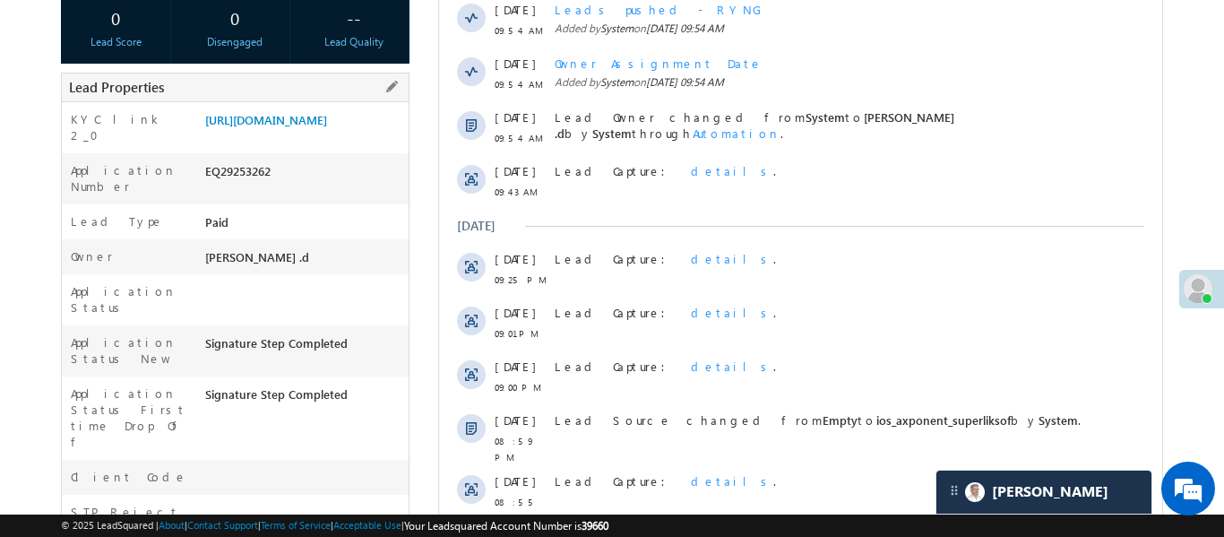
click at [312, 108] on div "KYC link 2_0 [URL][DOMAIN_NAME]" at bounding box center [235, 127] width 347 height 51
click at [317, 120] on link "[URL][DOMAIN_NAME]" at bounding box center [266, 119] width 122 height 15
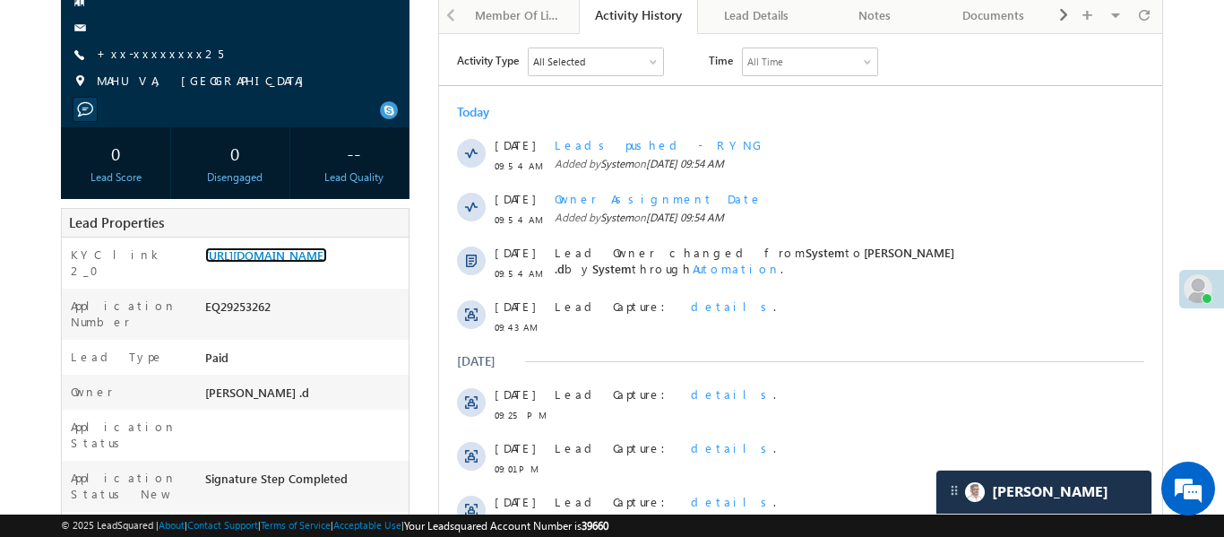
scroll to position [0, 0]
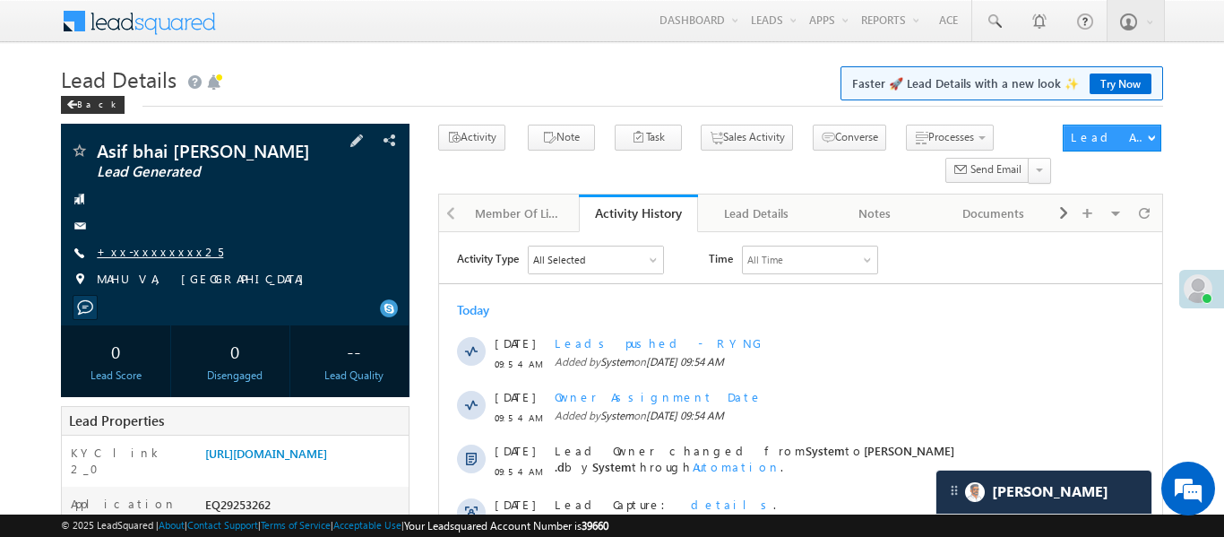
click at [149, 253] on link "+xx-xxxxxxxx25" at bounding box center [160, 251] width 126 height 15
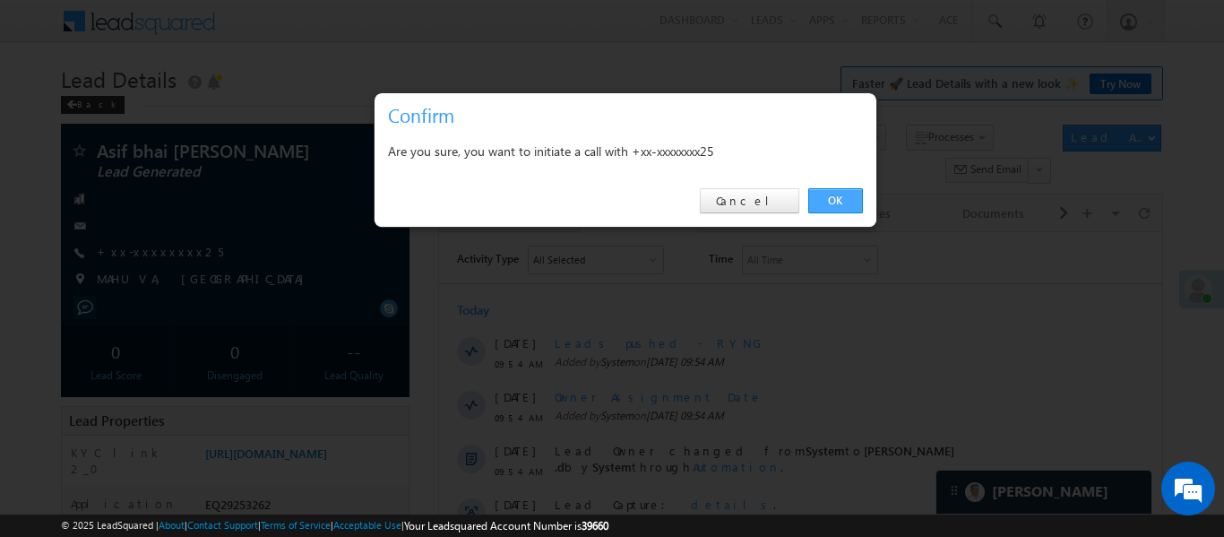
click at [824, 208] on link "OK" at bounding box center [835, 200] width 55 height 25
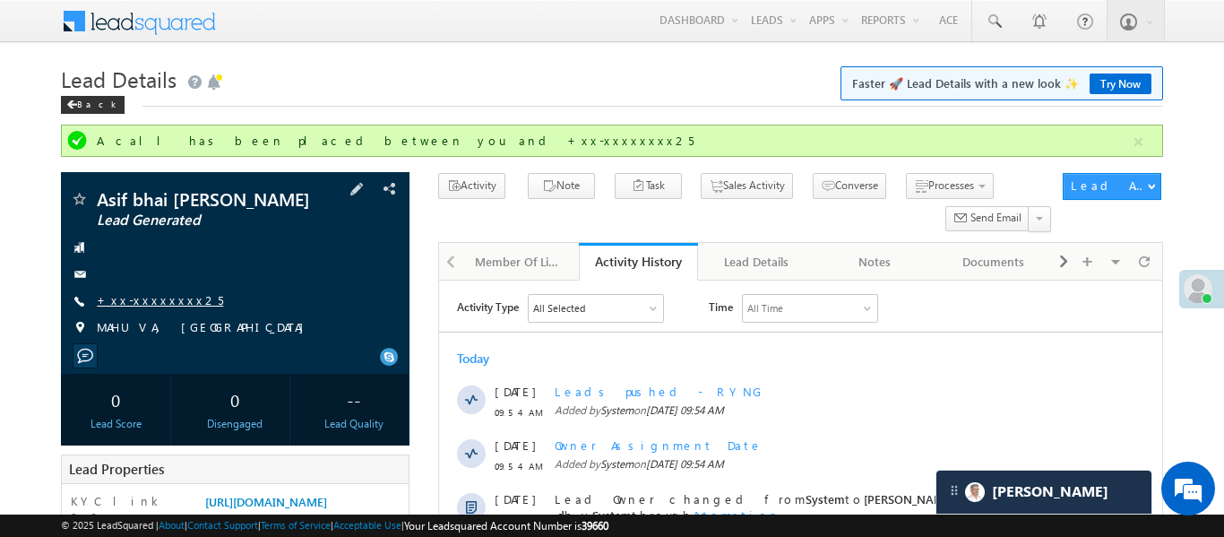
click at [166, 292] on link "+xx-xxxxxxxx25" at bounding box center [160, 299] width 126 height 15
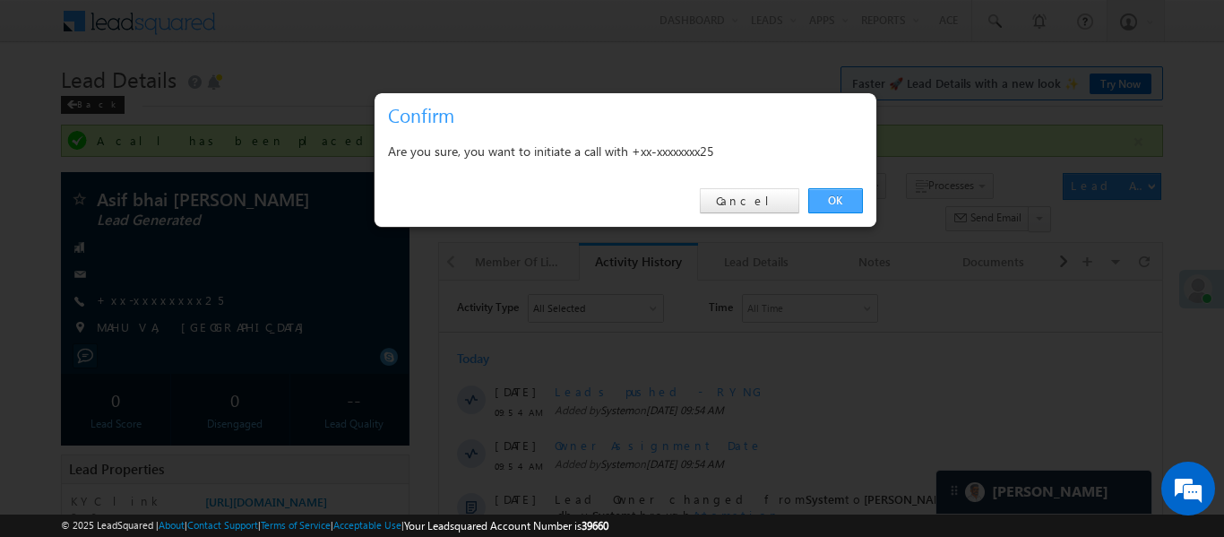
click at [823, 211] on link "OK" at bounding box center [835, 200] width 55 height 25
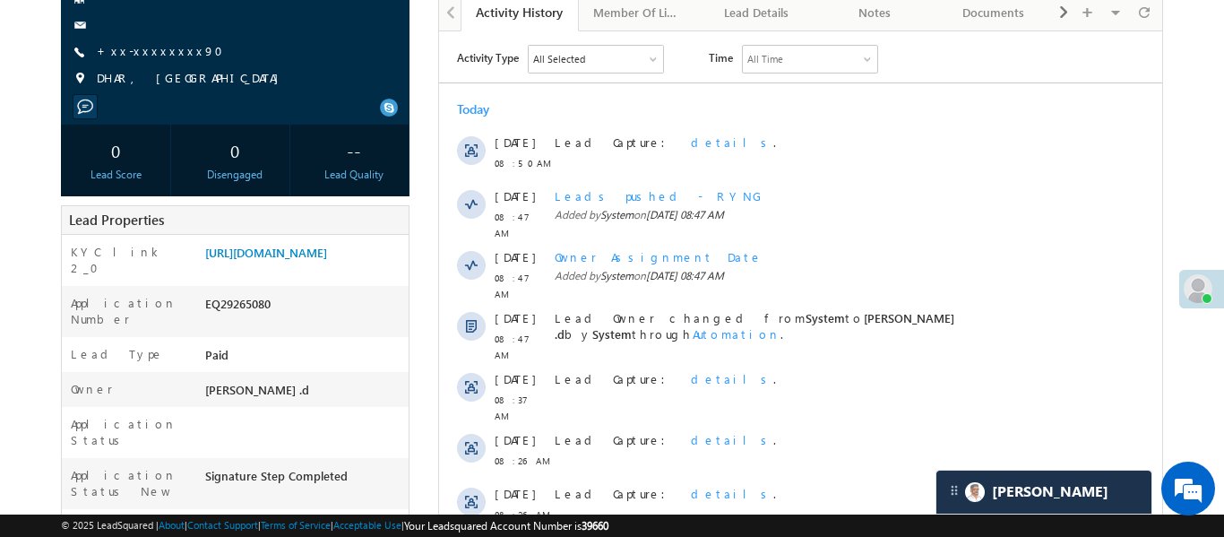
scroll to position [202, 0]
click at [327, 259] on link "[URL][DOMAIN_NAME]" at bounding box center [266, 251] width 122 height 15
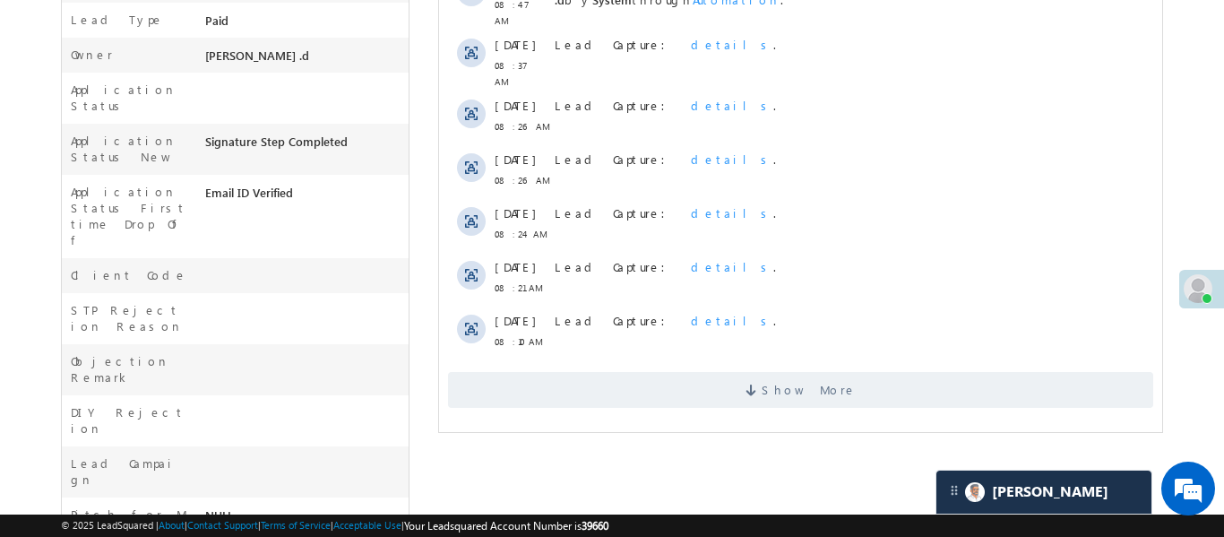
scroll to position [536, 0]
click at [745, 371] on span "Show More" at bounding box center [799, 389] width 705 height 36
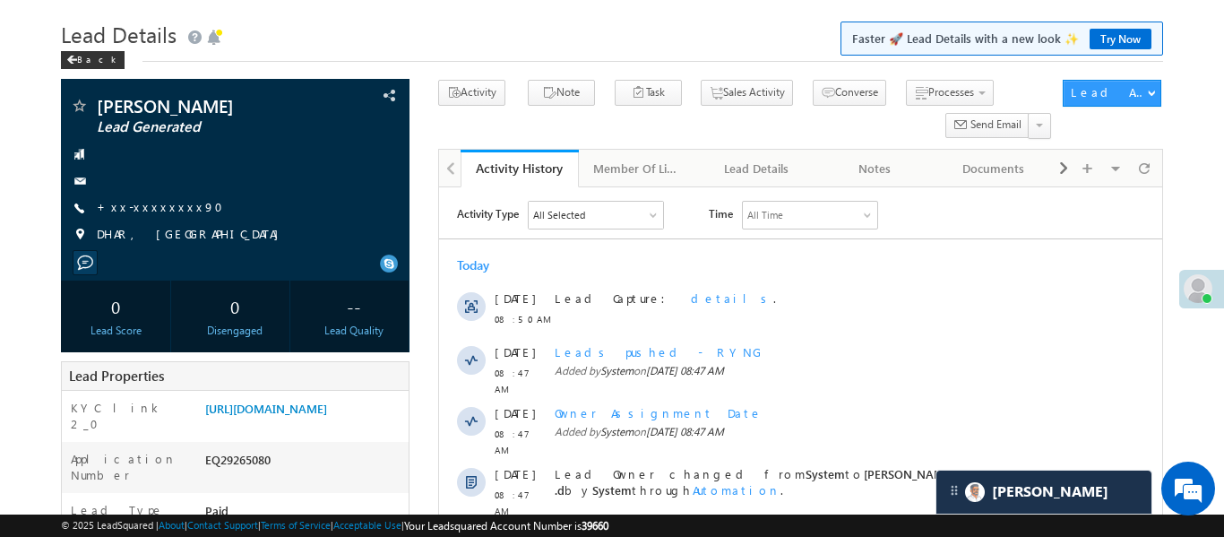
scroll to position [0, 0]
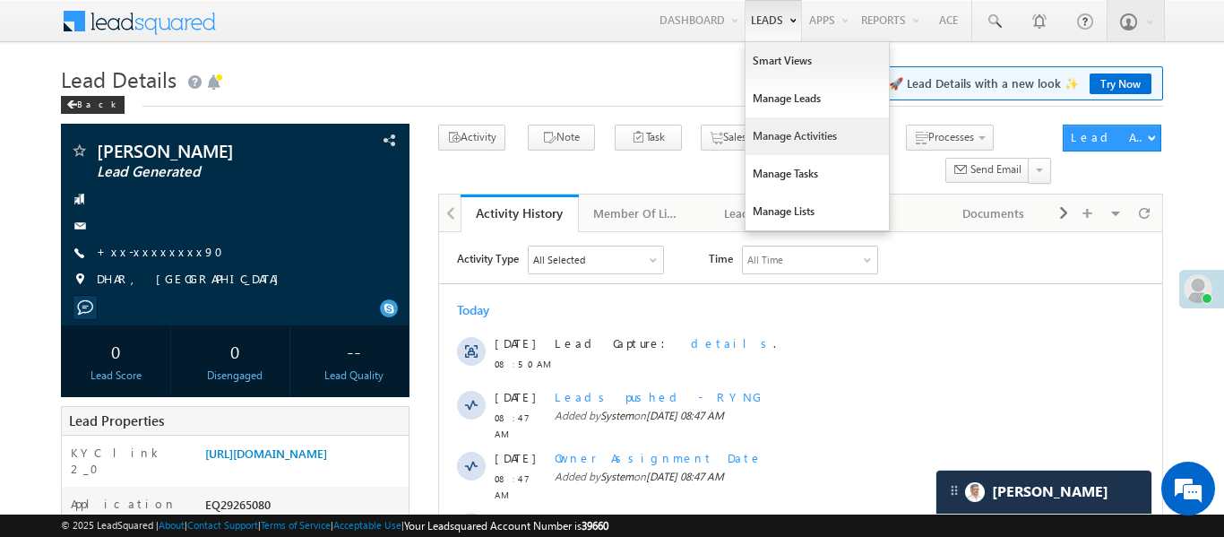
click at [812, 130] on link "Manage Activities" at bounding box center [817, 136] width 143 height 38
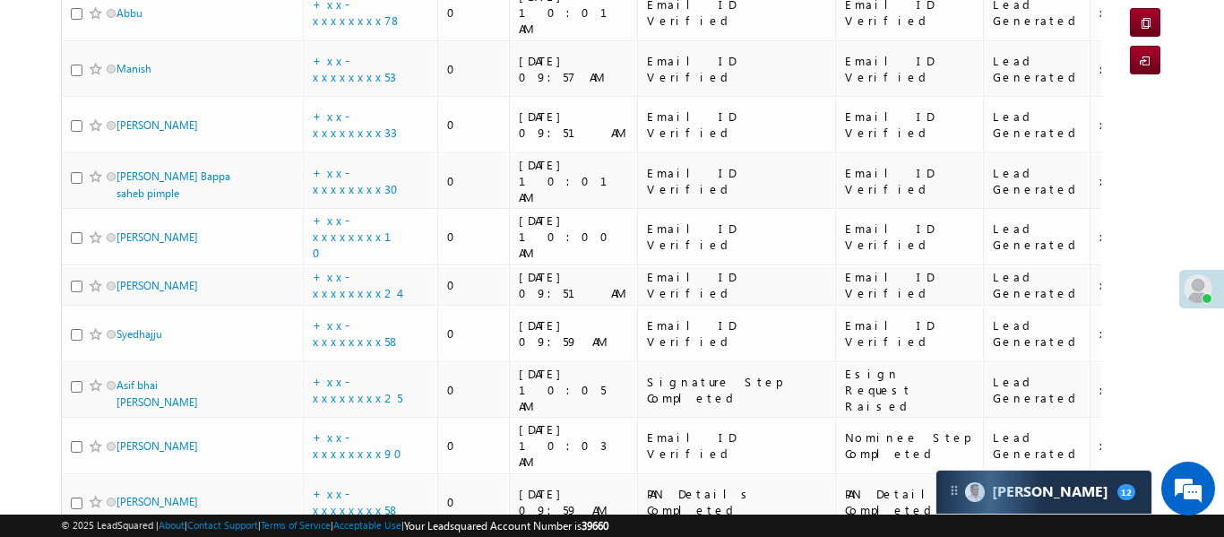
click at [1179, 131] on body "Menu [PERSON_NAME] .d Aakan sha.D @ange lbrok ing.c om" at bounding box center [612, 338] width 1224 height 1141
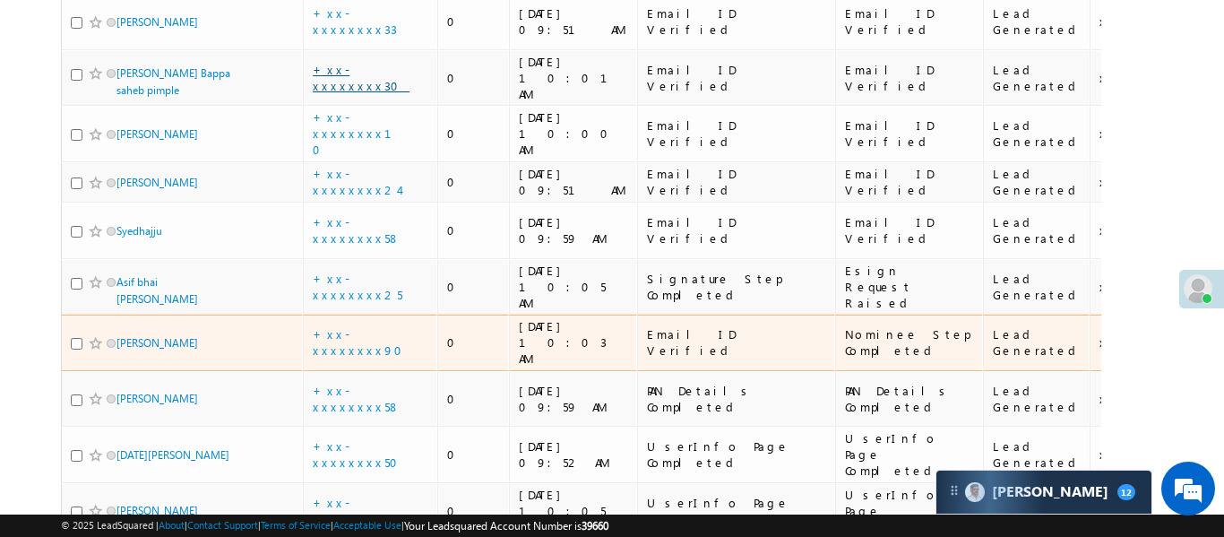
scroll to position [341, 0]
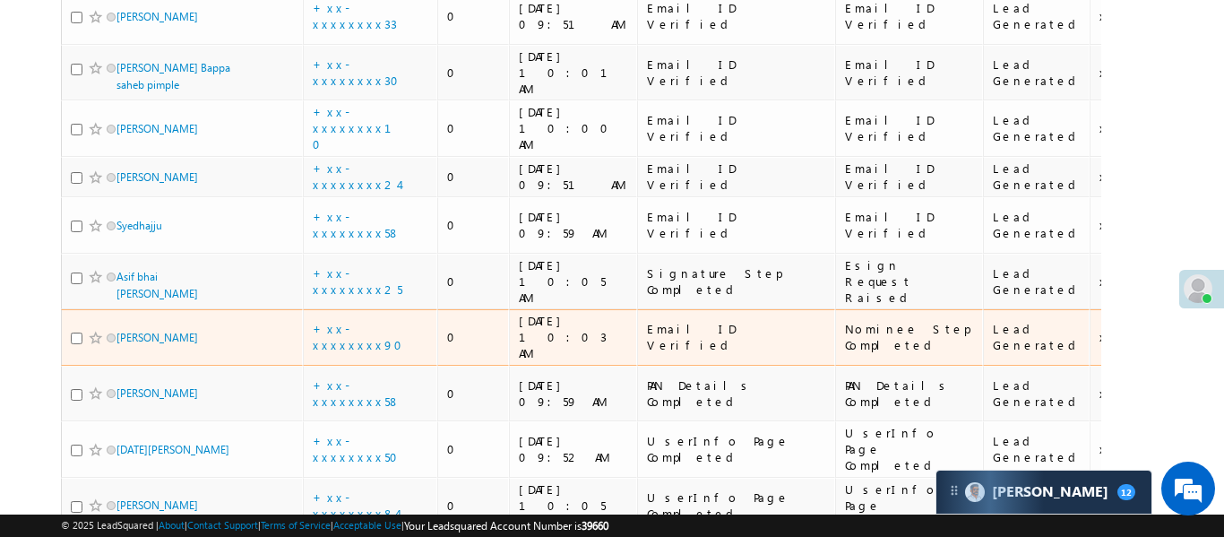
click at [379, 321] on div "+xx-xxxxxxxx90" at bounding box center [371, 337] width 117 height 32
click at [357, 321] on link "+xx-xxxxxxxx90" at bounding box center [363, 336] width 100 height 31
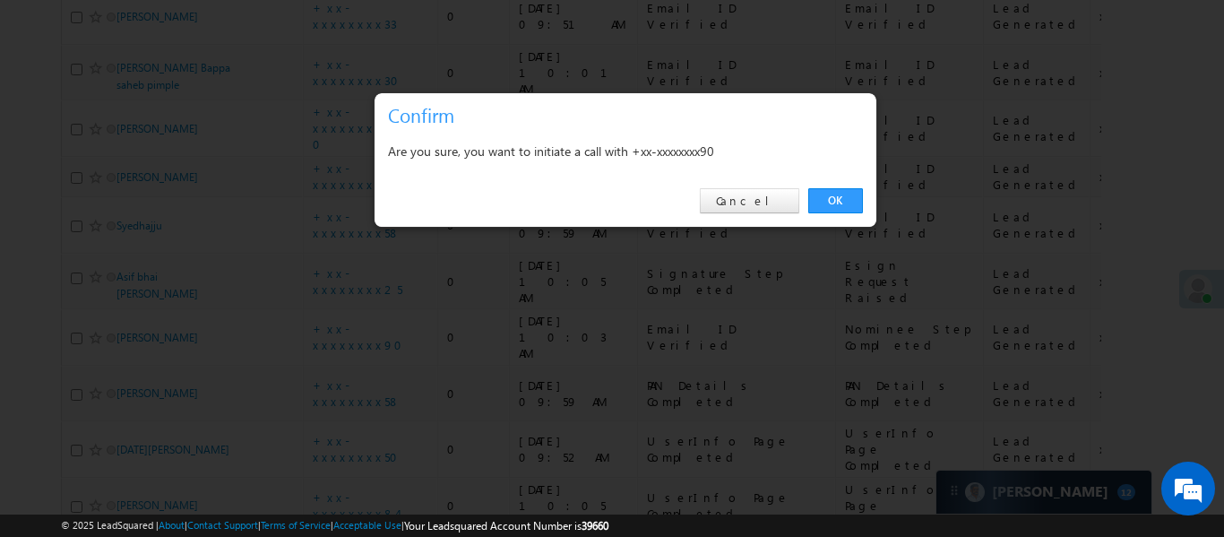
click at [826, 185] on div "OK Cancel" at bounding box center [626, 201] width 502 height 51
click at [838, 206] on link "OK" at bounding box center [835, 200] width 55 height 25
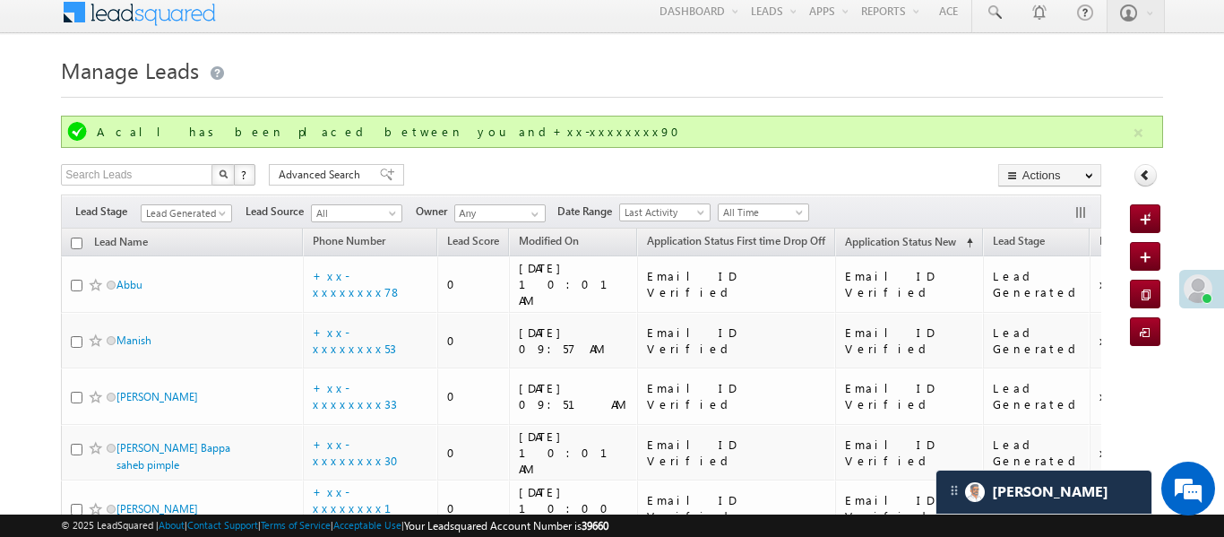
scroll to position [0, 0]
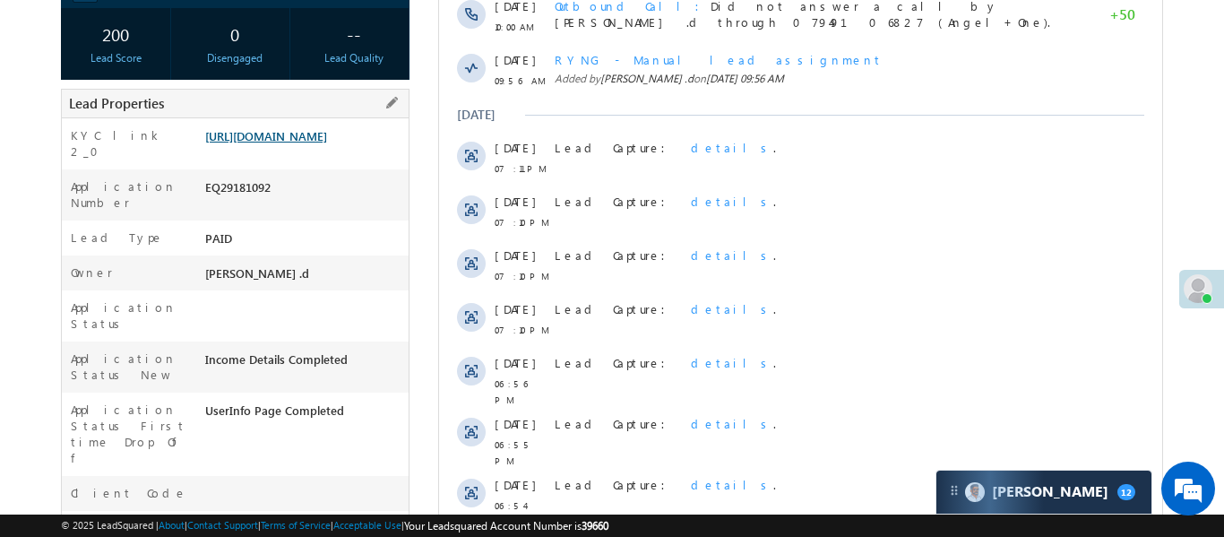
click at [315, 130] on link "[URL][DOMAIN_NAME]" at bounding box center [266, 135] width 122 height 15
click at [288, 143] on link "https://angelbroking1-pk3em7sa.customui-test.leadsquared.com?leadId=24ee5f8e-d1…" at bounding box center [266, 135] width 122 height 15
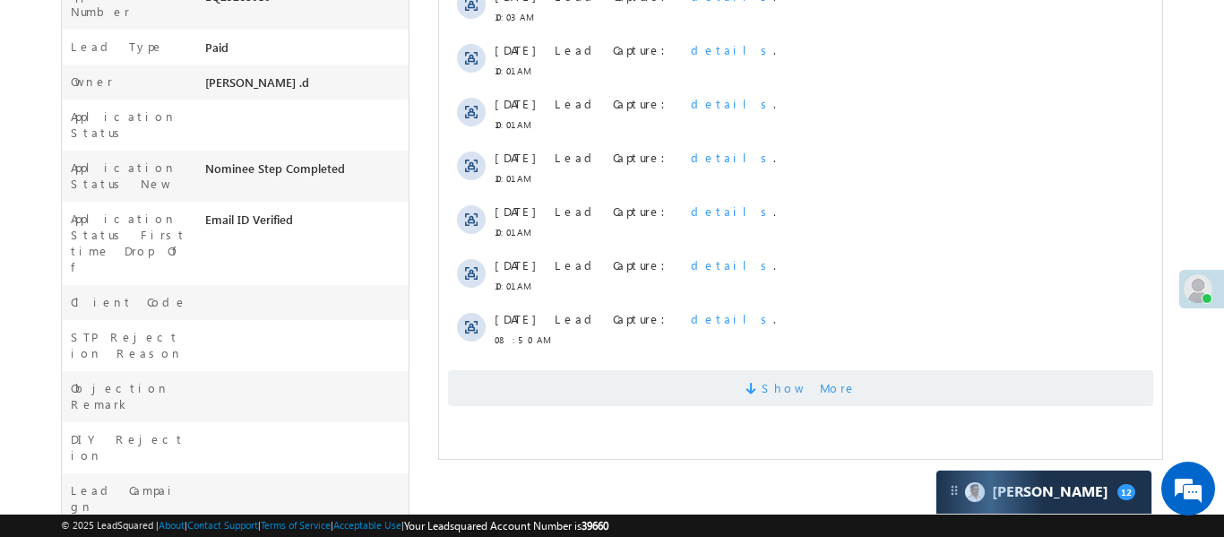
click at [726, 381] on span "Show More" at bounding box center [799, 388] width 705 height 36
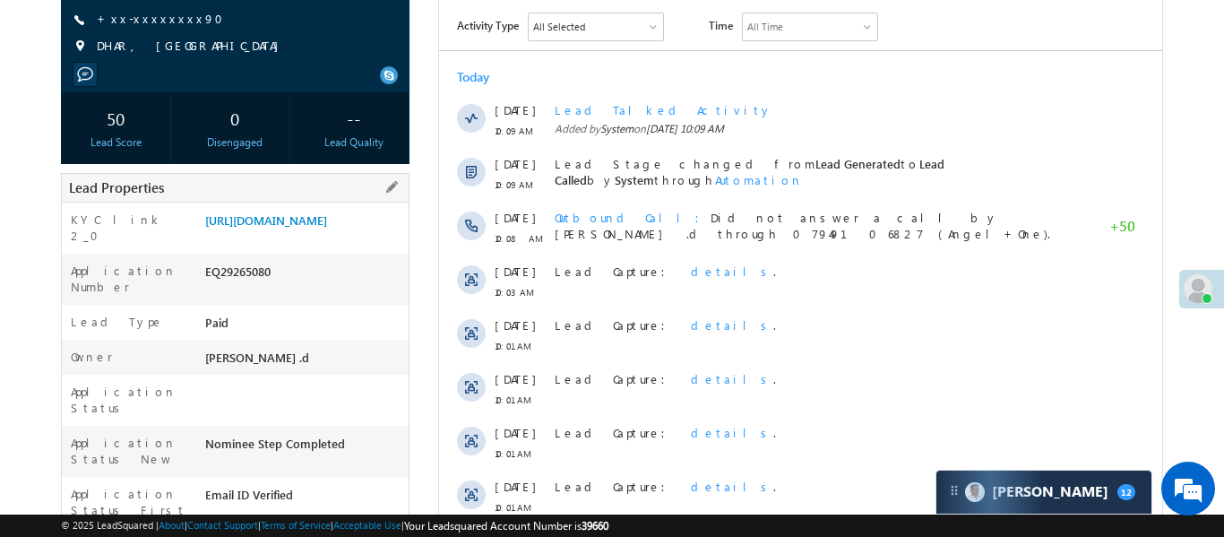
scroll to position [230, 0]
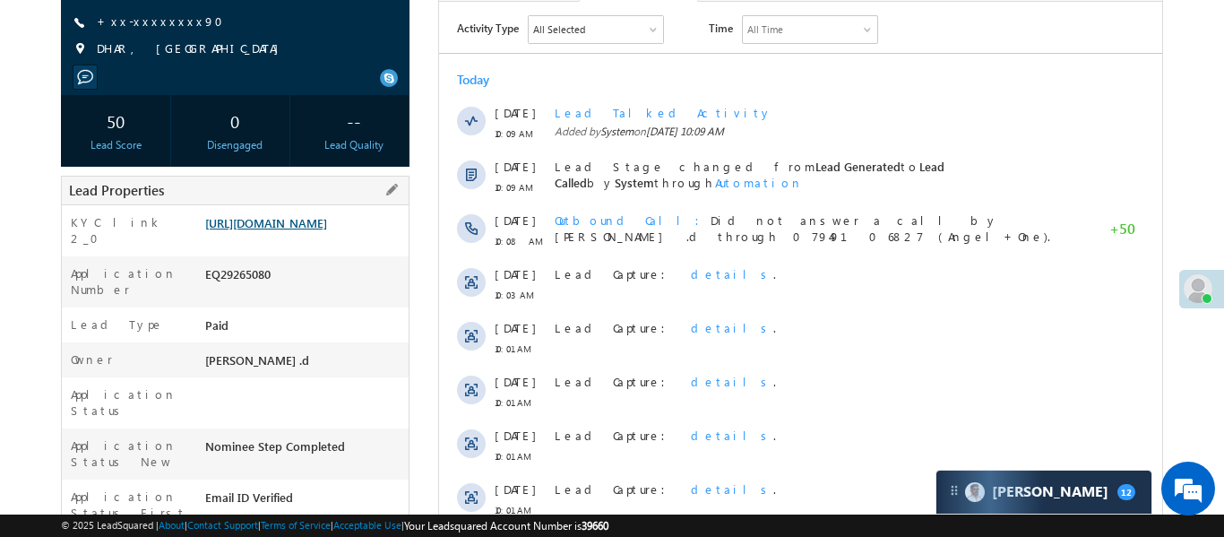
click at [326, 230] on link "https://angelbroking1-pk3em7sa.customui-test.leadsquared.com?leadId=d86a1f95-f4…" at bounding box center [266, 222] width 122 height 15
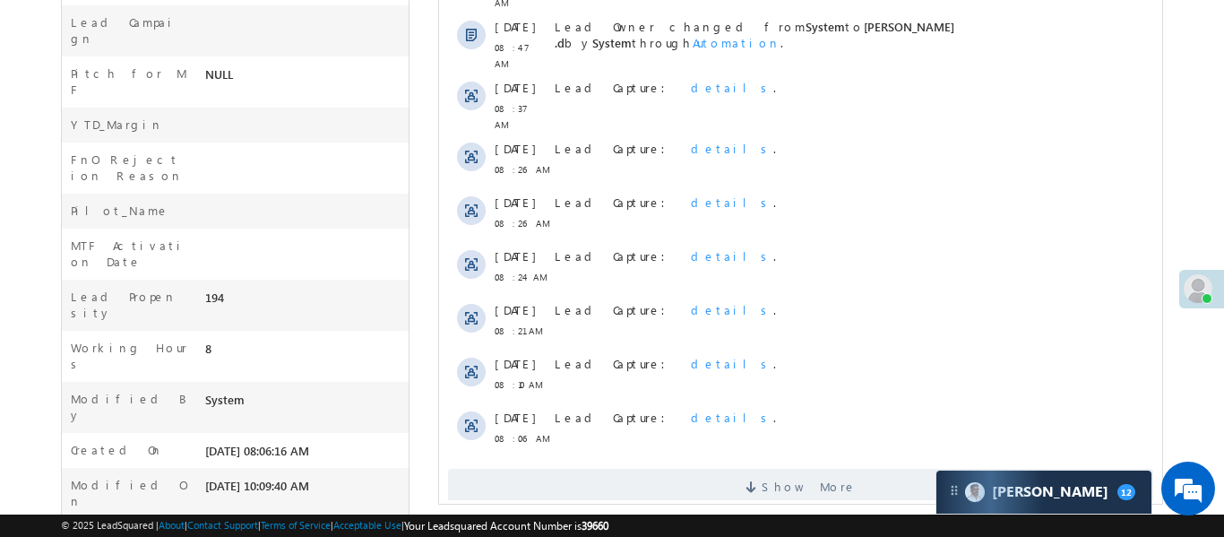
scroll to position [986, 0]
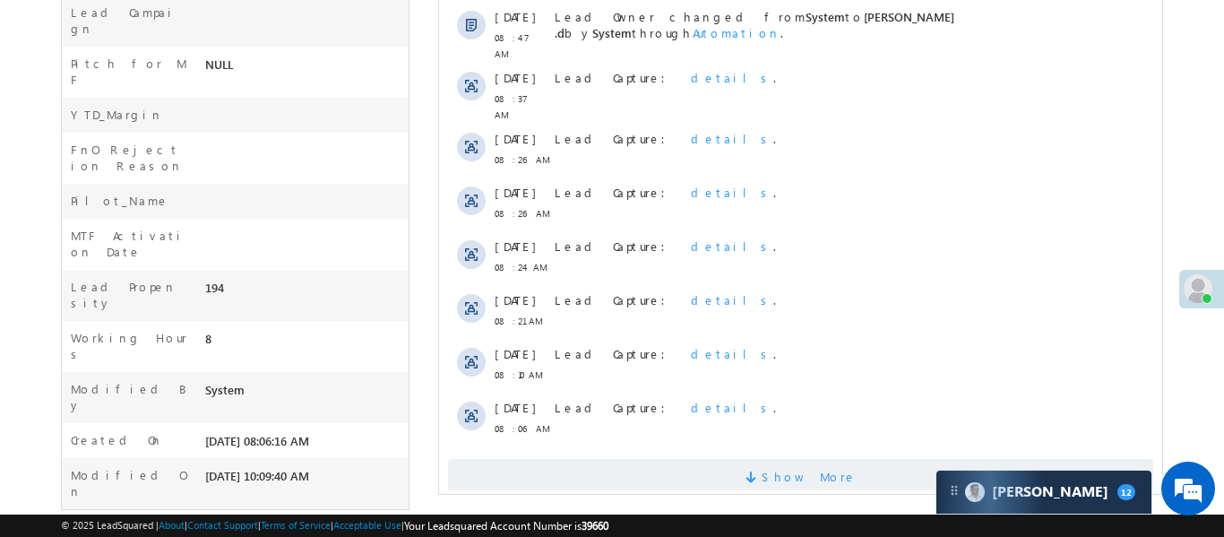
click at [673, 459] on span "Show More" at bounding box center [799, 477] width 705 height 36
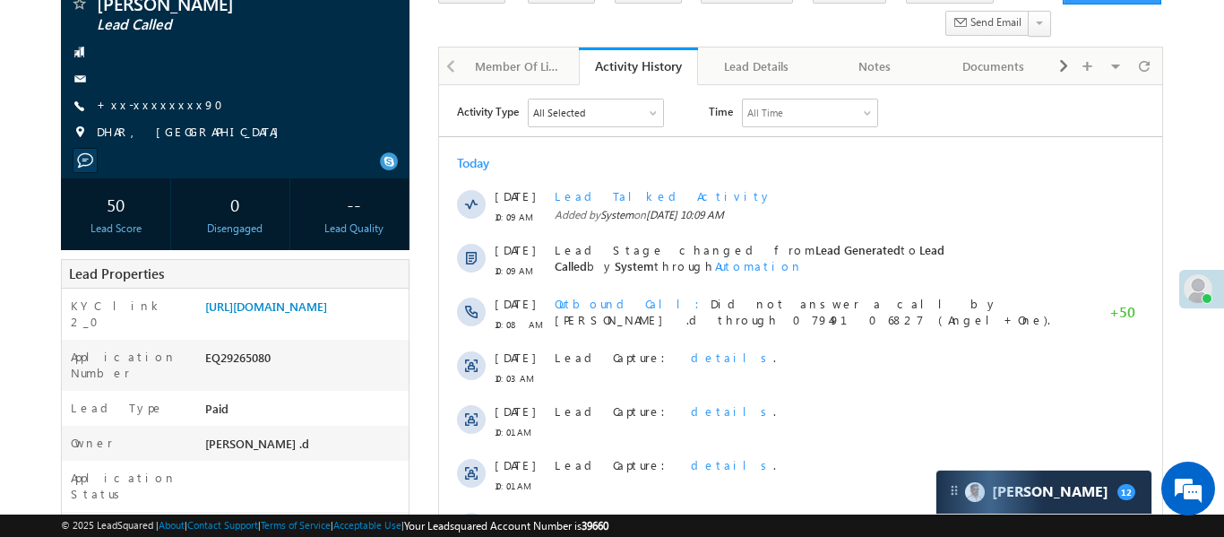
scroll to position [123, 0]
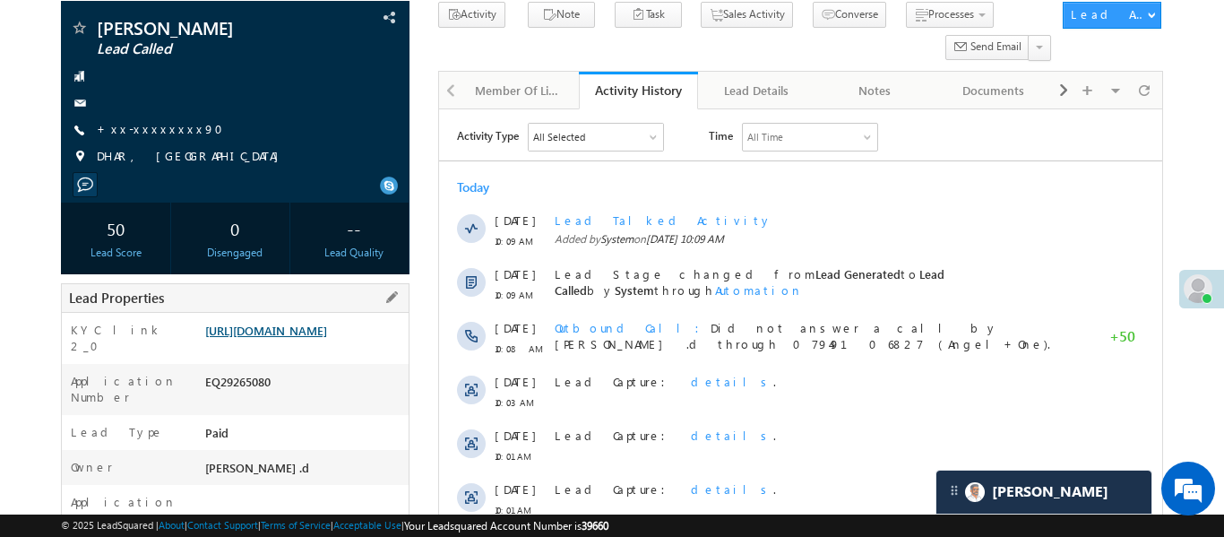
click at [317, 337] on link "https://angelbroking1-pk3em7sa.customui-test.leadsquared.com?leadId=d86a1f95-f4…" at bounding box center [266, 330] width 122 height 15
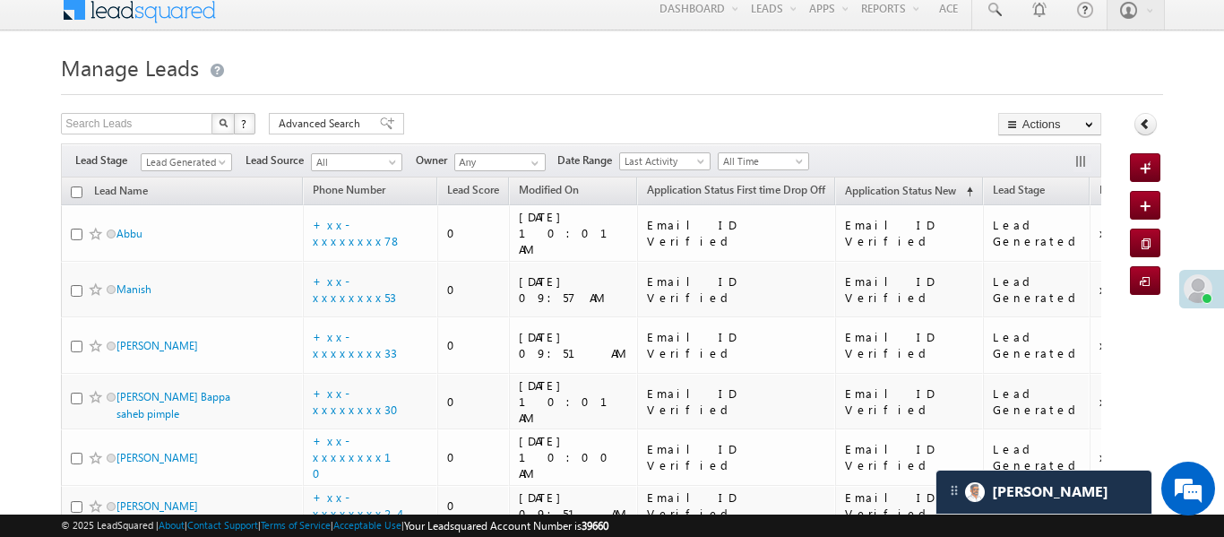
scroll to position [19, 0]
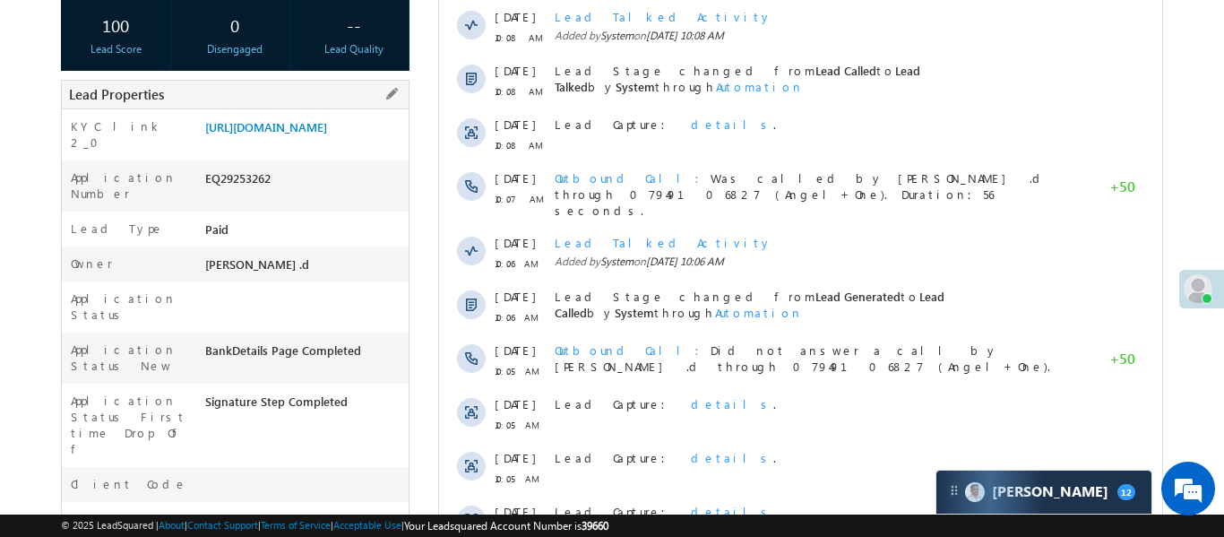
scroll to position [72, 0]
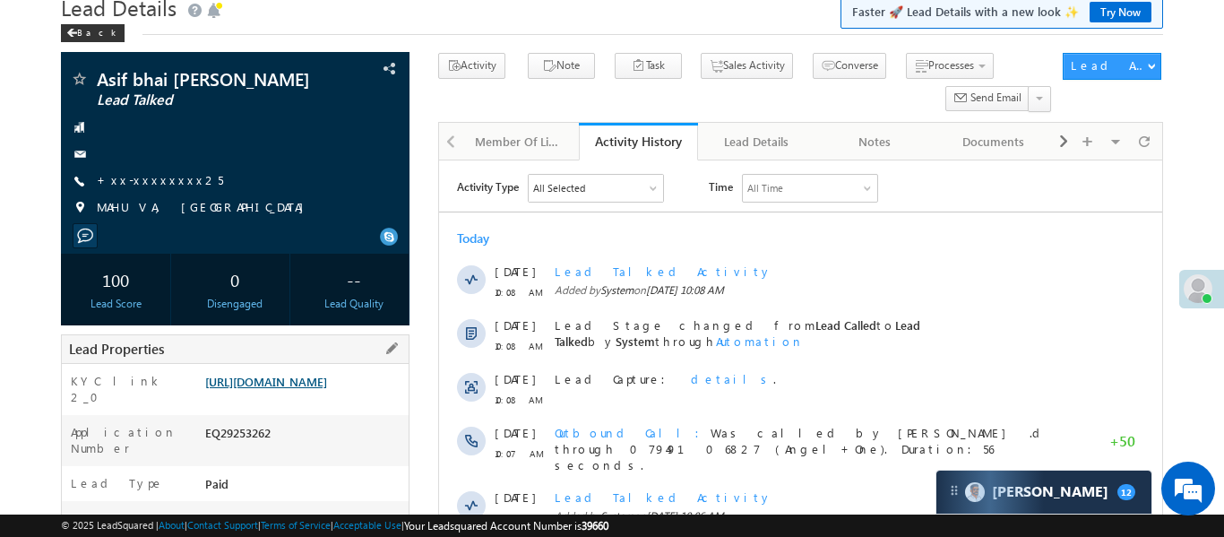
click at [317, 383] on link "https://angelbroking1-pk3em7sa.customui-test.leadsquared.com?leadId=19ec04ff-a4…" at bounding box center [266, 381] width 122 height 15
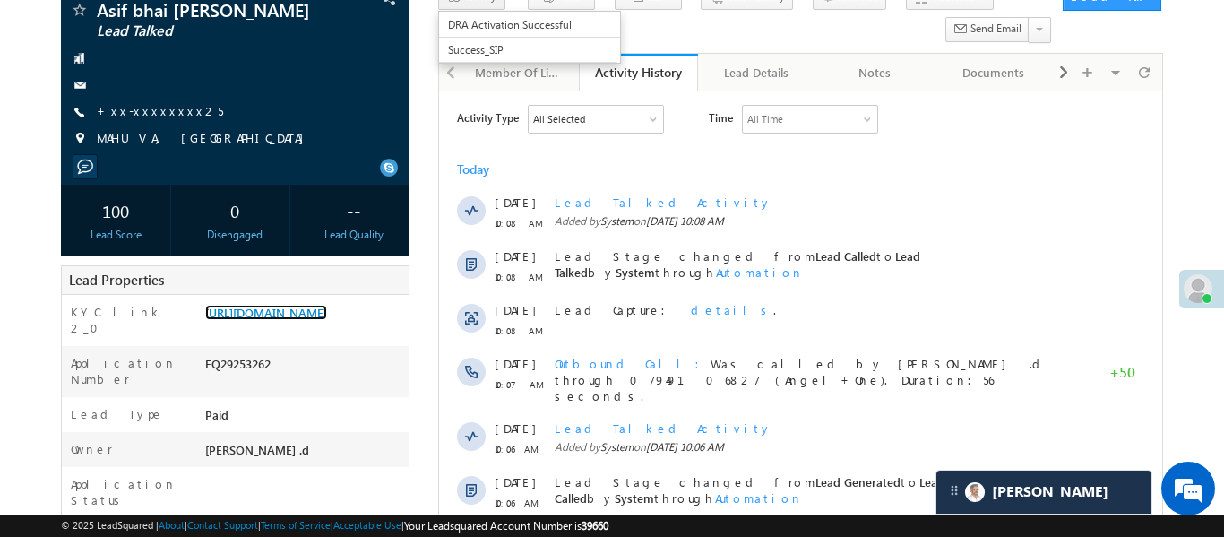
scroll to position [0, 0]
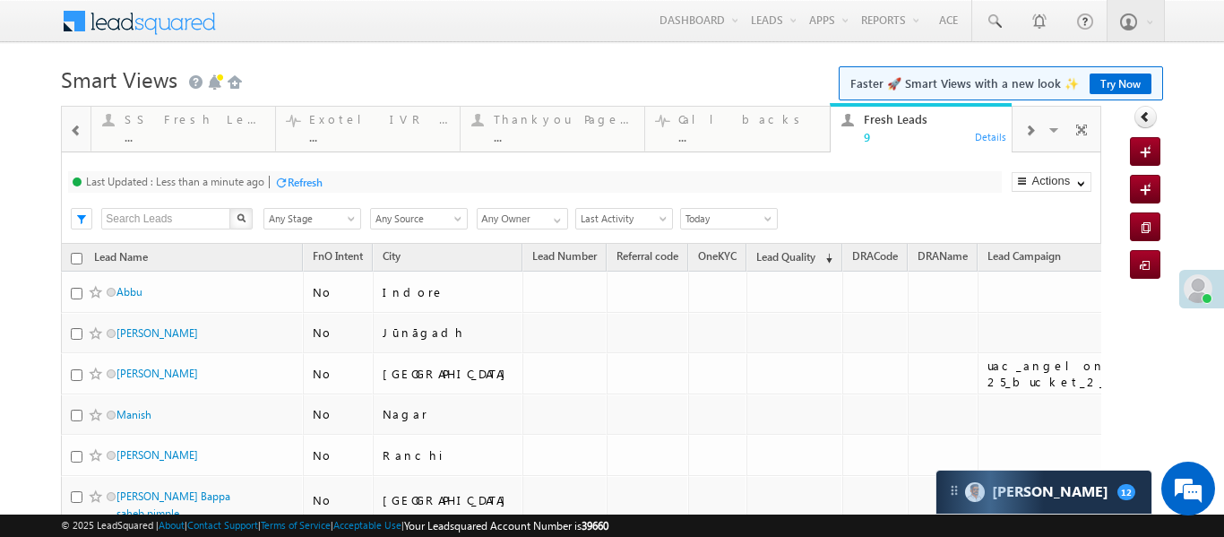
click at [1123, 87] on link "Try Now" at bounding box center [1121, 83] width 62 height 21
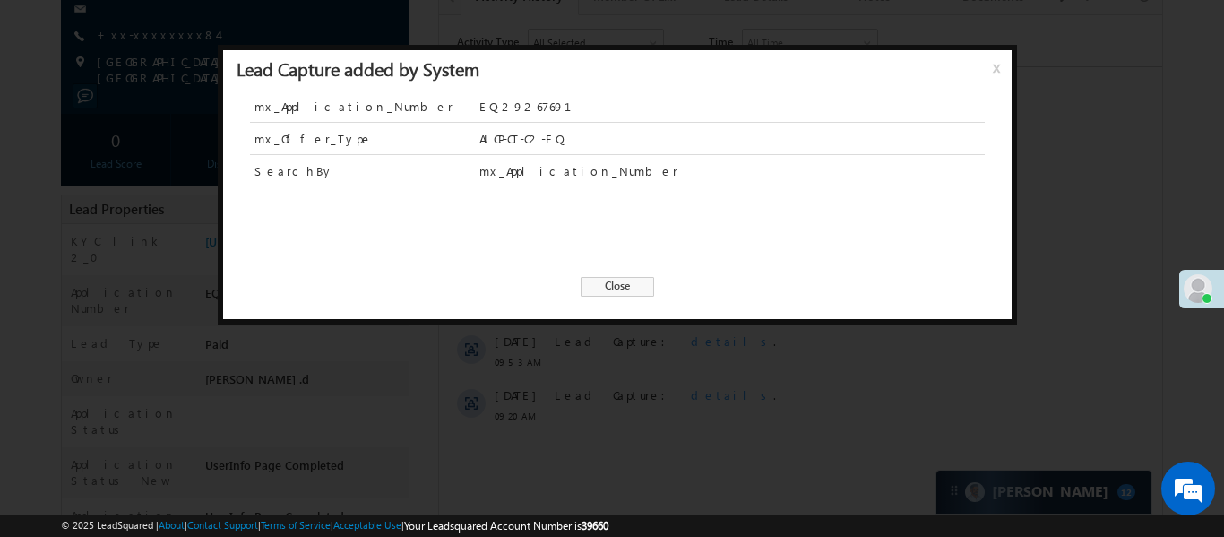
click at [998, 76] on span "x" at bounding box center [1000, 74] width 14 height 32
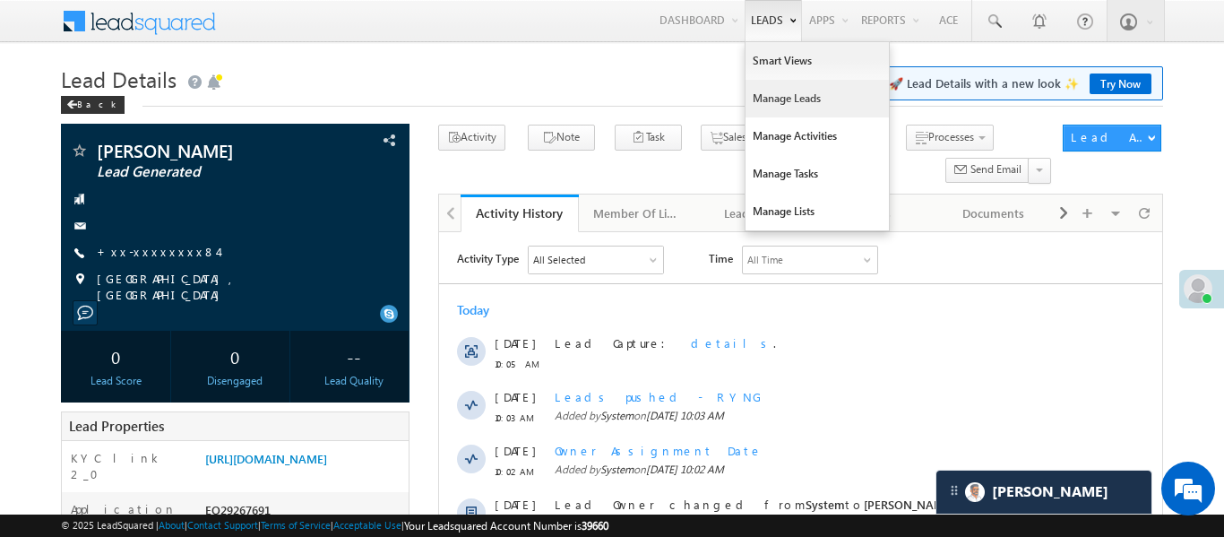
click at [796, 103] on link "Manage Leads" at bounding box center [817, 99] width 143 height 38
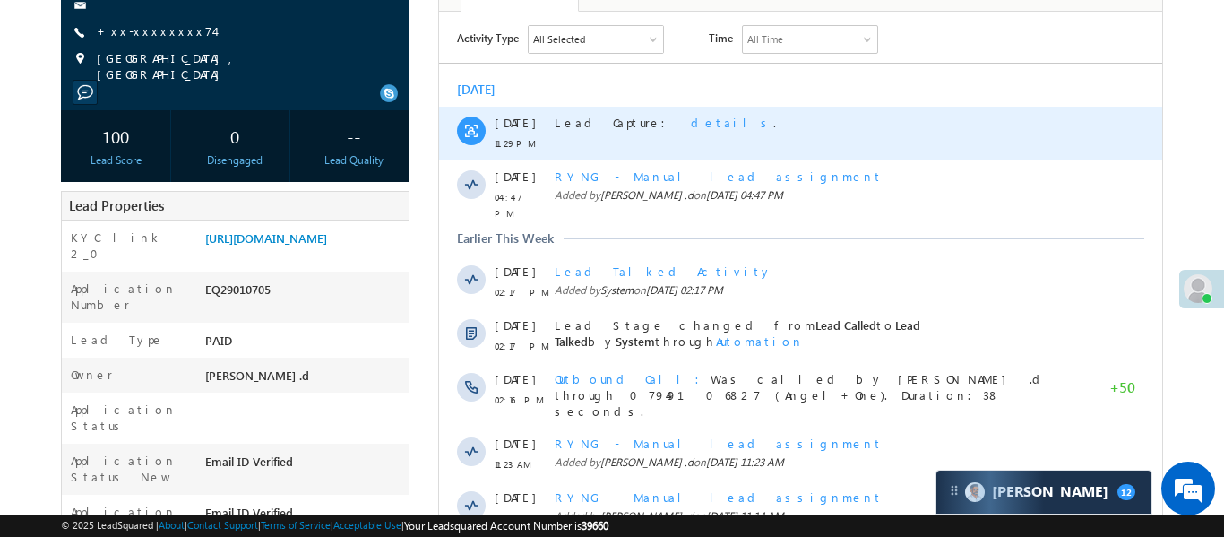
click at [690, 123] on span "details" at bounding box center [731, 122] width 82 height 15
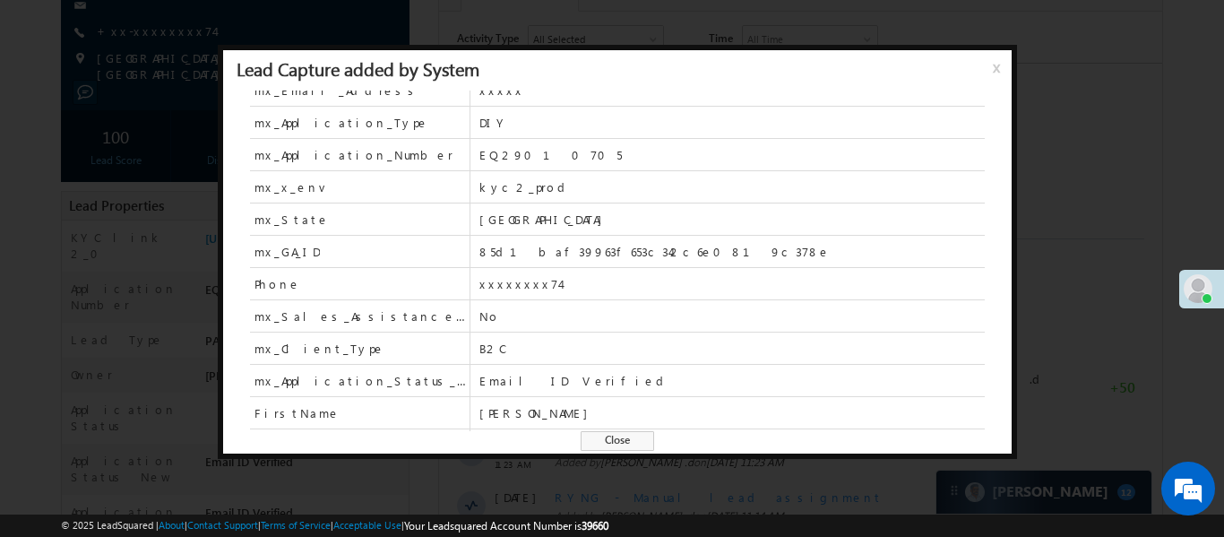
click at [984, 81] on div "Lead Capture added by System x" at bounding box center [617, 70] width 789 height 40
click at [998, 61] on span "x" at bounding box center [1000, 74] width 14 height 32
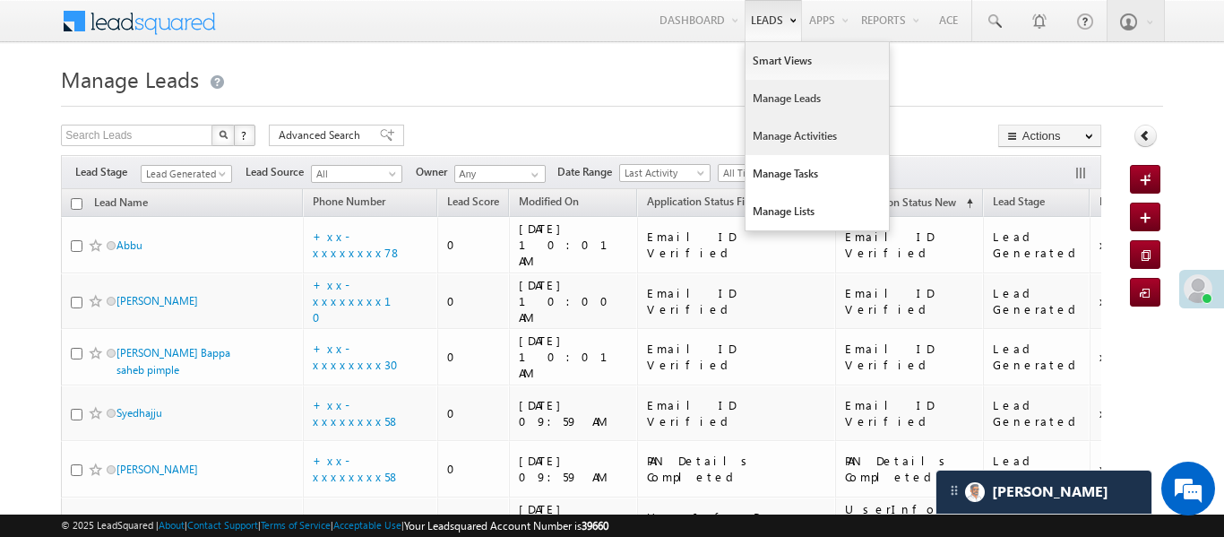
click at [795, 130] on link "Manage Activities" at bounding box center [817, 136] width 143 height 38
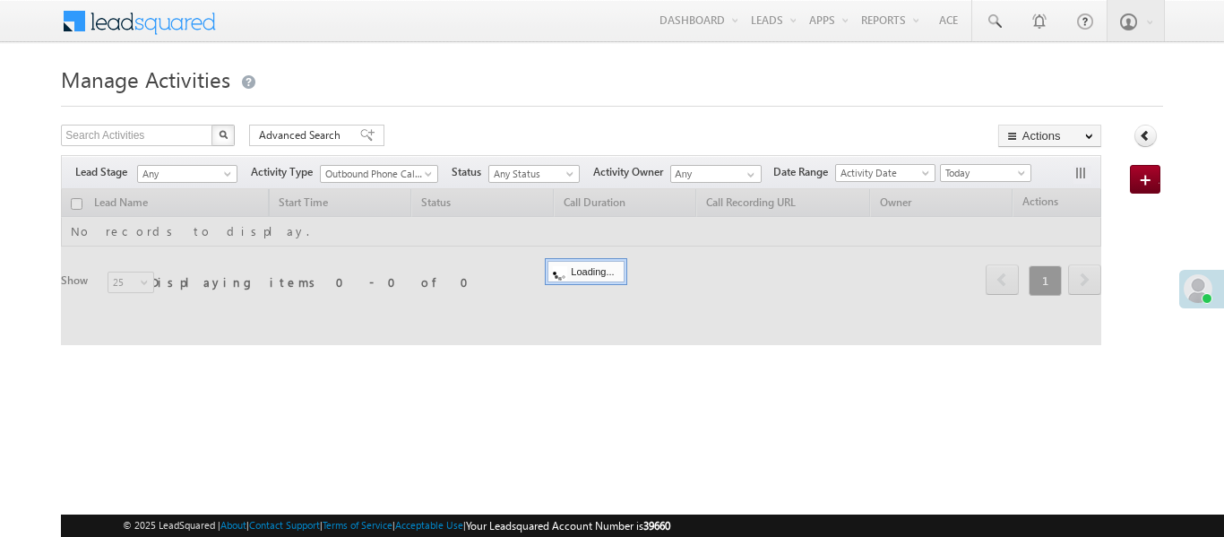
click at [392, 177] on span "Outbound Phone Call Activity" at bounding box center [375, 174] width 108 height 16
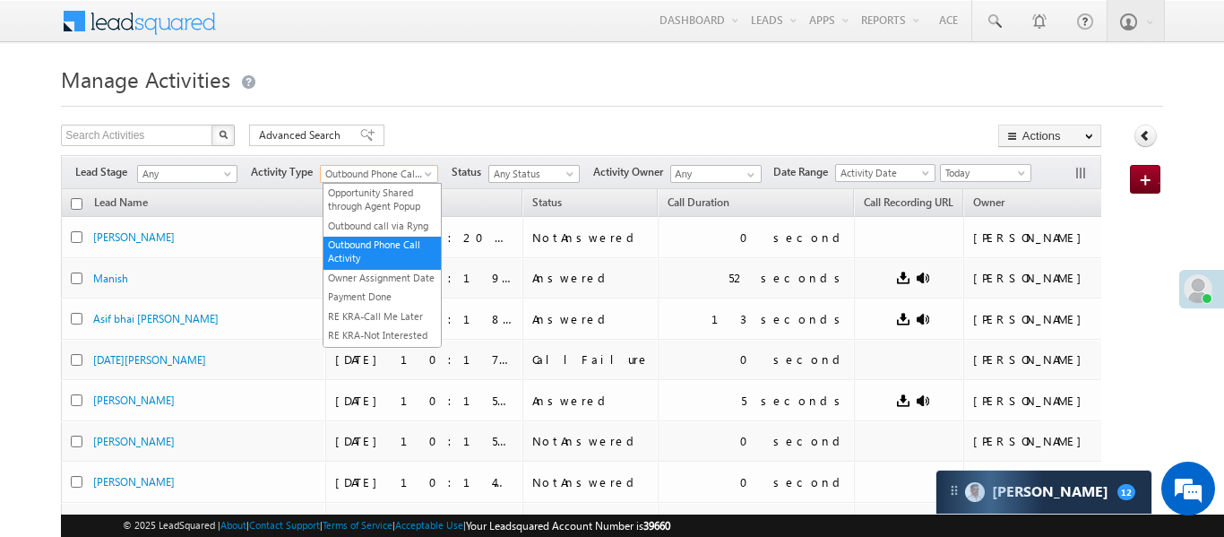
scroll to position [899, 0]
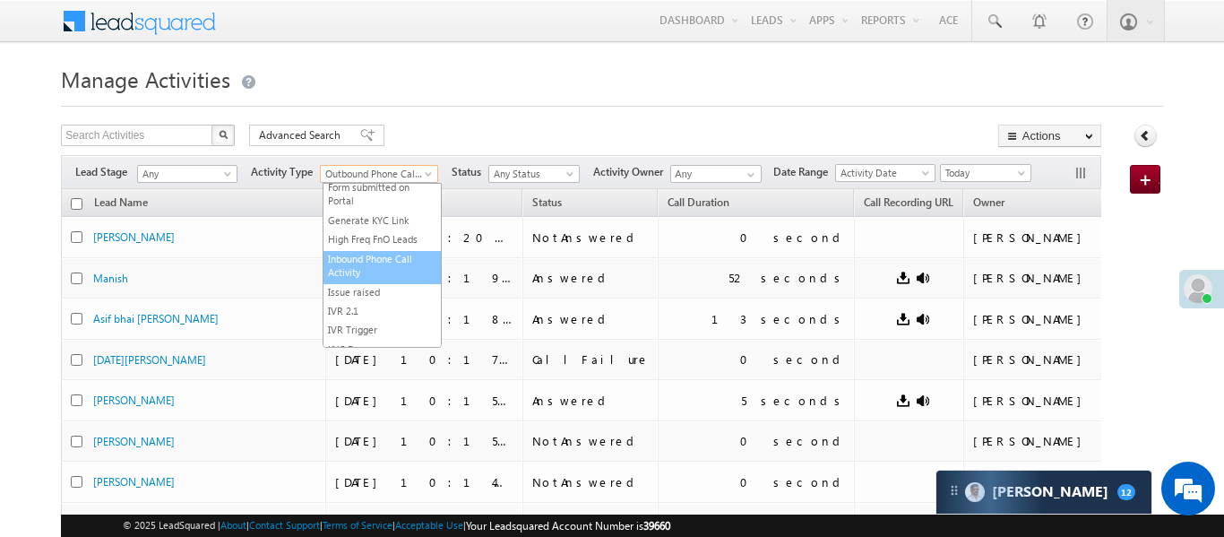
click at [402, 274] on link "Inbound Phone Call Activity" at bounding box center [382, 266] width 117 height 28
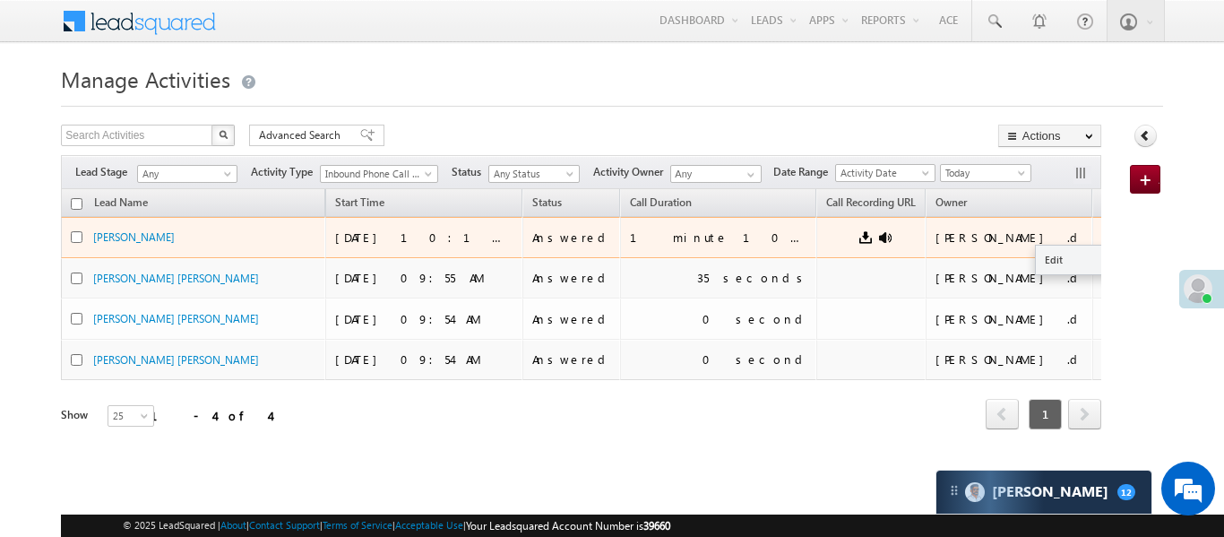
click at [1108, 228] on button "button" at bounding box center [1117, 237] width 18 height 18
click at [1036, 252] on link "Edit" at bounding box center [1081, 260] width 90 height 22
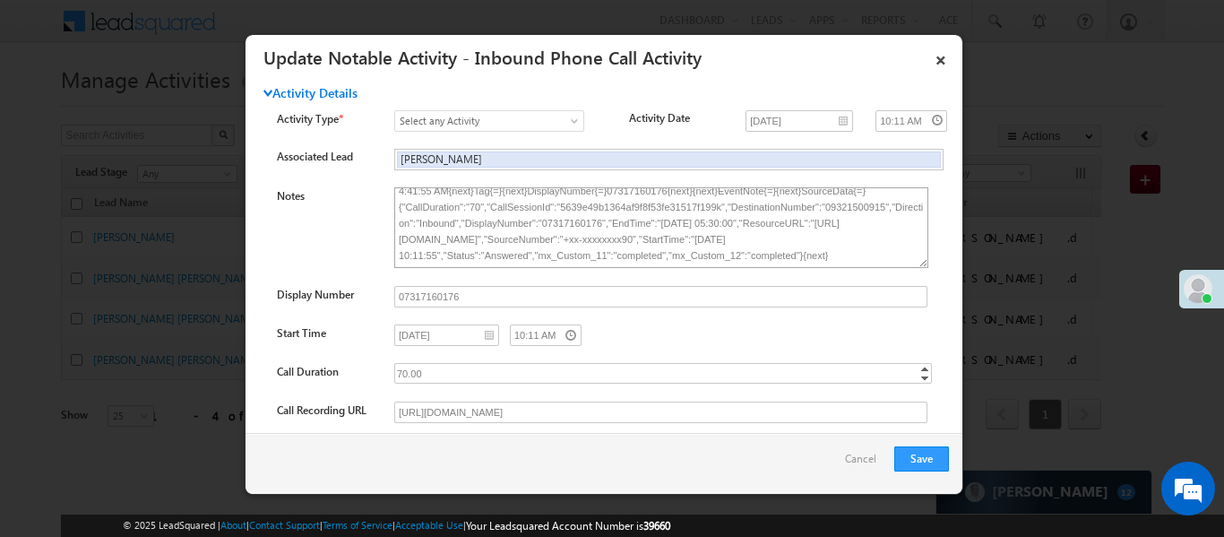
scroll to position [73, 0]
click at [944, 50] on link "×" at bounding box center [941, 56] width 30 height 31
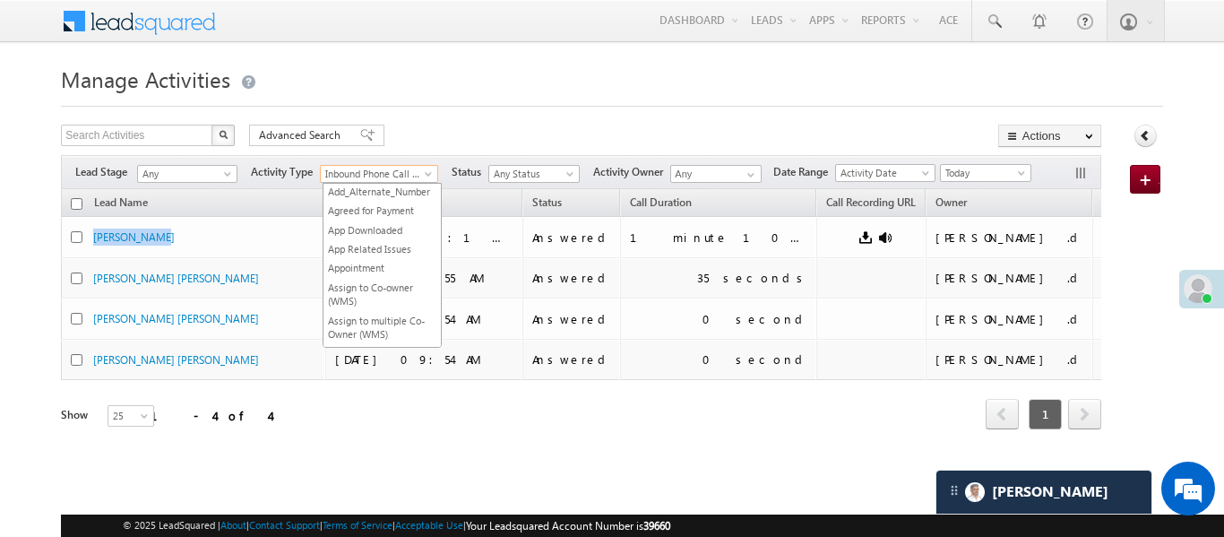
click at [369, 167] on span "Inbound Phone Call Activity" at bounding box center [375, 174] width 108 height 16
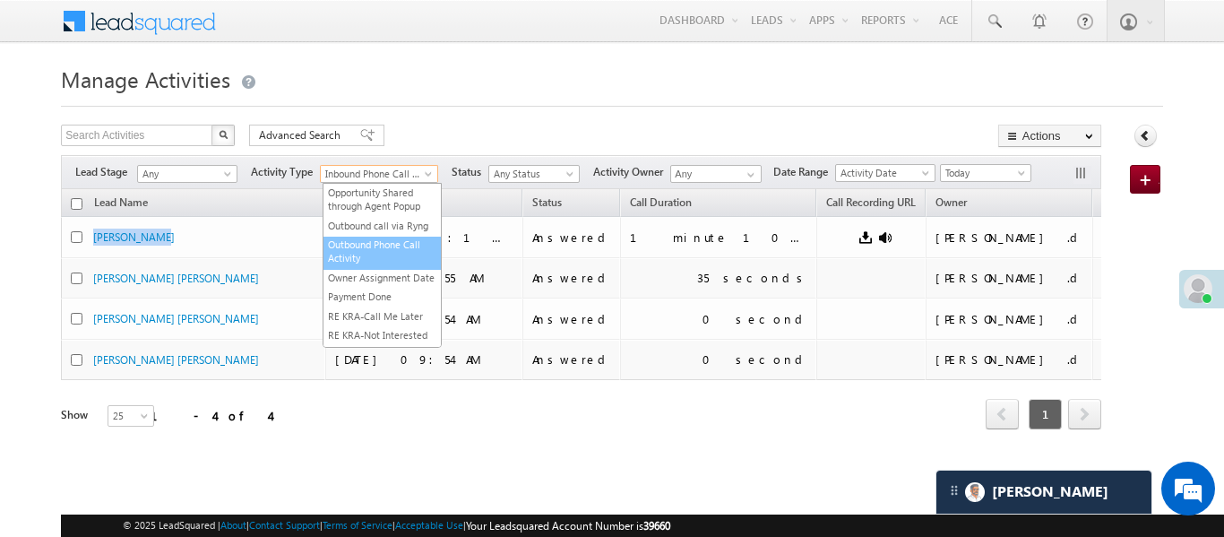
click at [383, 259] on link "Outbound Phone Call Activity" at bounding box center [382, 252] width 117 height 28
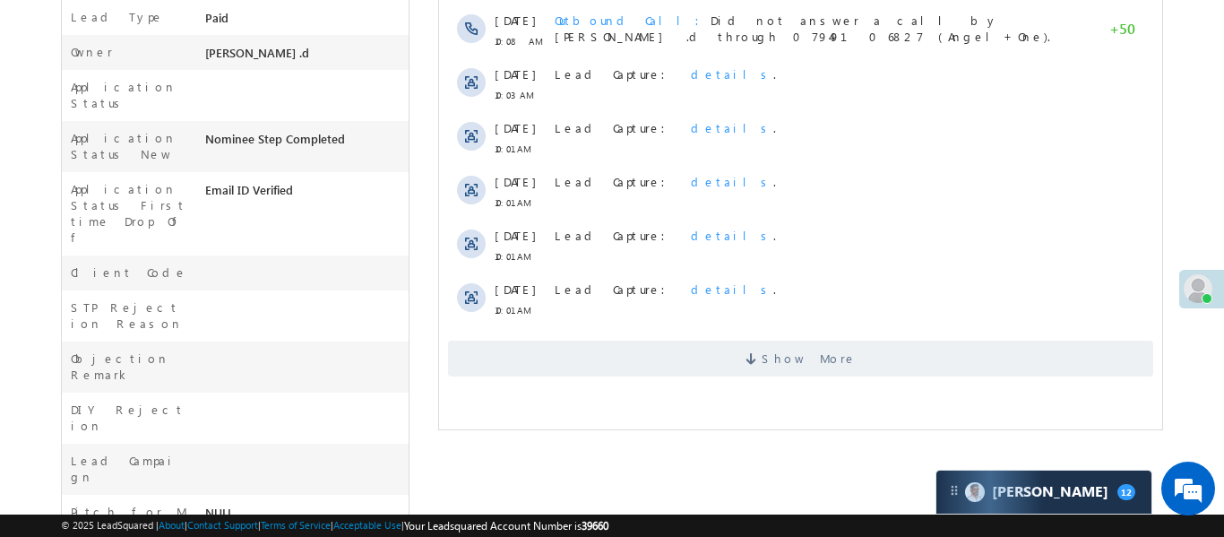
scroll to position [539, 0]
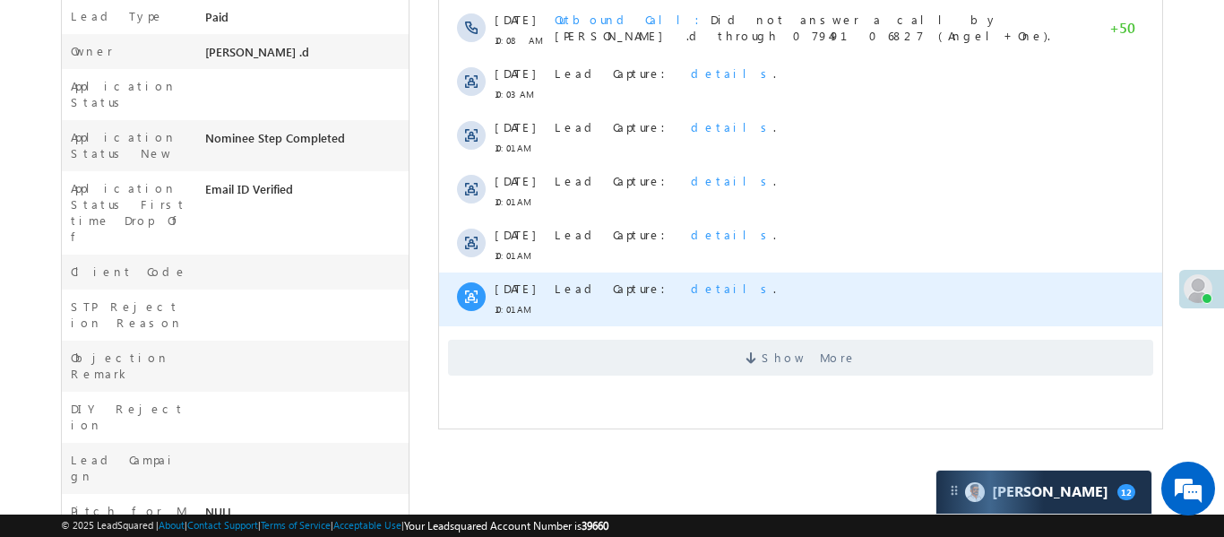
click at [690, 281] on span "details" at bounding box center [731, 288] width 82 height 15
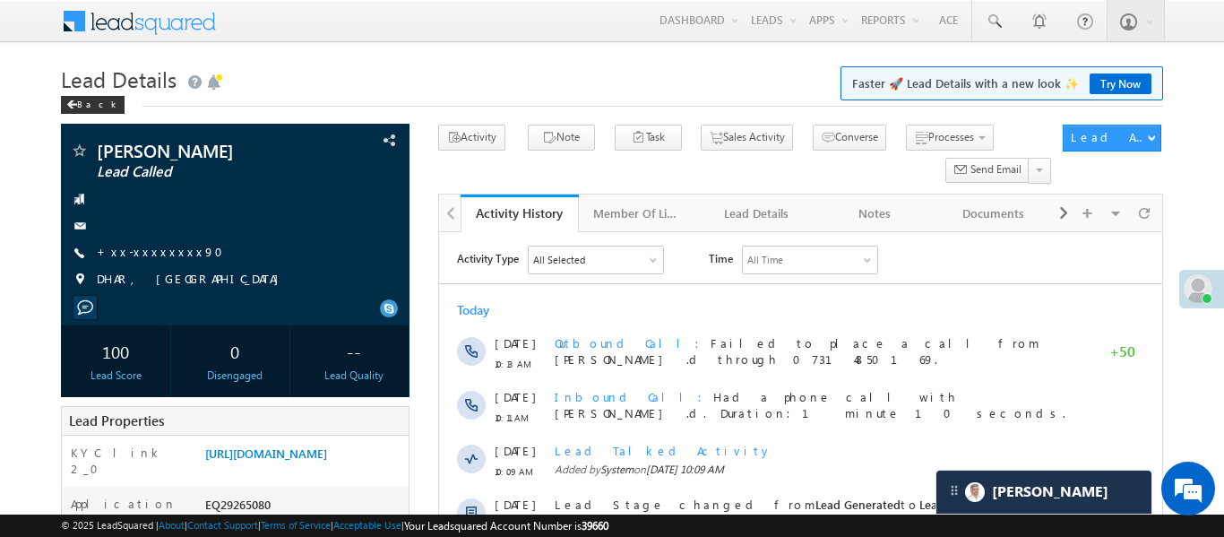
click at [1112, 82] on link "Try Now" at bounding box center [1121, 83] width 62 height 21
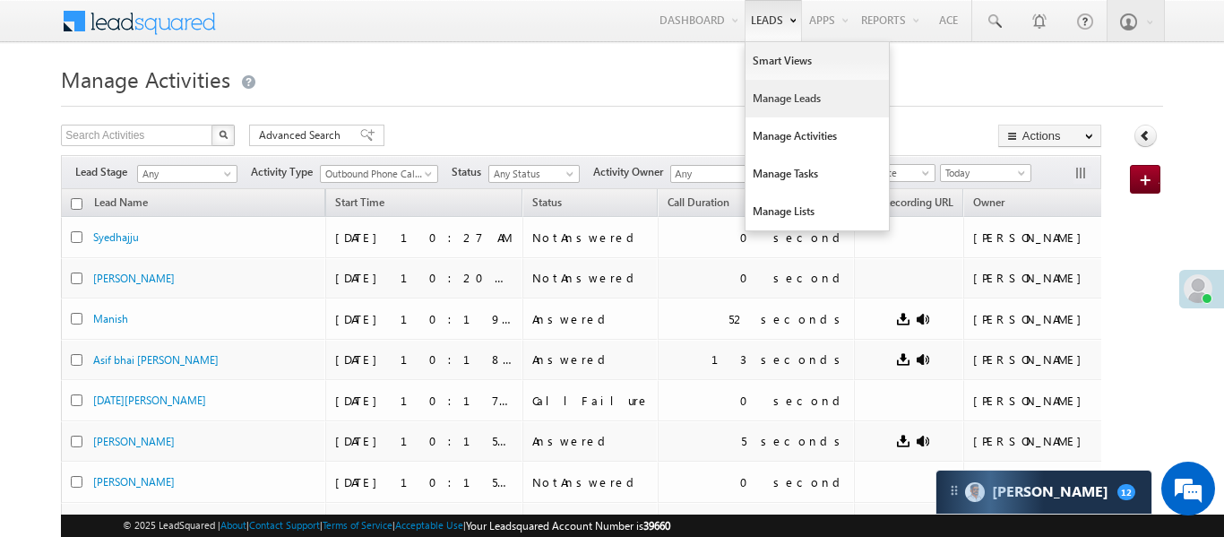
click at [785, 95] on link "Manage Leads" at bounding box center [817, 99] width 143 height 38
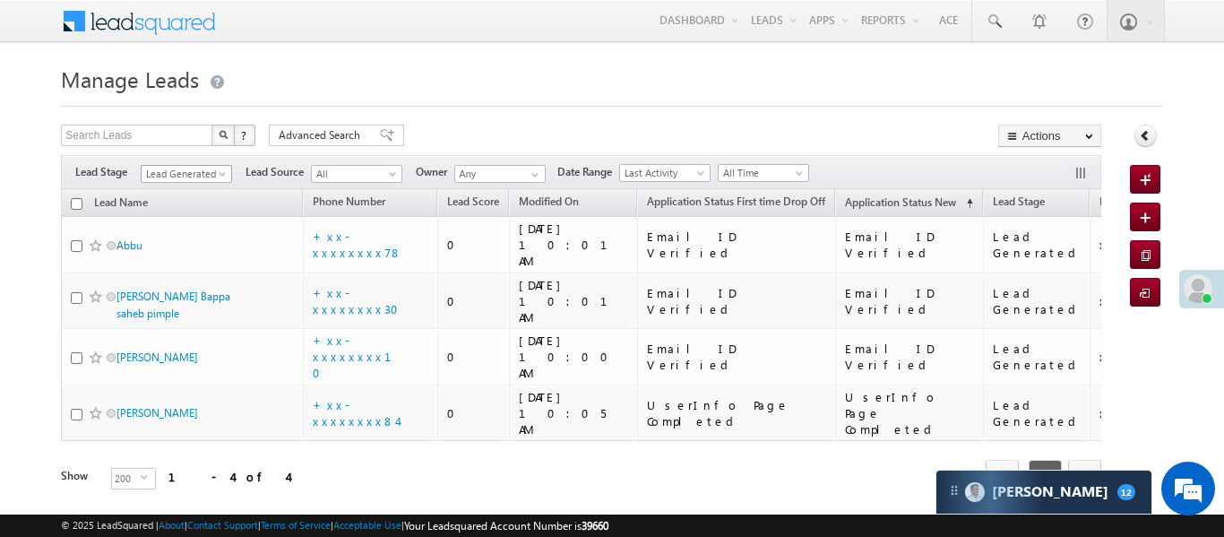
click at [198, 169] on span "Lead Generated" at bounding box center [184, 174] width 85 height 16
click at [314, 139] on span "Advanced Search" at bounding box center [322, 135] width 87 height 16
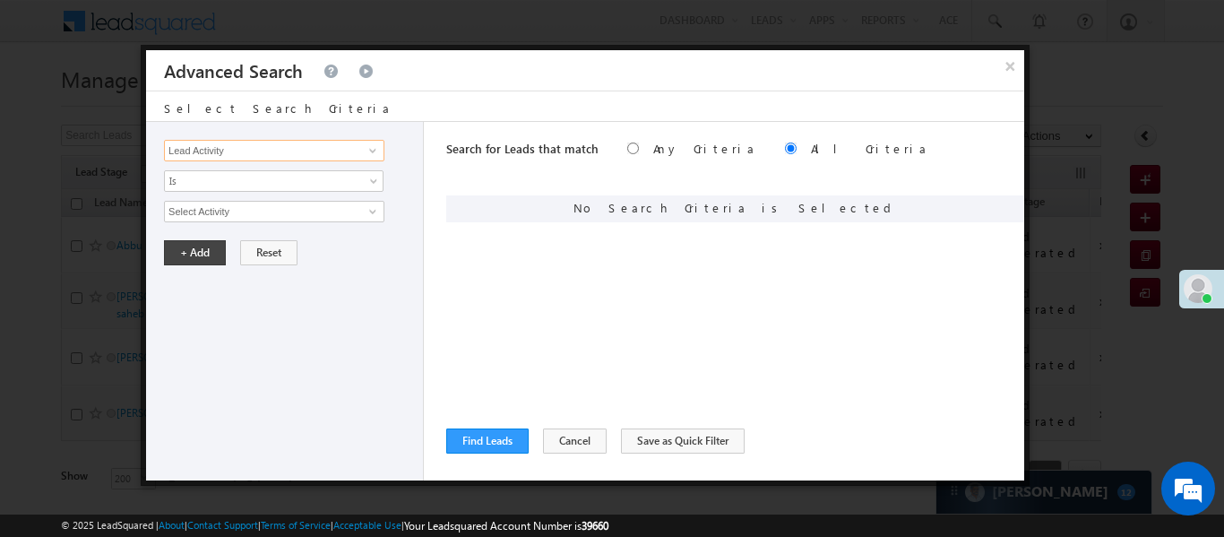
click at [298, 152] on input "Lead Activity" at bounding box center [274, 151] width 220 height 22
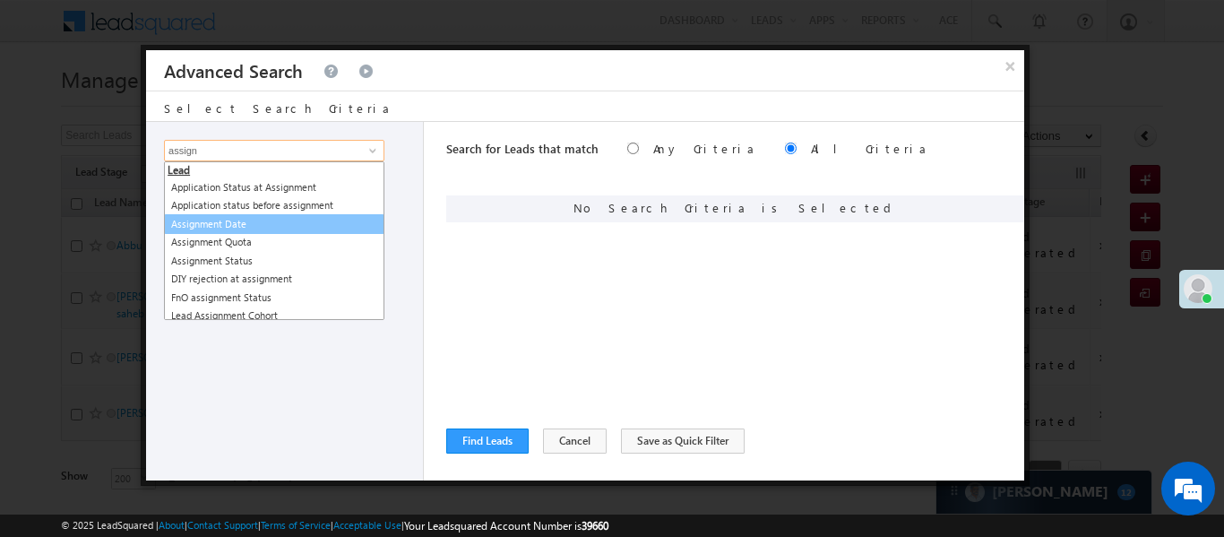
click at [302, 228] on ul "Lead Application Status at Assignment Application status before assignment Assi…" at bounding box center [274, 240] width 220 height 159
click at [302, 228] on link "Assignment Date" at bounding box center [274, 224] width 220 height 21
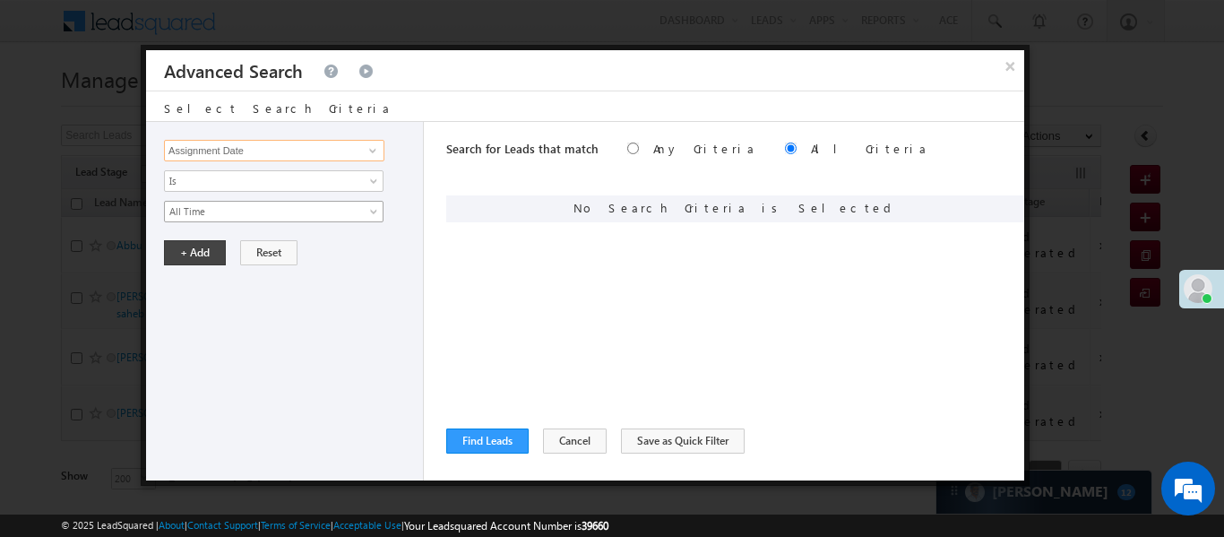
type input "Assignment Date"
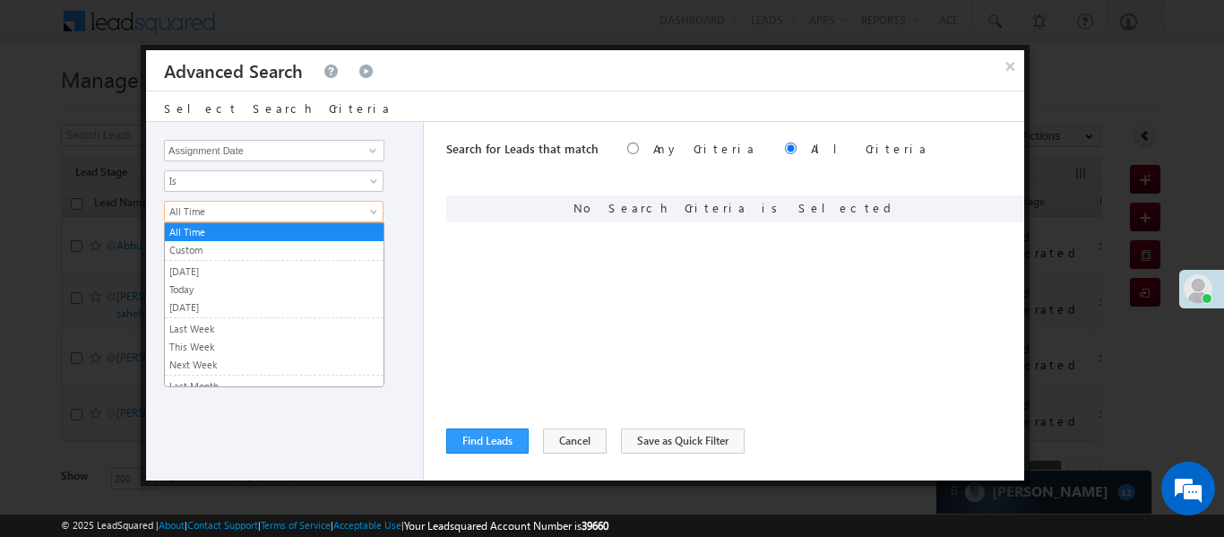
click at [206, 202] on link "All Time" at bounding box center [274, 212] width 220 height 22
drag, startPoint x: 215, startPoint y: 268, endPoint x: 225, endPoint y: 297, distance: 30.3
click at [225, 297] on ul "All Time Custom Yesterday Today Tomorrow Last Week This Week Next Week Last Mon…" at bounding box center [274, 304] width 220 height 165
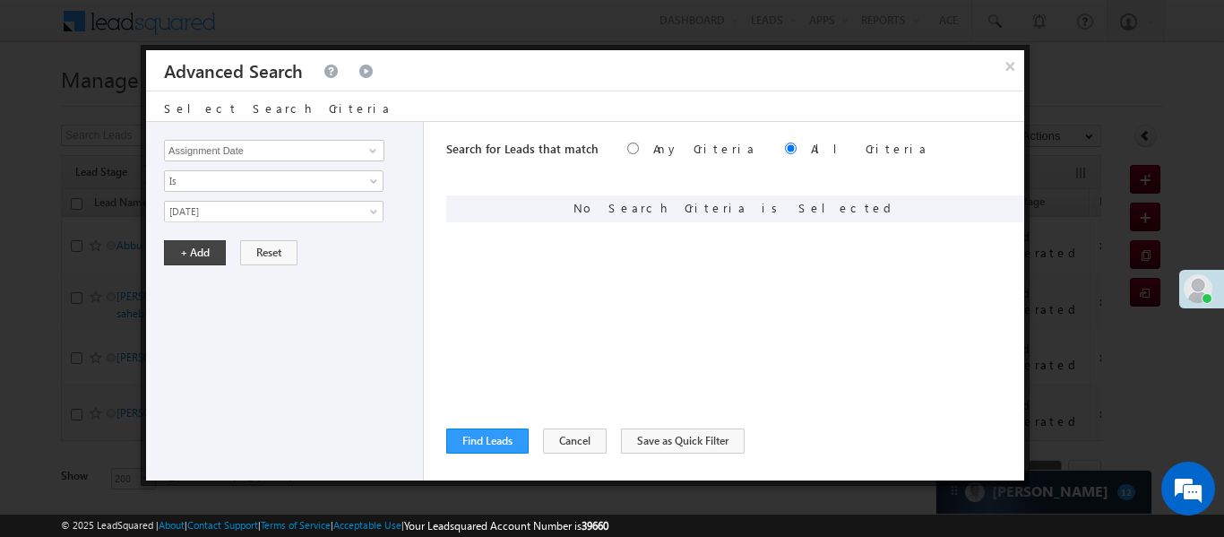
click at [221, 293] on div "Lead Activity Task Sales Group Prospect Id WA Last Message Timestamp 4th Day Di…" at bounding box center [285, 301] width 278 height 359
click at [224, 206] on span "Tomorrow" at bounding box center [262, 211] width 194 height 16
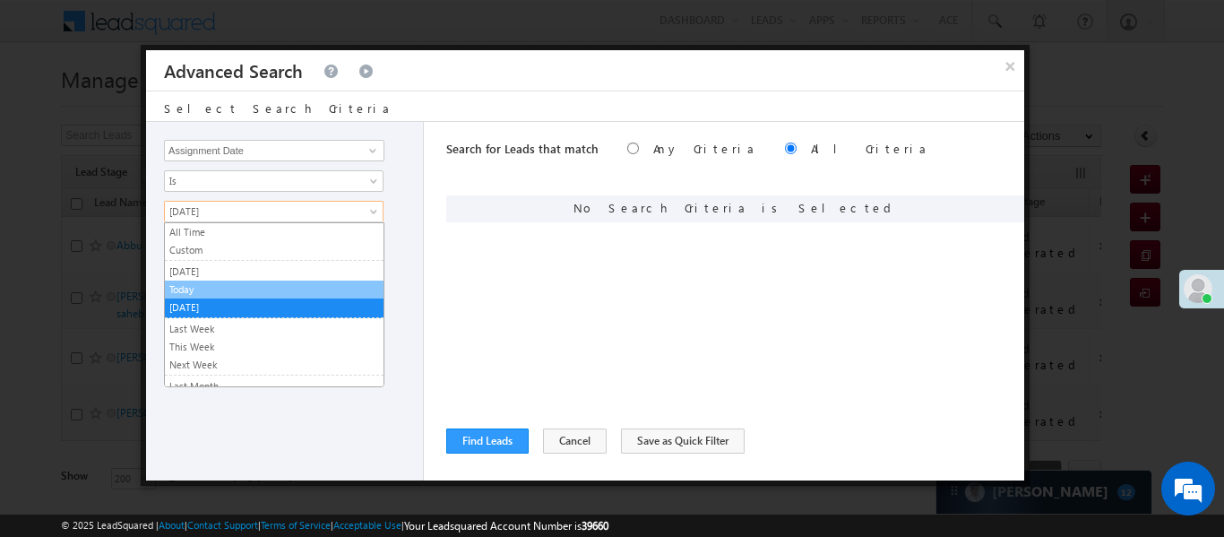
click at [203, 283] on link "Today" at bounding box center [274, 289] width 219 height 16
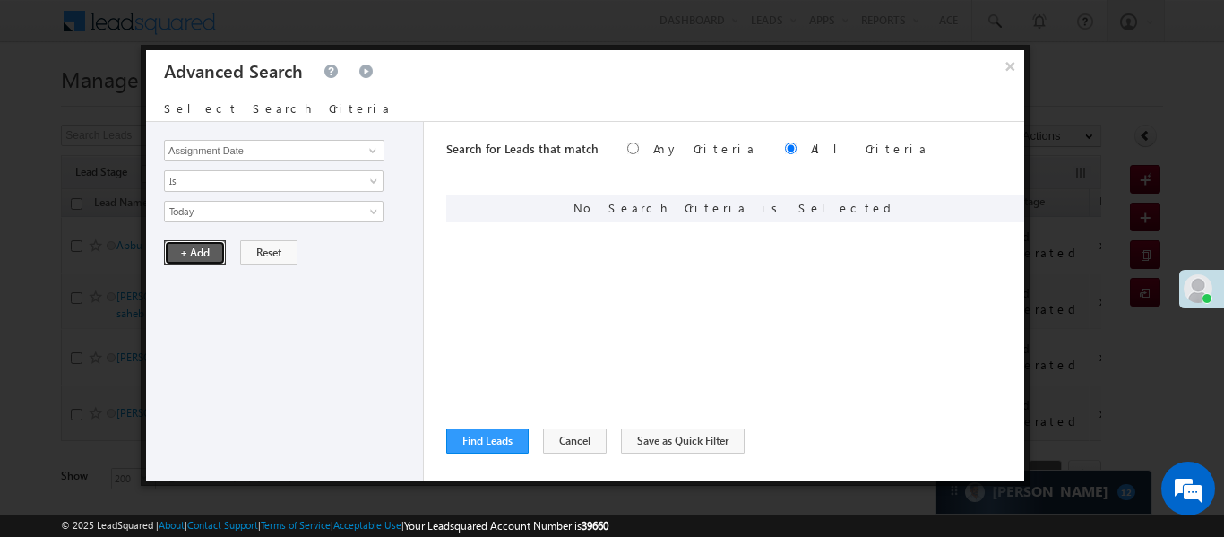
click at [191, 256] on button "+ Add" at bounding box center [195, 252] width 62 height 25
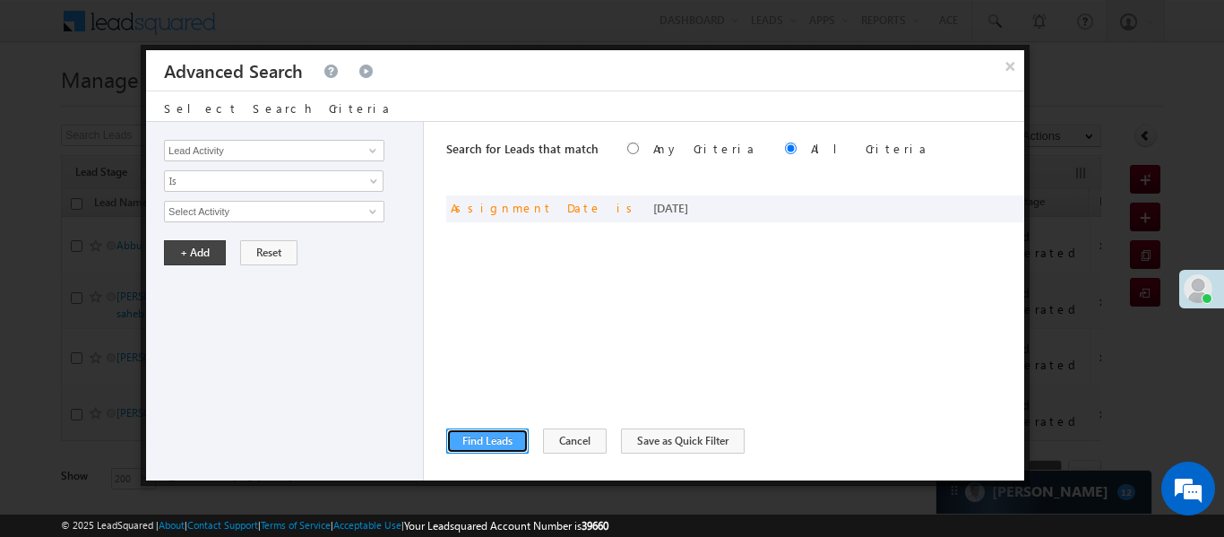
click at [498, 432] on button "Find Leads" at bounding box center [487, 440] width 82 height 25
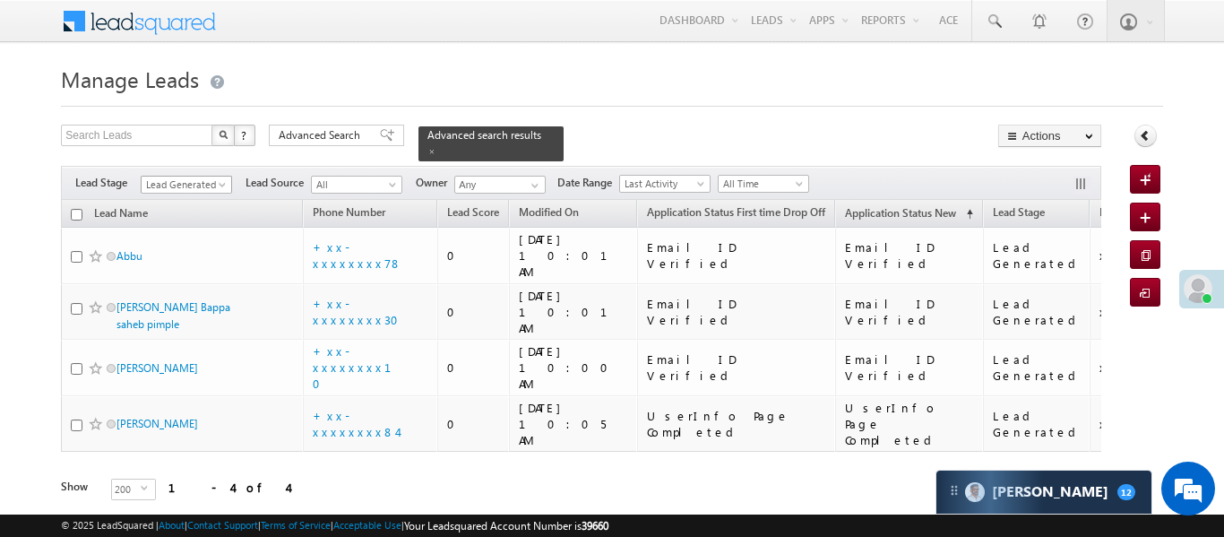
click at [230, 176] on link "Lead Generated" at bounding box center [186, 185] width 91 height 18
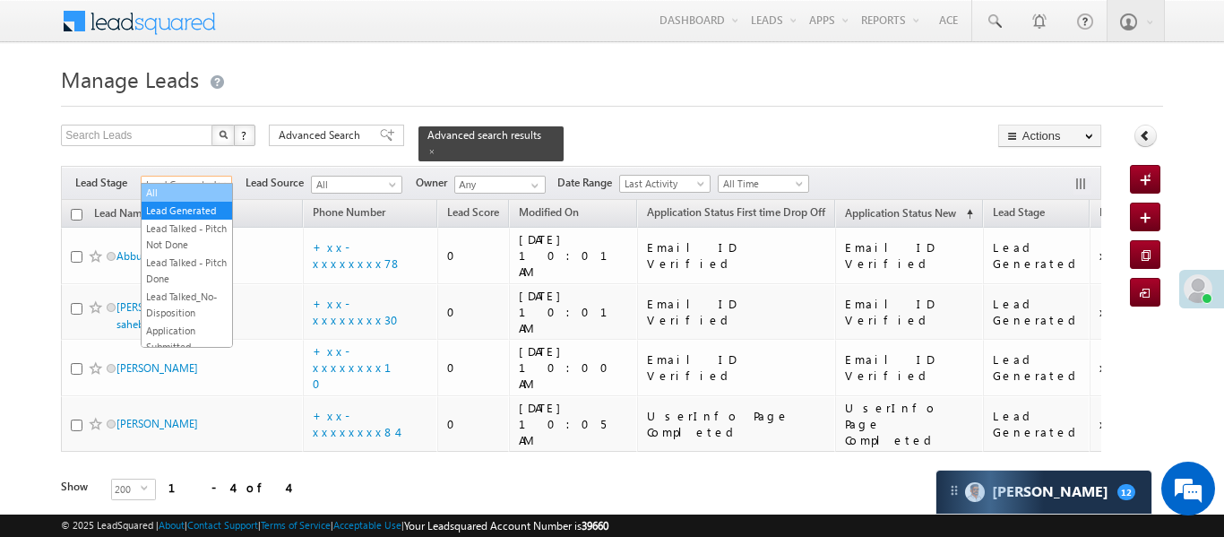
click at [206, 189] on link "All" at bounding box center [187, 193] width 91 height 16
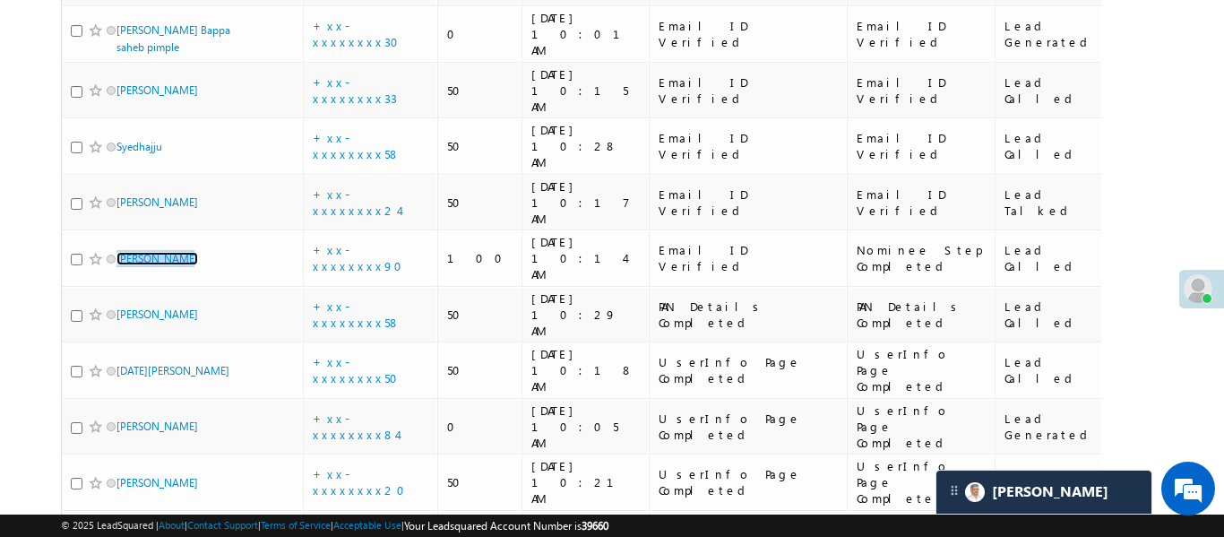
scroll to position [474, 0]
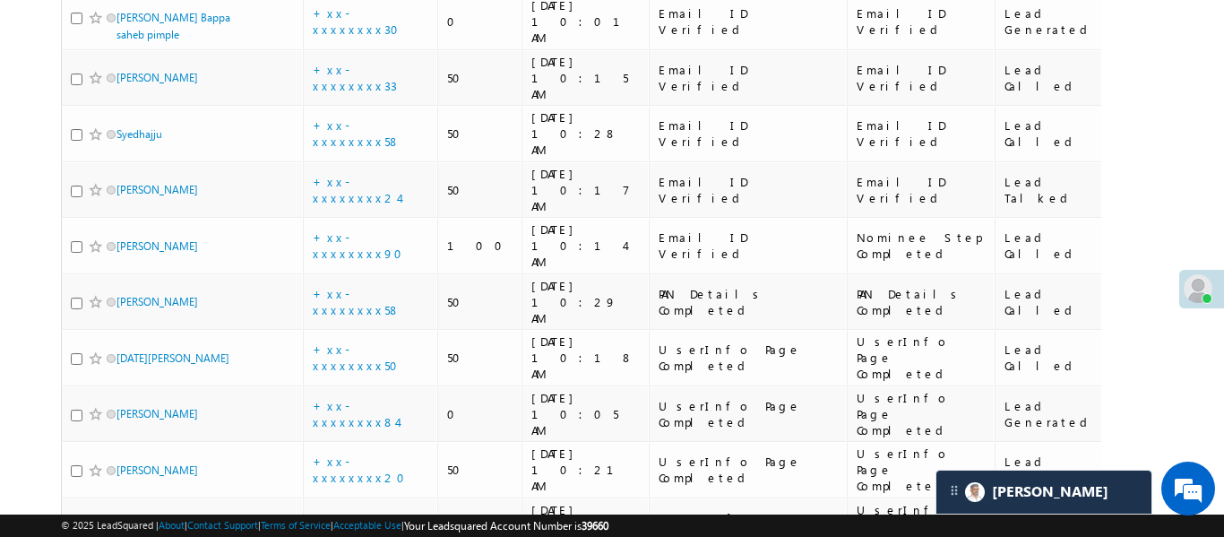
click at [1173, 206] on body "Menu Aakansha .d Aakan sha.D @ange lbrok ing.c om" at bounding box center [612, 117] width 1224 height 1183
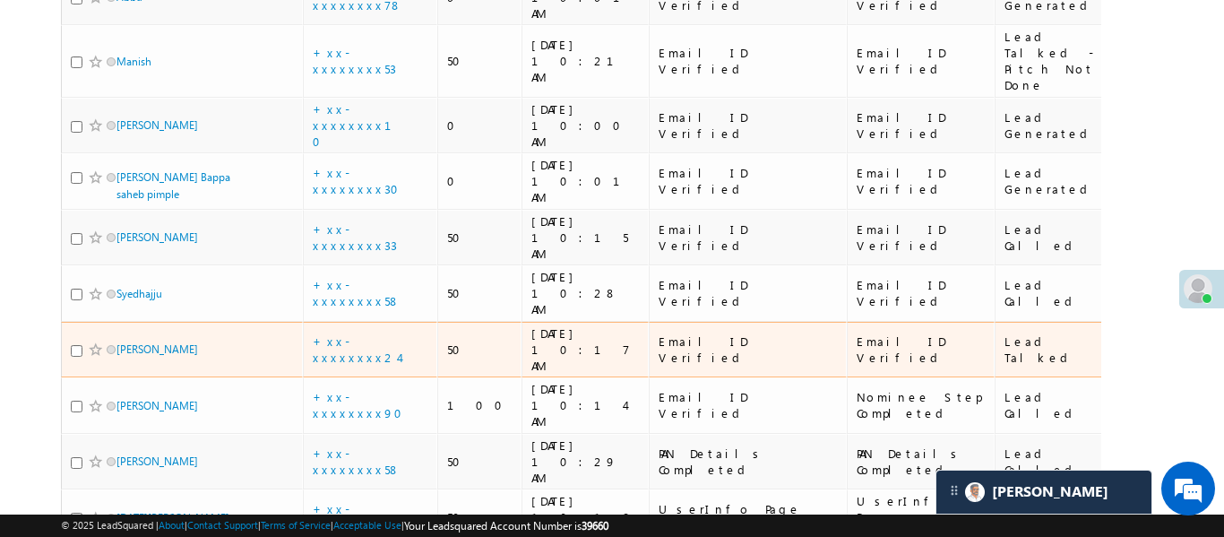
scroll to position [98, 0]
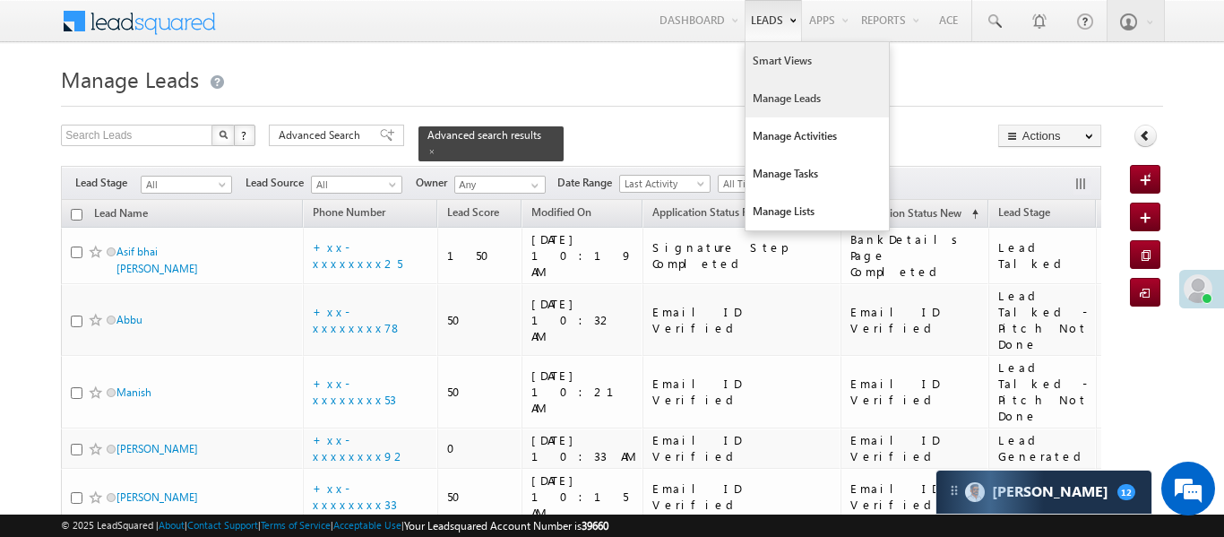
click at [771, 56] on link "Smart Views" at bounding box center [817, 61] width 143 height 38
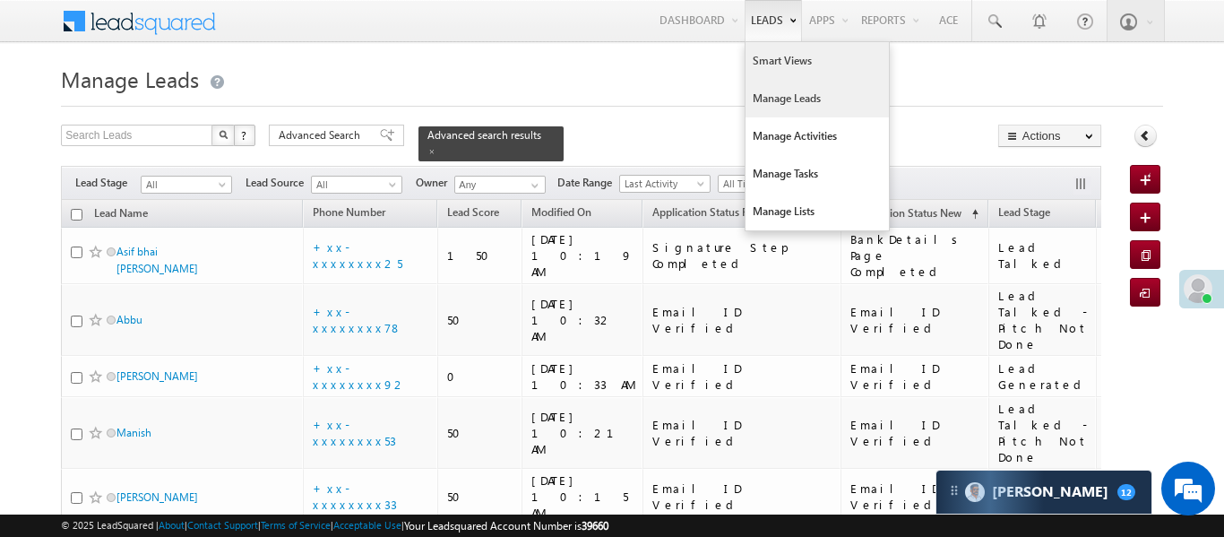
click at [779, 72] on link "Smart Views" at bounding box center [817, 61] width 143 height 38
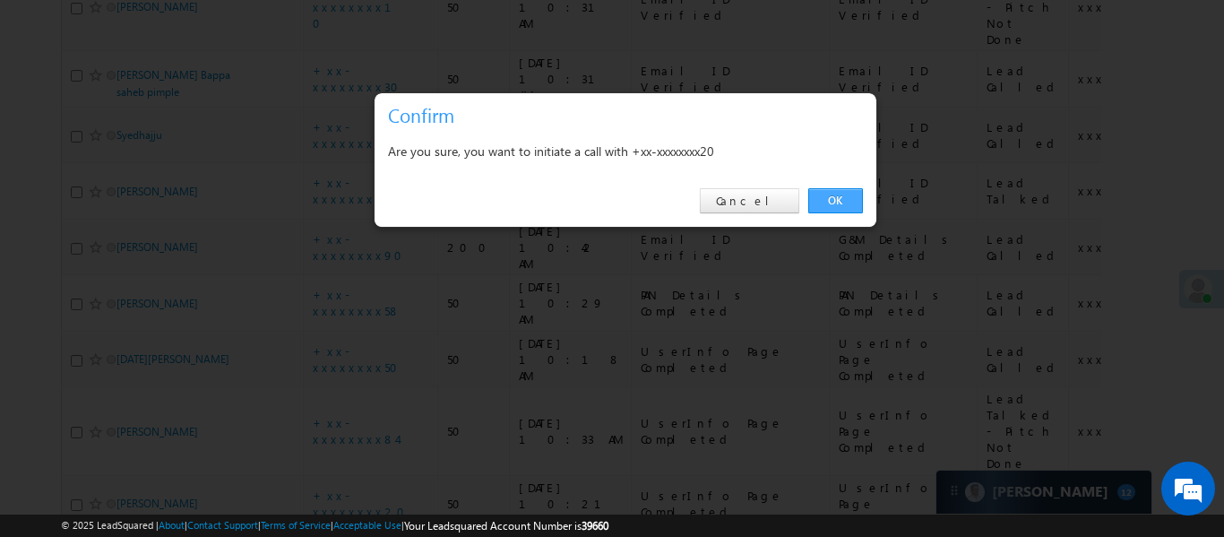
click at [854, 195] on link "OK" at bounding box center [835, 200] width 55 height 25
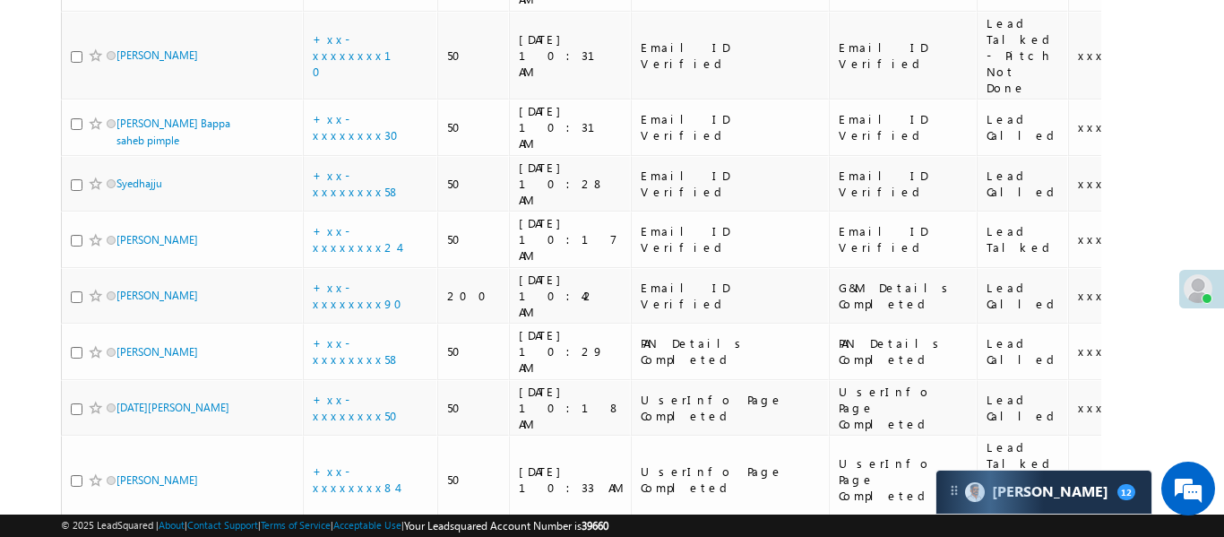
scroll to position [658, 0]
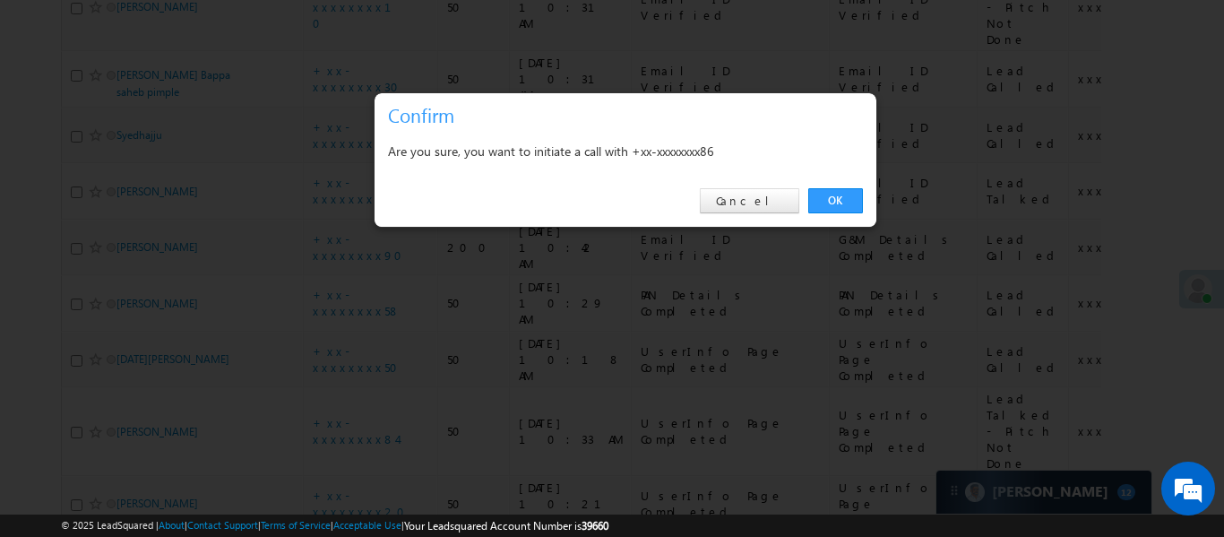
click at [824, 184] on div "OK Cancel" at bounding box center [626, 201] width 502 height 51
click at [841, 211] on link "OK" at bounding box center [835, 200] width 55 height 25
